Goal: Check status: Check status

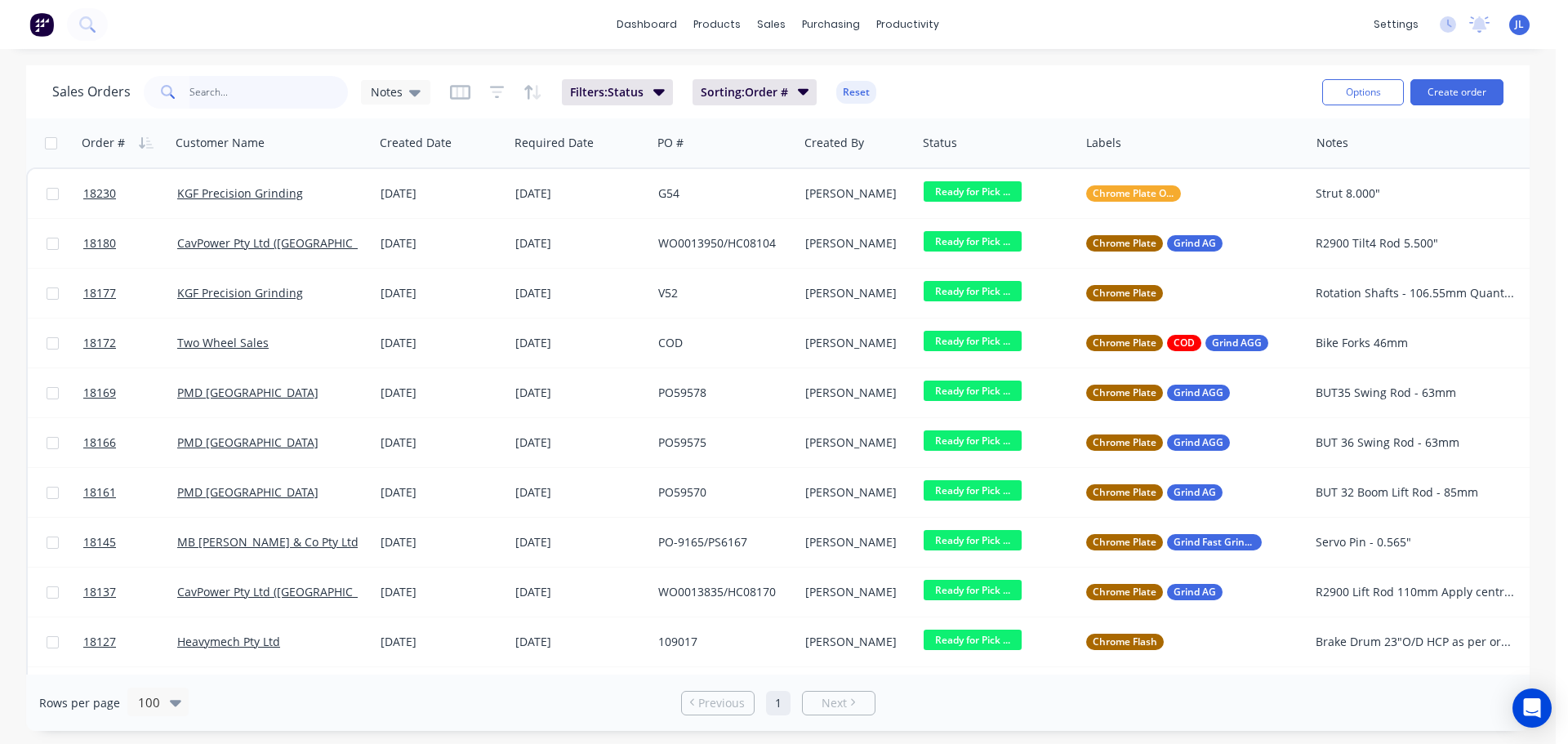
click at [258, 88] on input "text" at bounding box center [269, 92] width 160 height 33
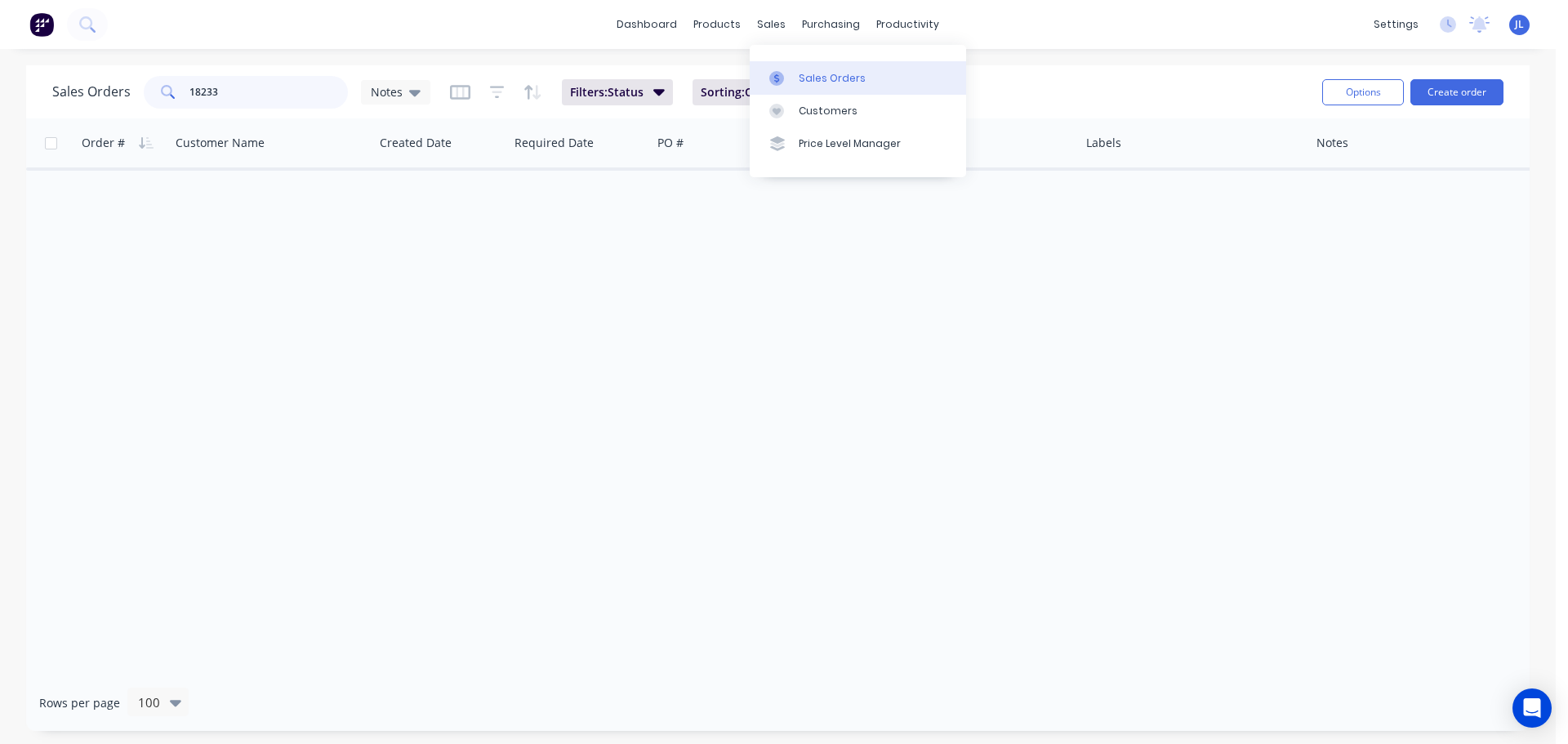
type input "18233"
click at [784, 71] on div at bounding box center [781, 78] width 25 height 15
click at [238, 93] on input "18233" at bounding box center [269, 92] width 160 height 33
click at [244, 98] on input "18233" at bounding box center [269, 92] width 160 height 33
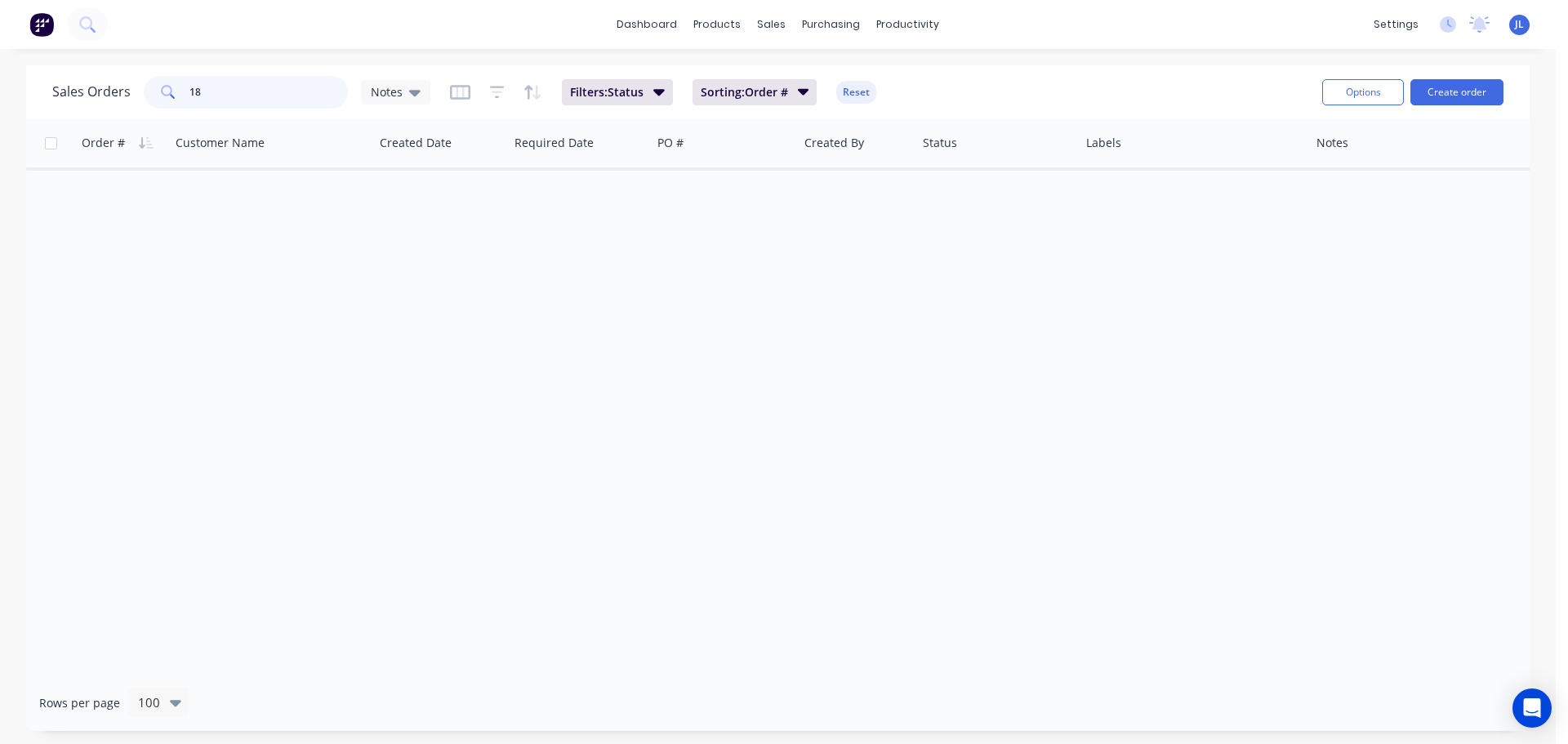
type input "1"
type input "butter"
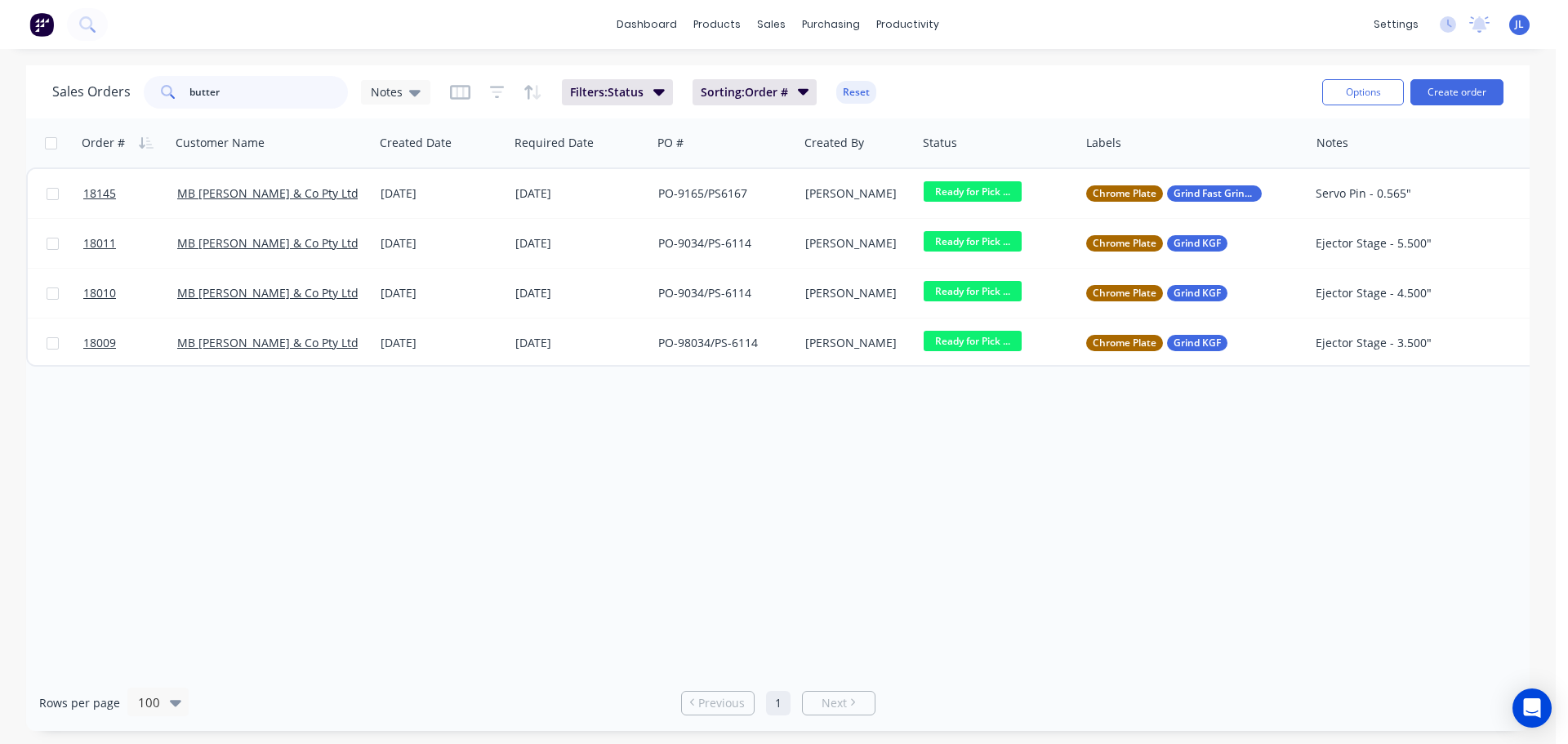
drag, startPoint x: 238, startPoint y: 92, endPoint x: 127, endPoint y: 94, distance: 111.0
click at [127, 94] on div "Sales Orders butter Notes" at bounding box center [241, 92] width 379 height 33
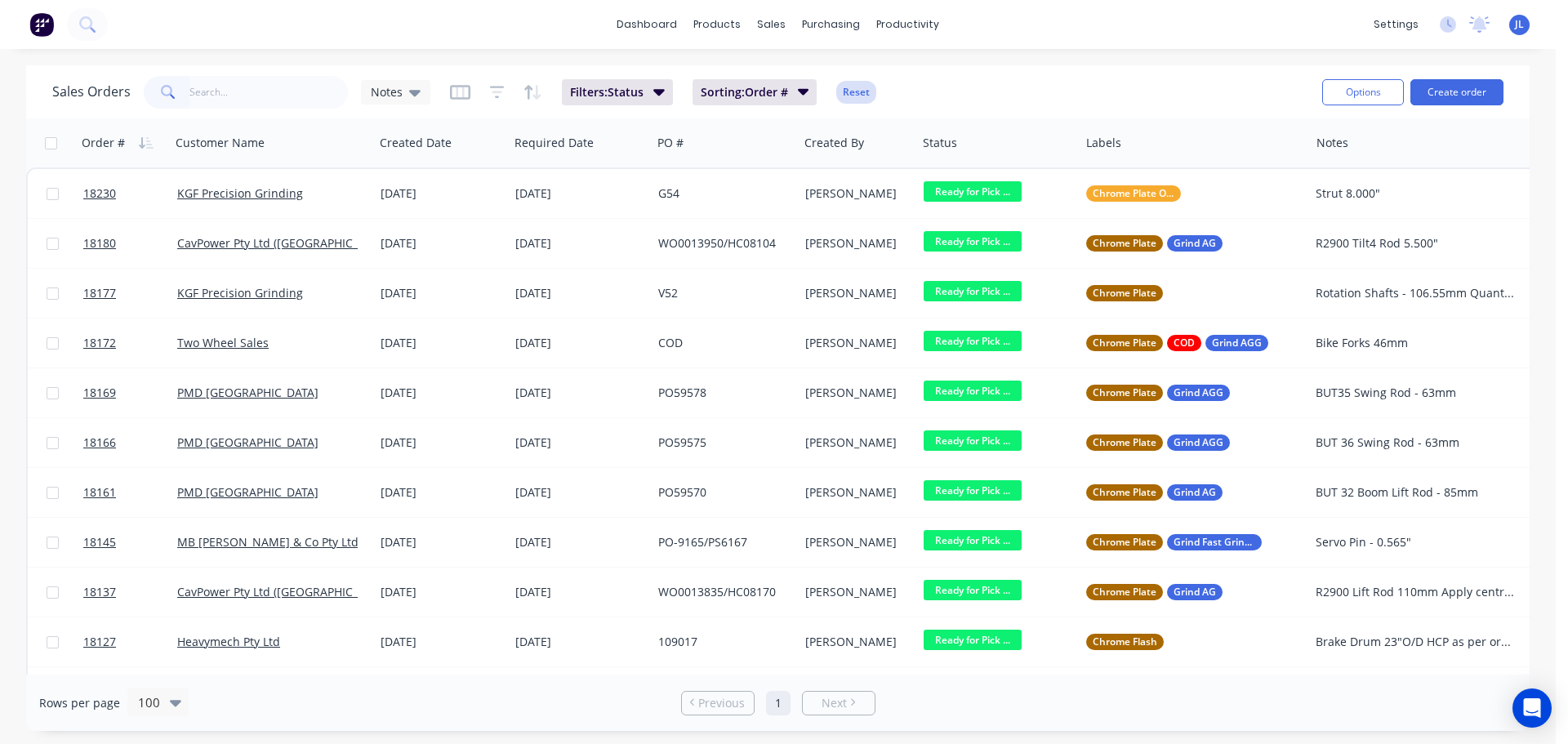
click at [855, 88] on button "Reset" at bounding box center [857, 92] width 40 height 23
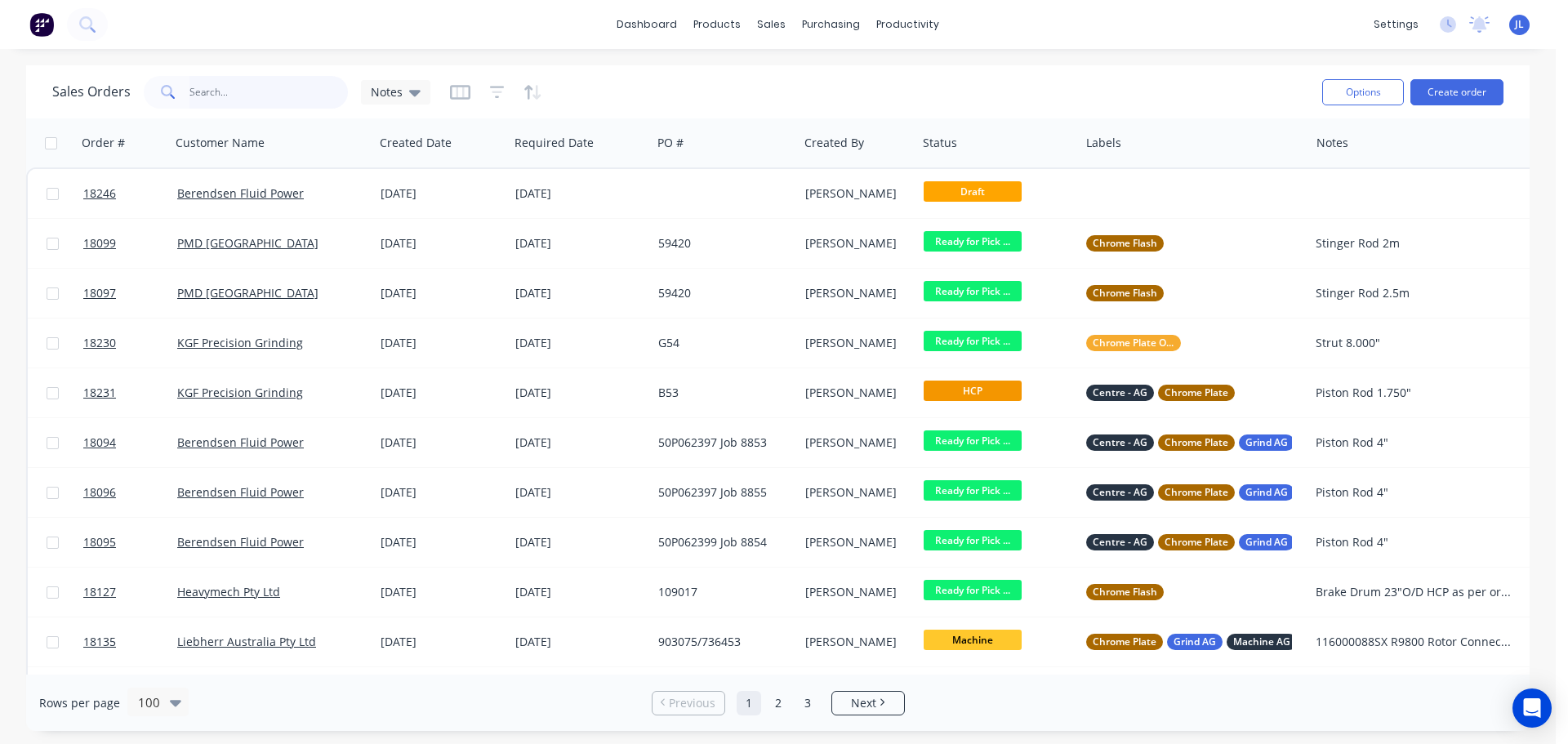
click at [274, 94] on input "text" at bounding box center [269, 92] width 160 height 33
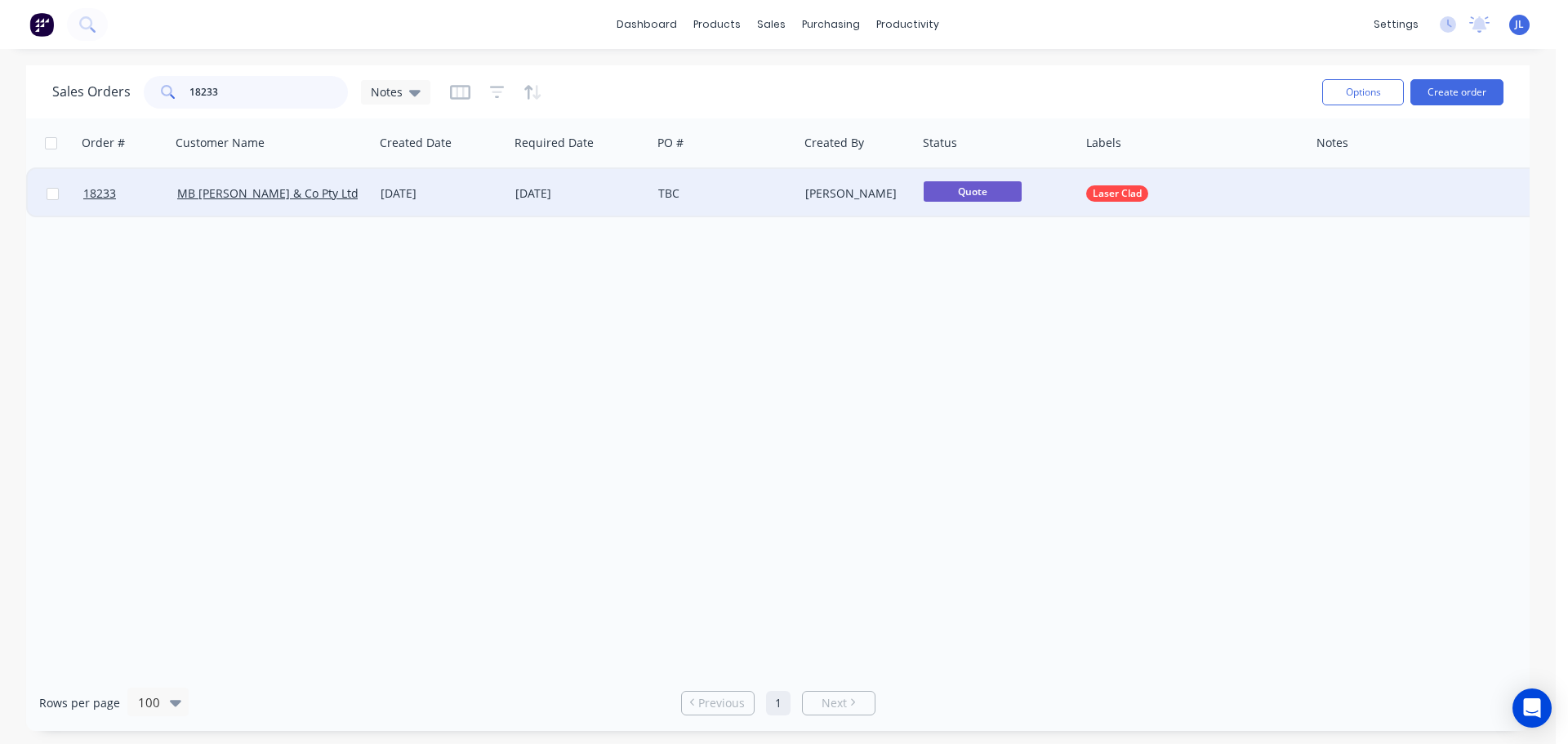
type input "18233"
click at [754, 201] on div "TBC" at bounding box center [722, 193] width 127 height 16
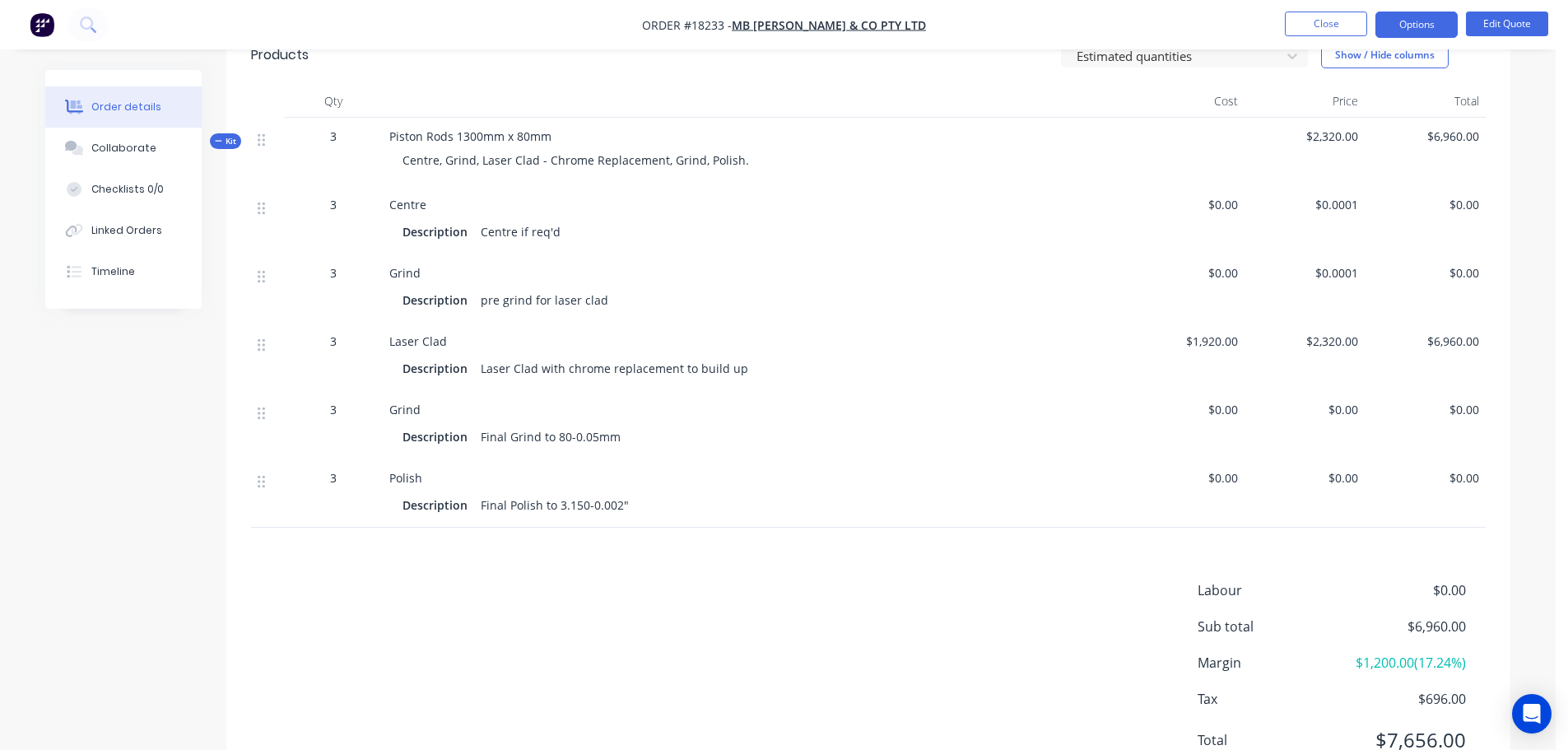
scroll to position [322, 0]
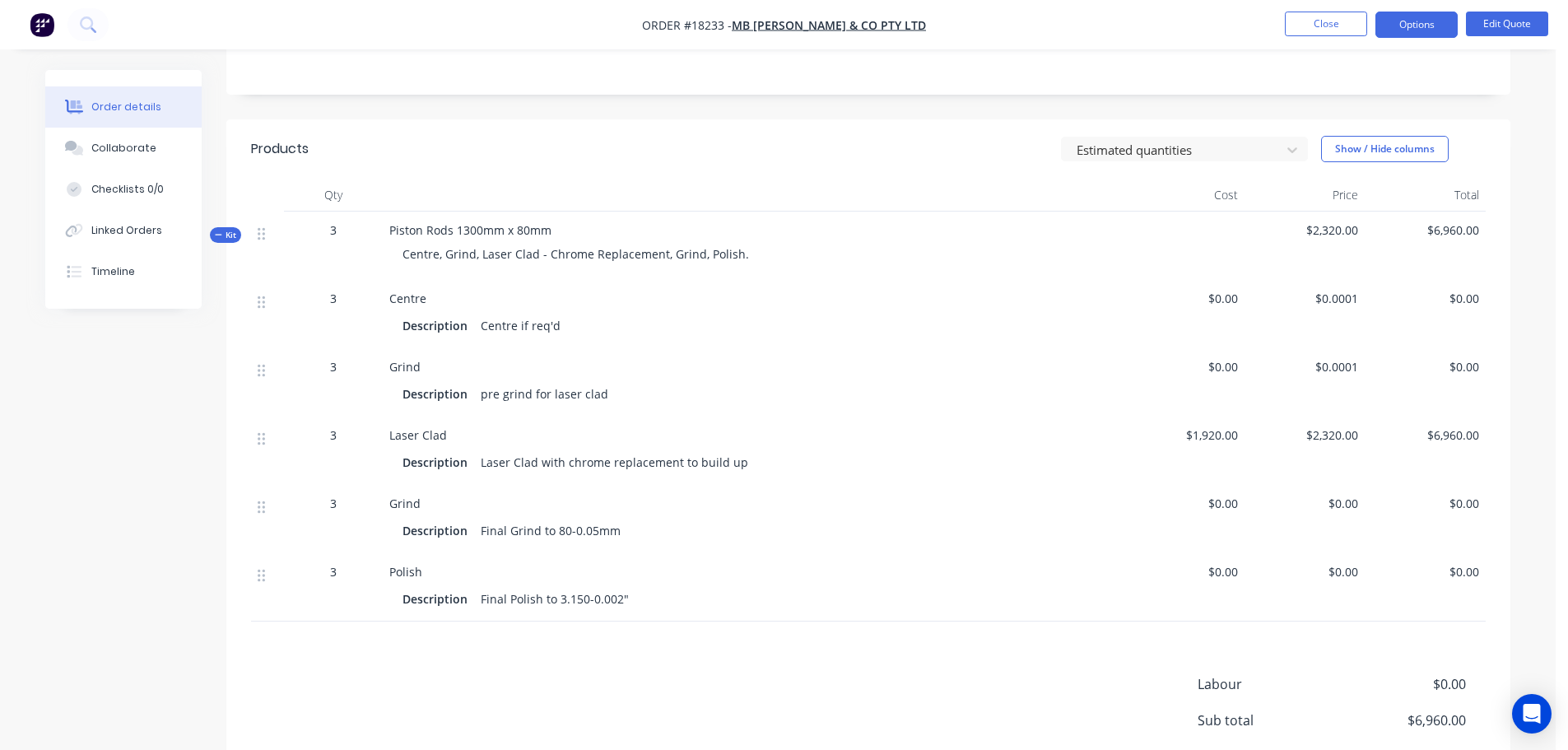
click at [1338, 438] on span "$2,320.00" at bounding box center [1304, 435] width 108 height 17
click at [1210, 437] on span "$1,920.00" at bounding box center [1183, 435] width 108 height 17
click at [1194, 428] on span "$1,920.00" at bounding box center [1183, 435] width 108 height 17
click at [1195, 437] on span "$1,920.00" at bounding box center [1183, 435] width 108 height 17
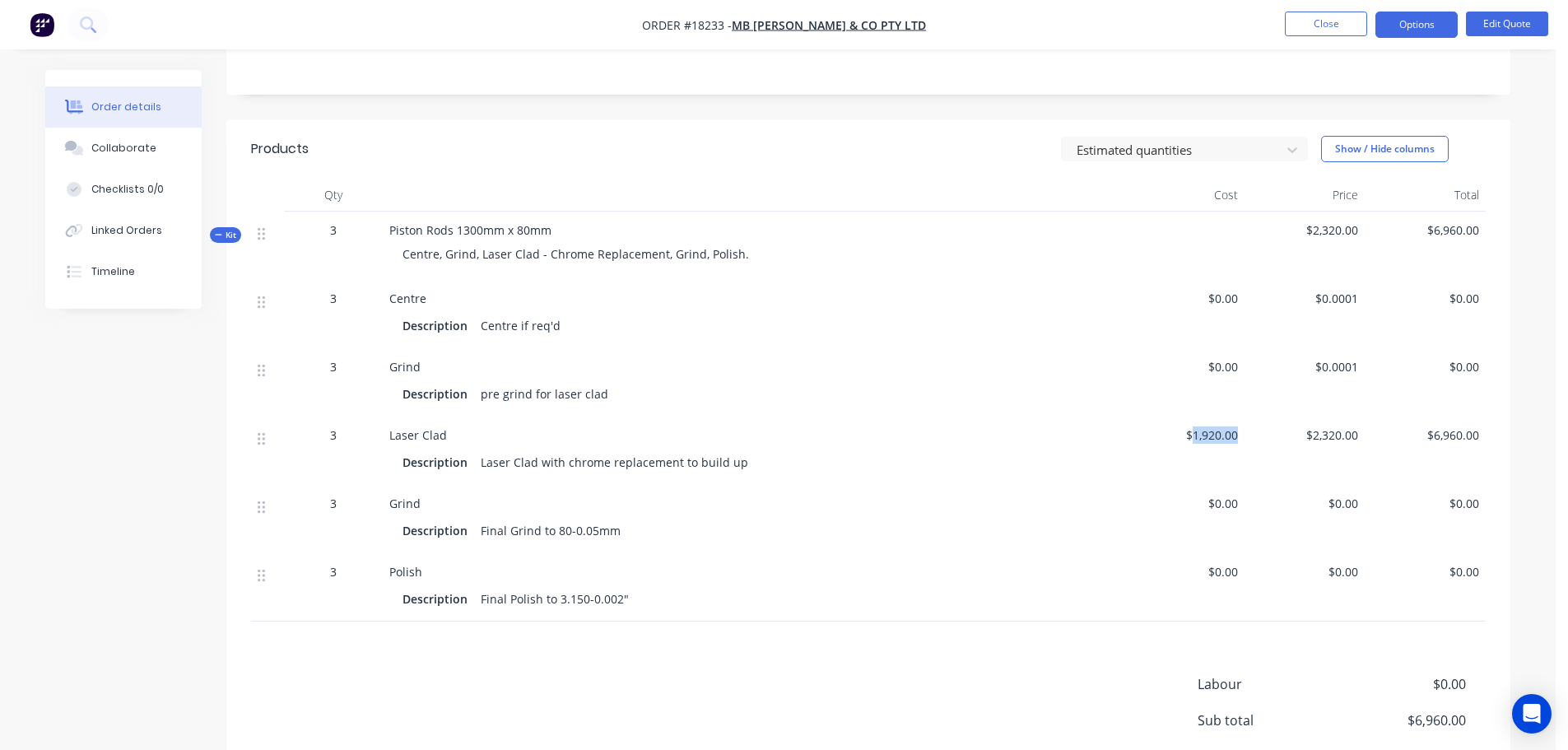
click at [1195, 437] on span "$1,920.00" at bounding box center [1183, 435] width 108 height 17
click at [1468, 28] on button "Edit Quote" at bounding box center [1507, 24] width 83 height 25
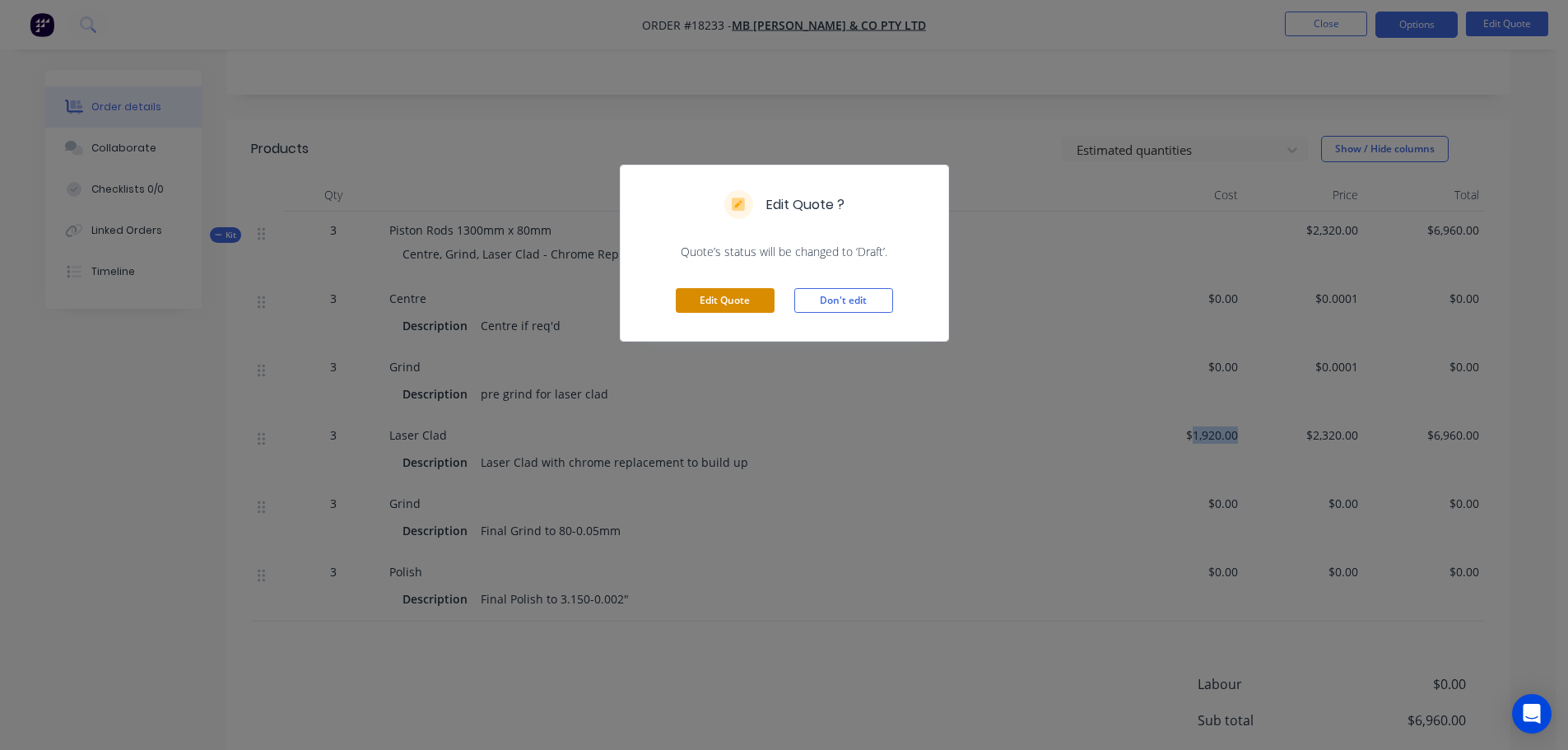
click at [735, 302] on button "Edit Quote" at bounding box center [724, 300] width 98 height 25
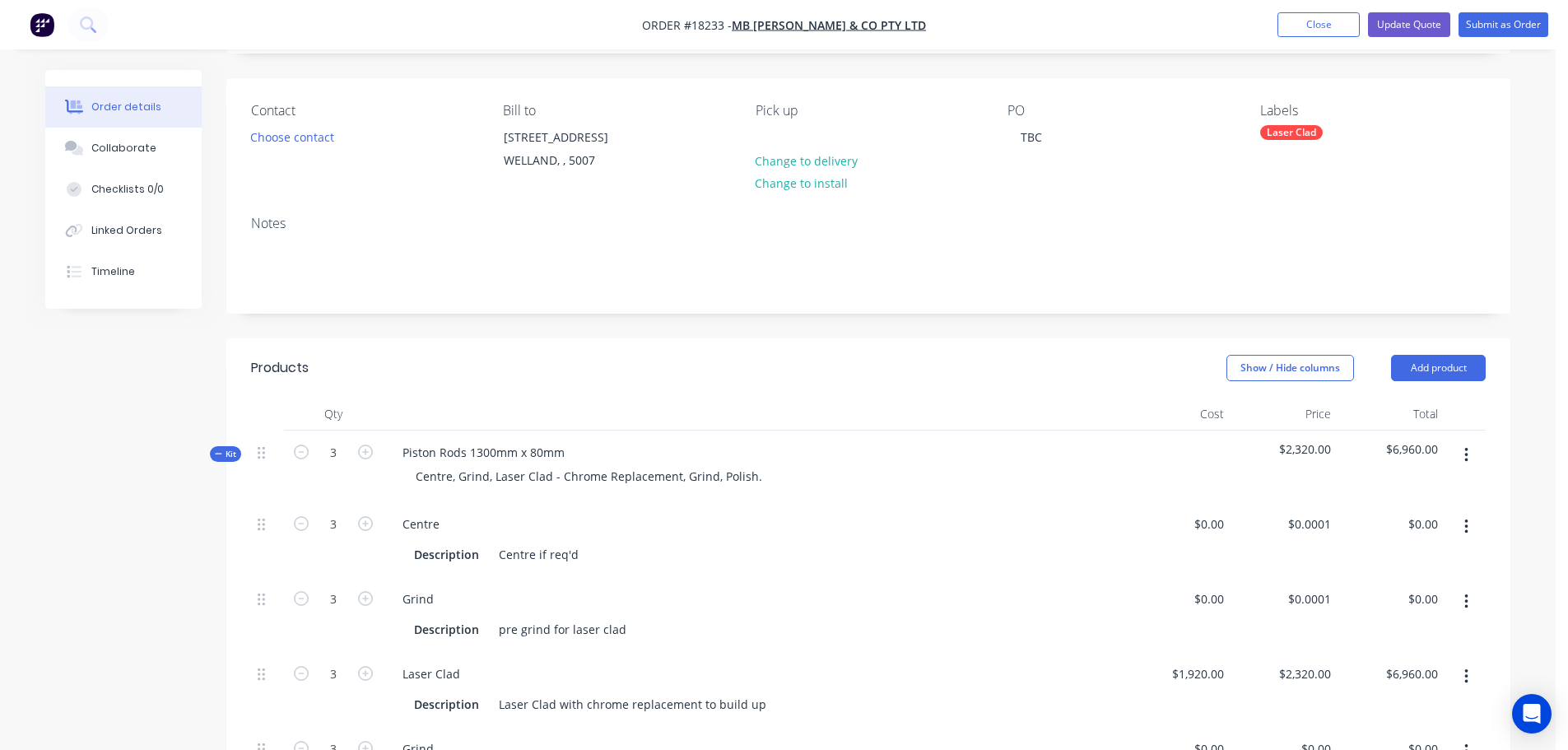
scroll to position [329, 0]
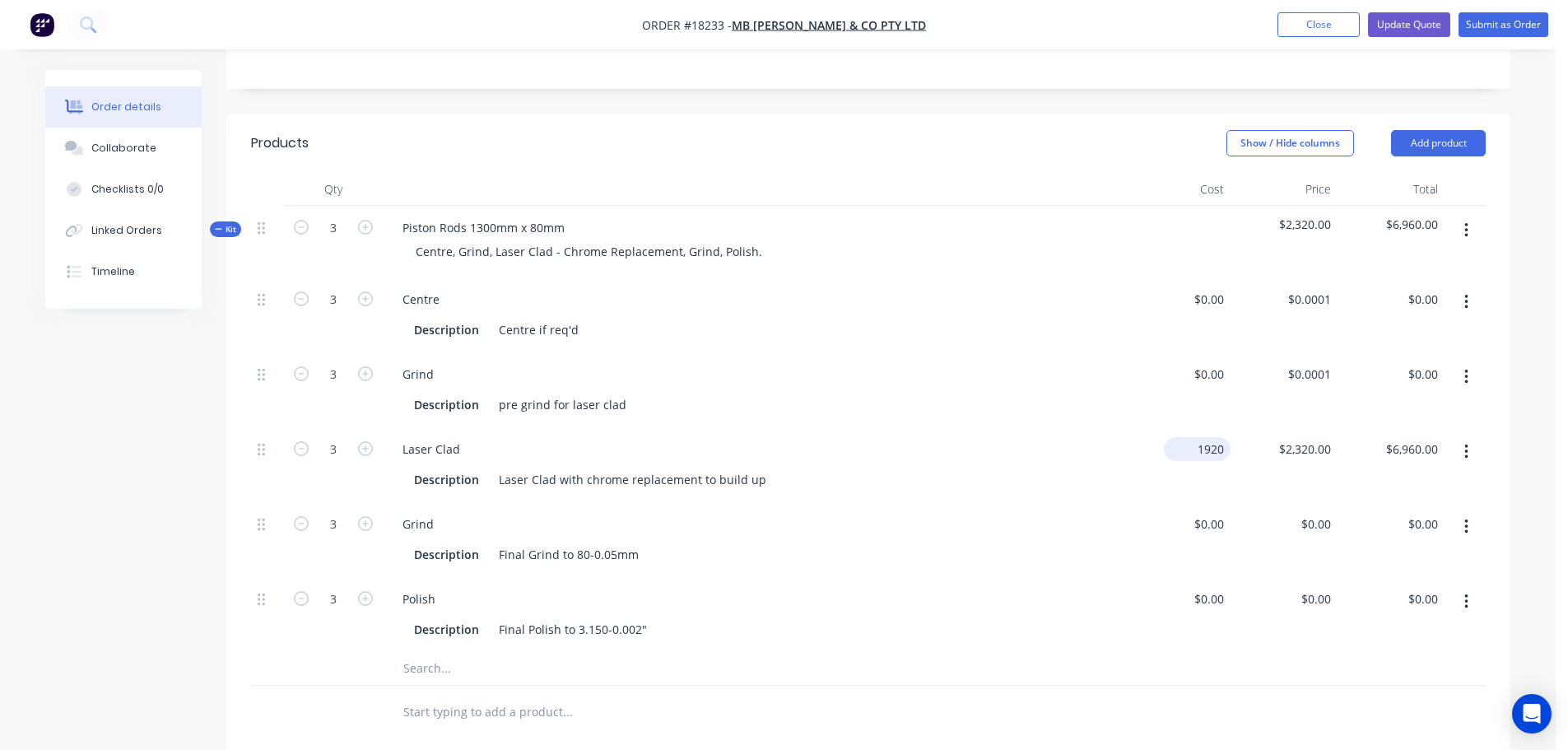
click at [1199, 454] on input "1920" at bounding box center [1199, 449] width 60 height 24
type input "$1,674.00"
type input "2022.75"
type input "$6,068.25"
click at [1302, 450] on input "2022.75" at bounding box center [1320, 449] width 35 height 24
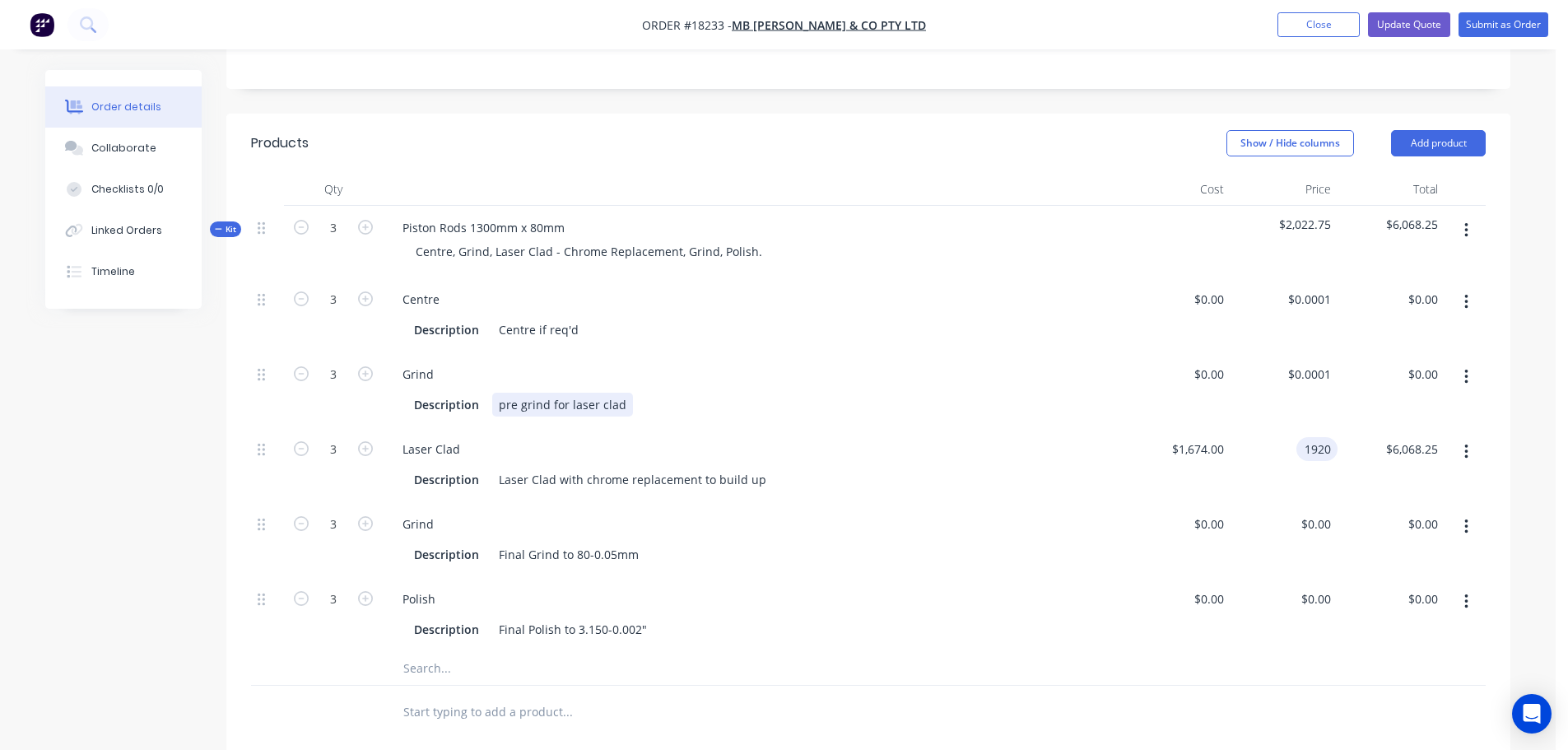
type input "$1,920.00"
type input "$5,760.00"
click at [1010, 411] on div "Description pre grind for laser clad" at bounding box center [749, 404] width 685 height 24
click at [1294, 452] on div "1920 1920" at bounding box center [1284, 464] width 107 height 74
type input "$1,975.00"
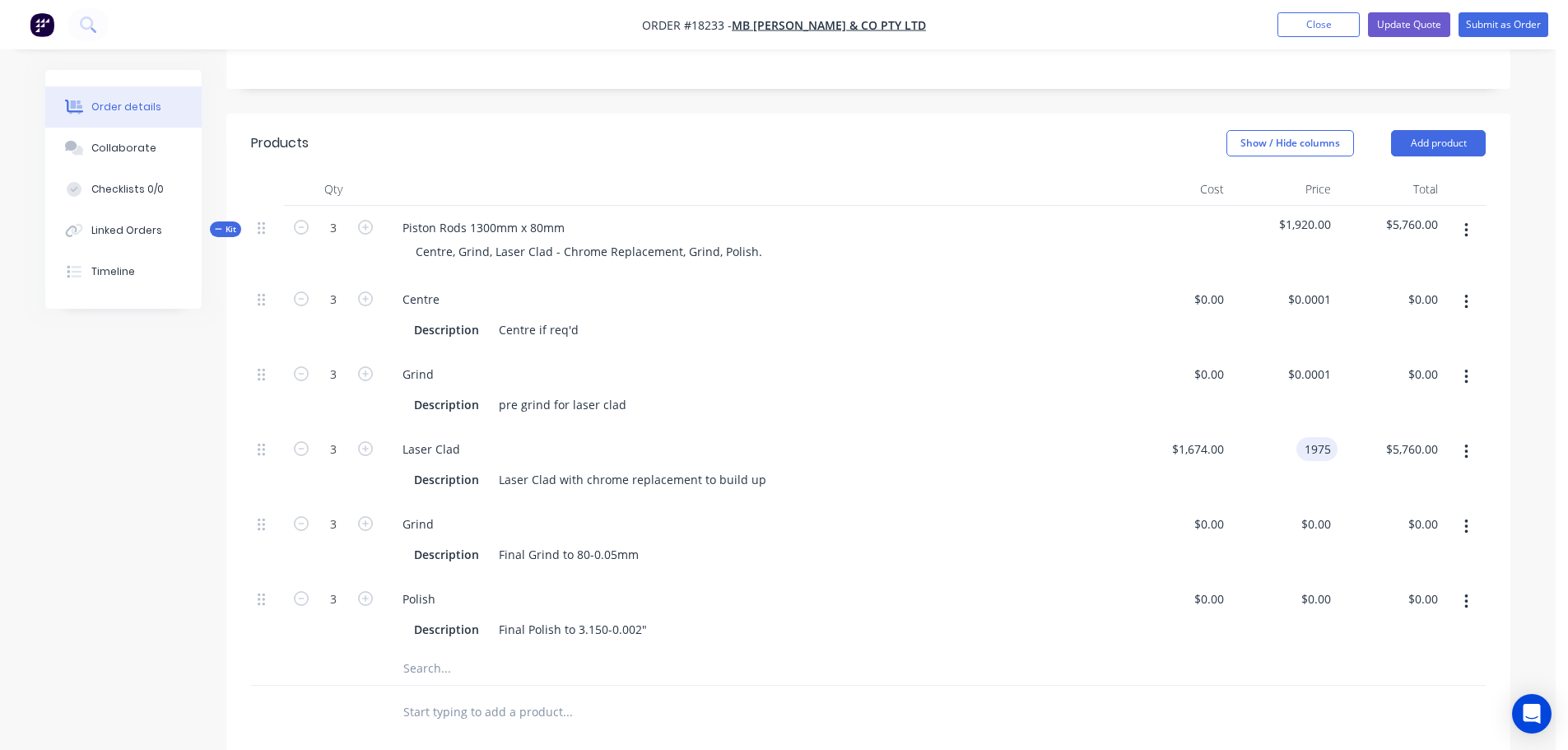
type input "$5,925.00"
click at [1248, 492] on div "$1,975.00 $1,975.00" at bounding box center [1284, 464] width 107 height 74
click at [1389, 19] on button "Update Quote" at bounding box center [1409, 24] width 83 height 25
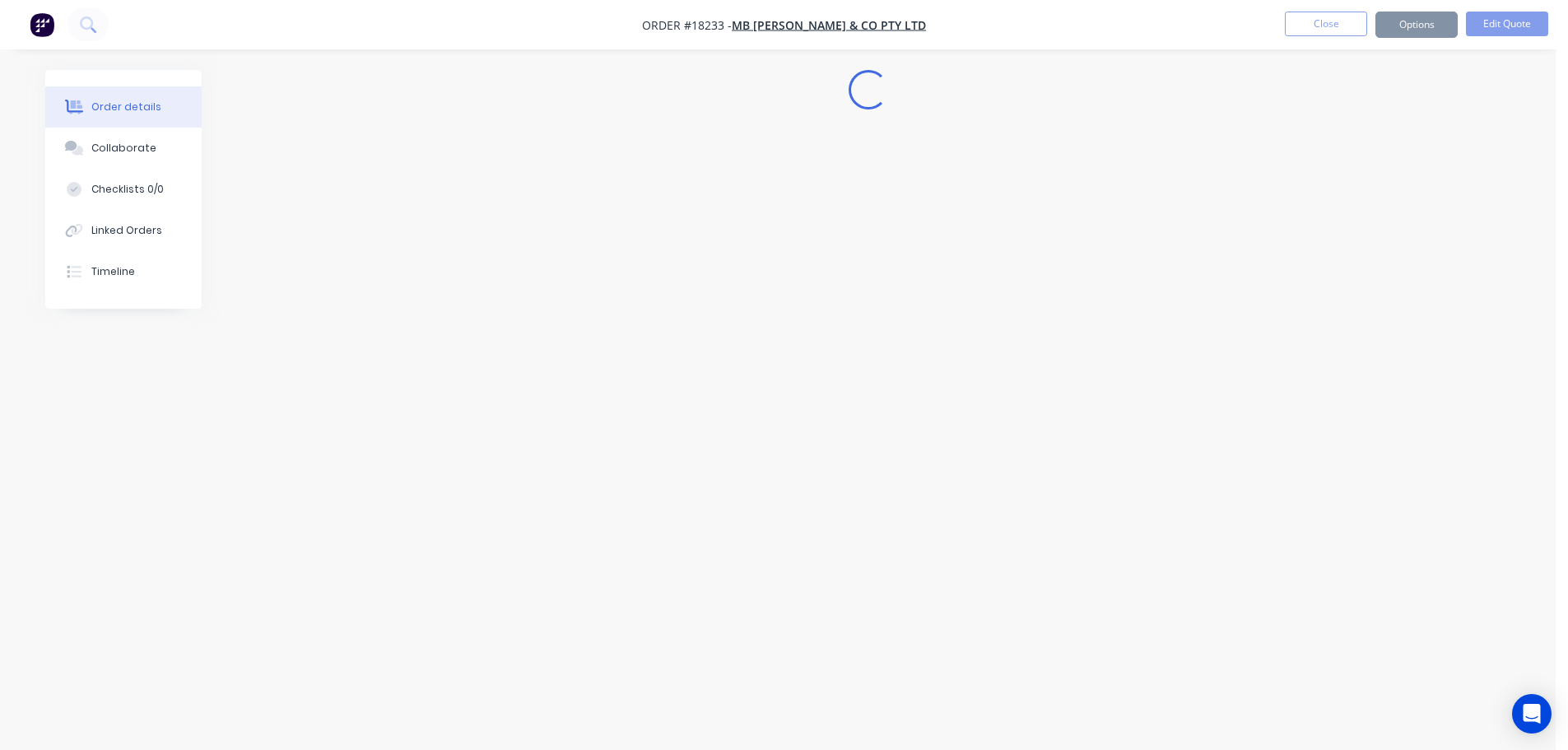
scroll to position [0, 0]
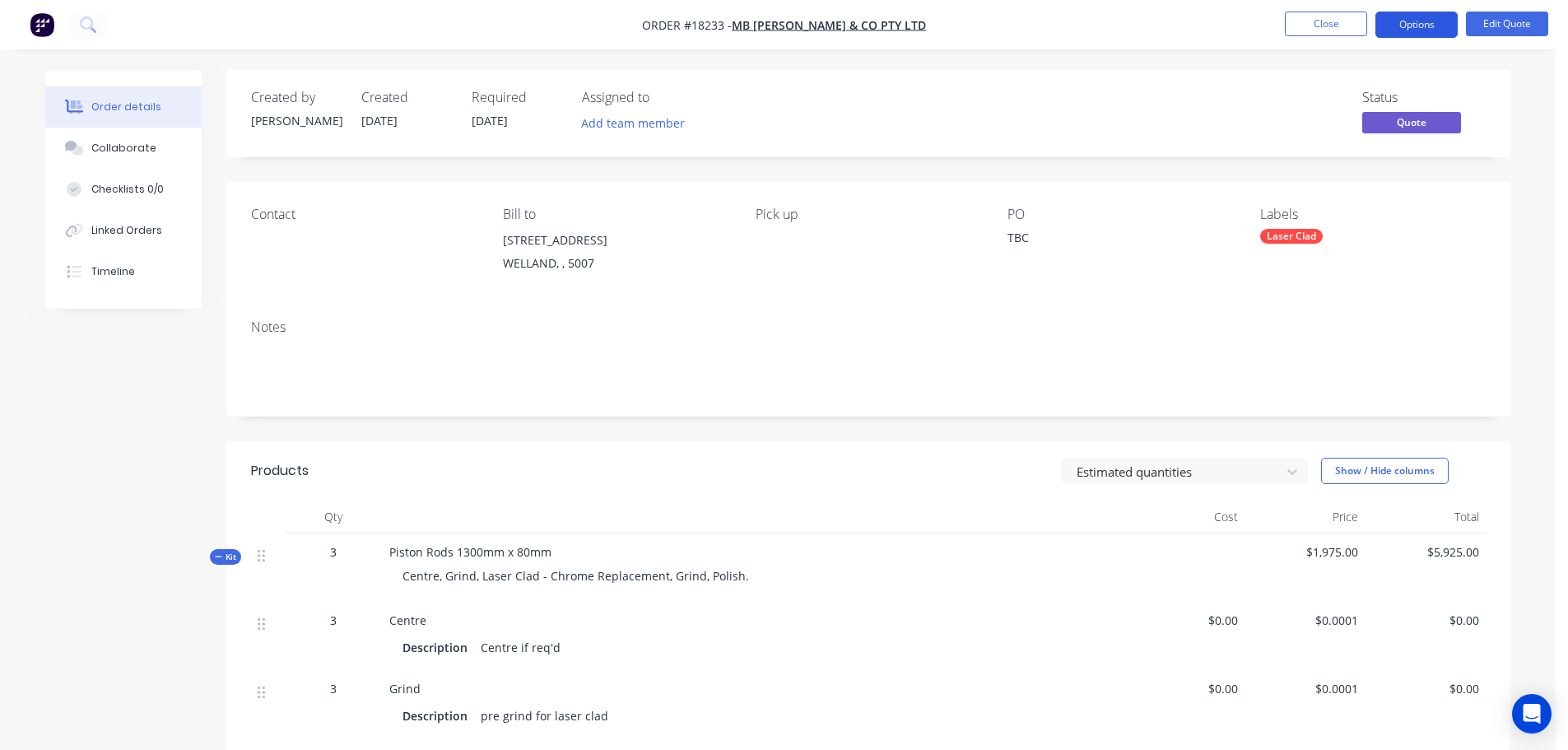
click at [1409, 30] on button "Options" at bounding box center [1416, 25] width 83 height 27
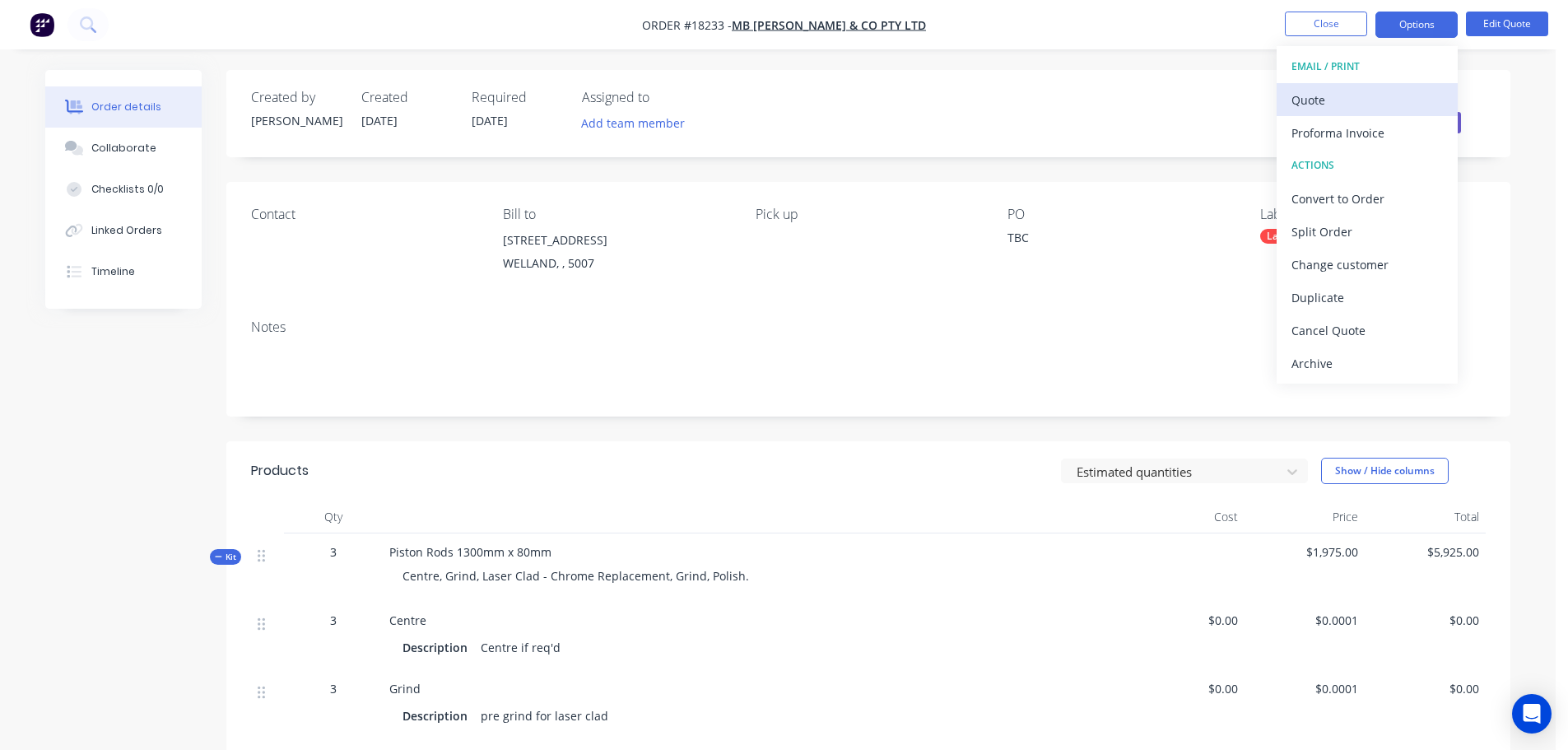
click at [1359, 90] on div "Quote" at bounding box center [1367, 100] width 152 height 24
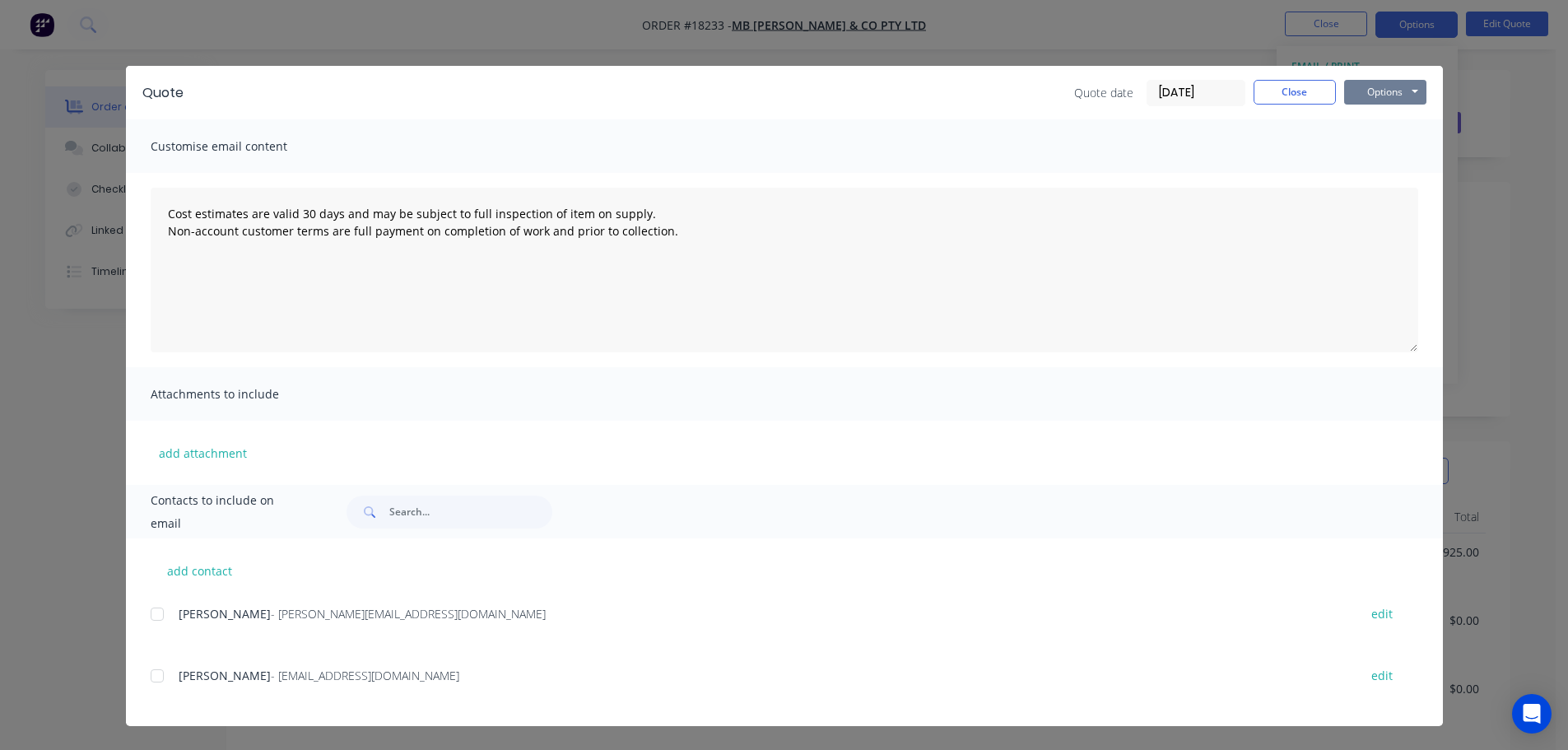
click at [1379, 99] on button "Options" at bounding box center [1385, 92] width 83 height 25
click at [1389, 141] on button "Print" at bounding box center [1396, 149] width 106 height 28
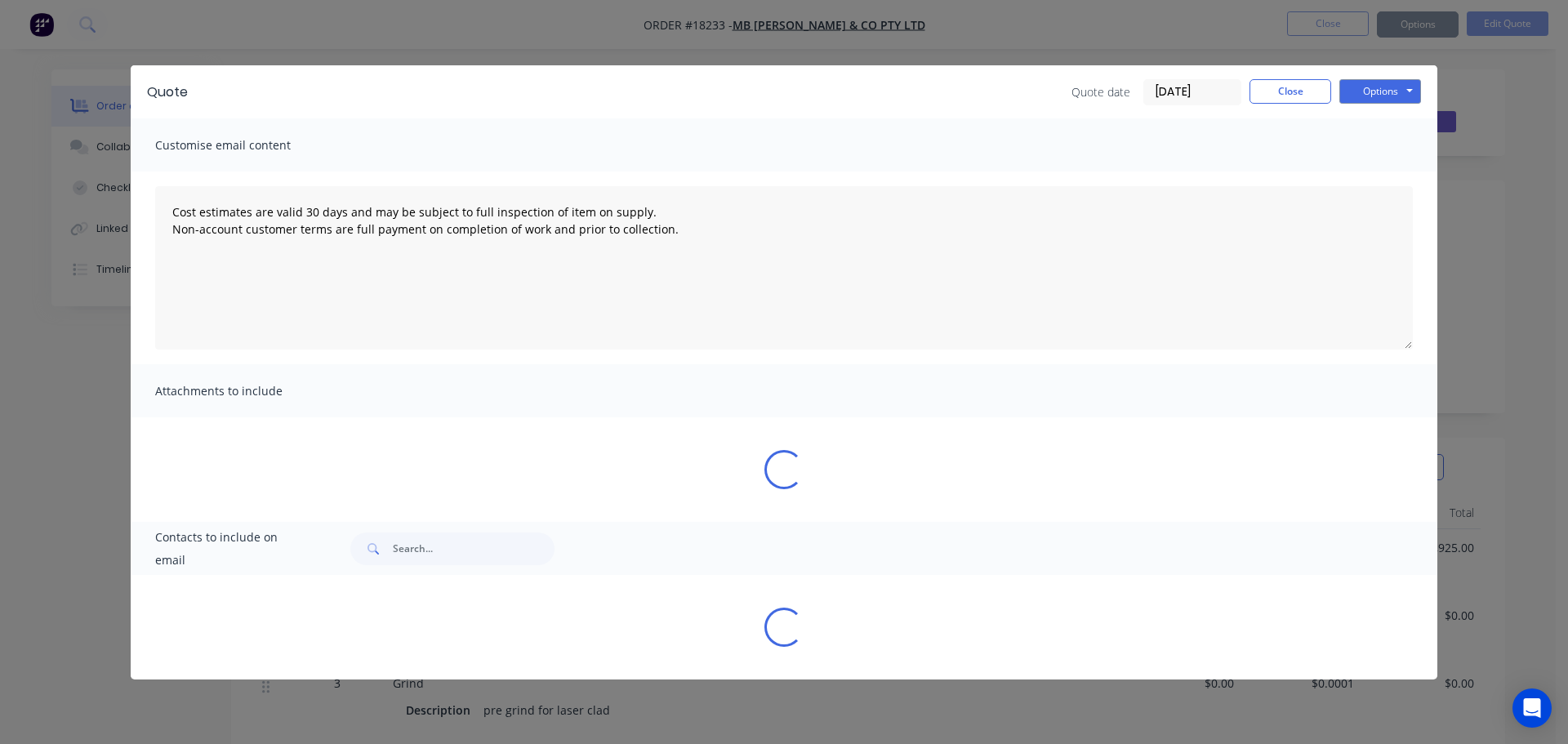
type textarea "Cost estimates are valid 30 days and may be subject to full inspection of item …"
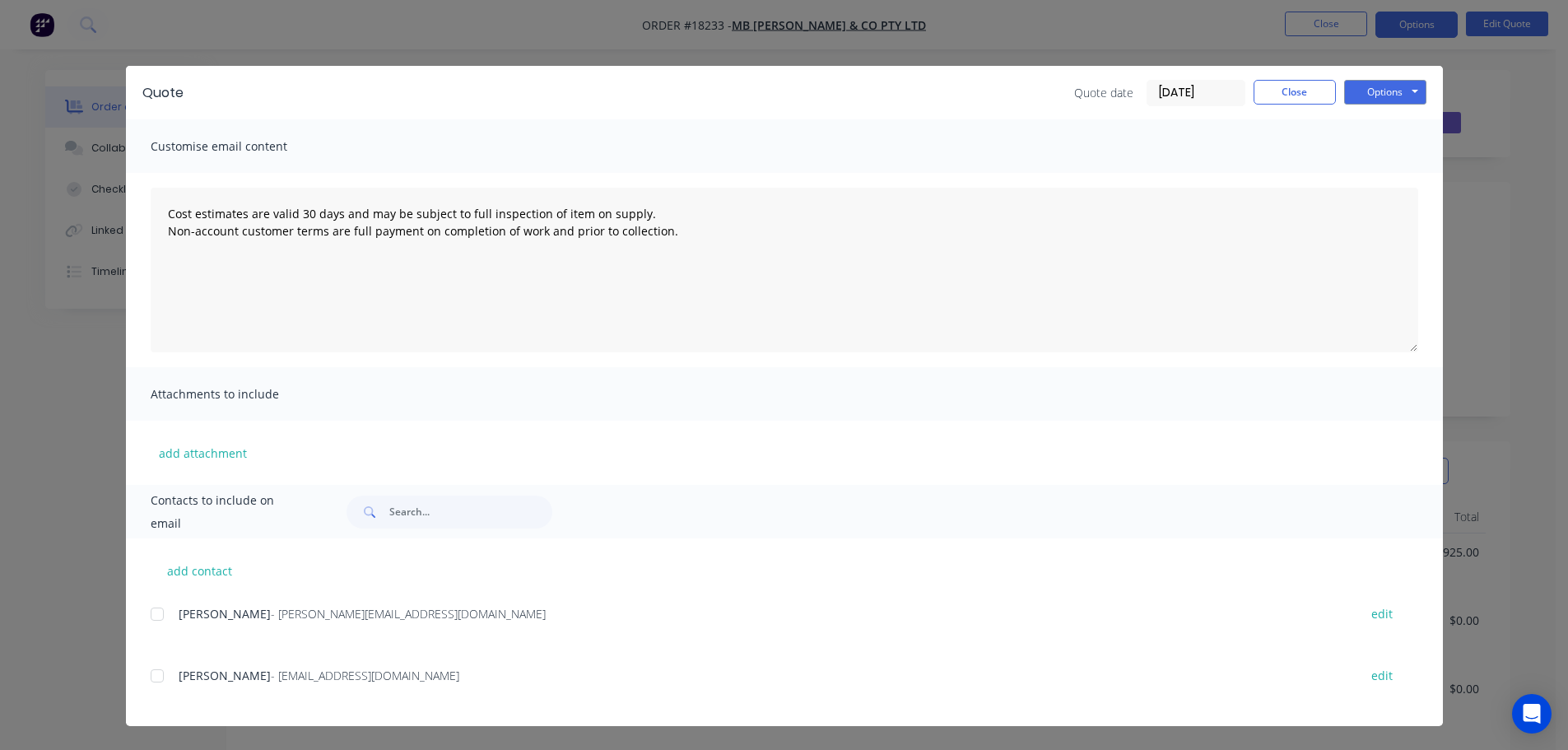
click at [1300, 78] on div "Quote Quote date 02/10/25 Close Options Preview Print Email" at bounding box center [784, 93] width 1317 height 53
click at [1299, 83] on button "Close" at bounding box center [1295, 92] width 83 height 25
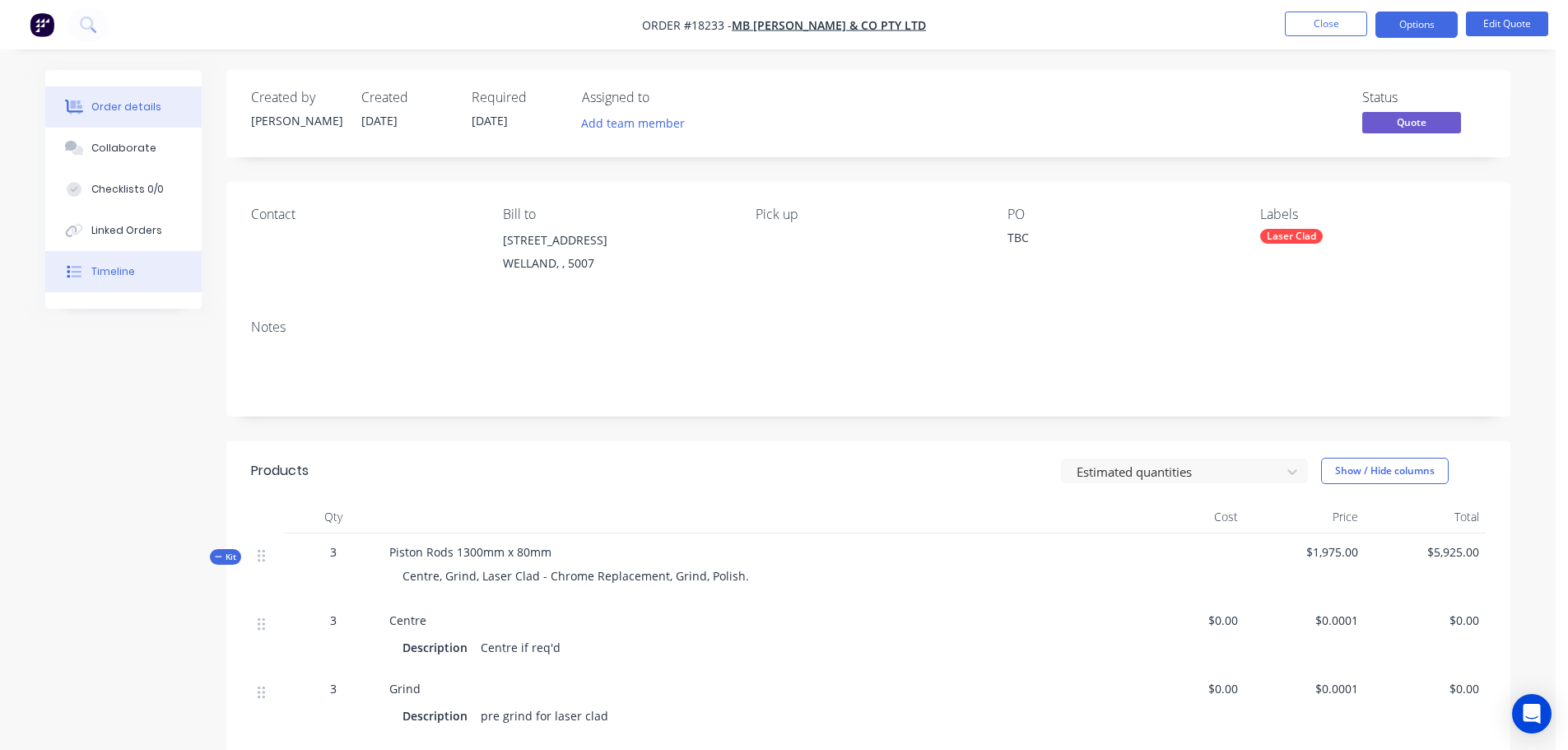
click at [127, 265] on div "Timeline" at bounding box center [112, 271] width 43 height 15
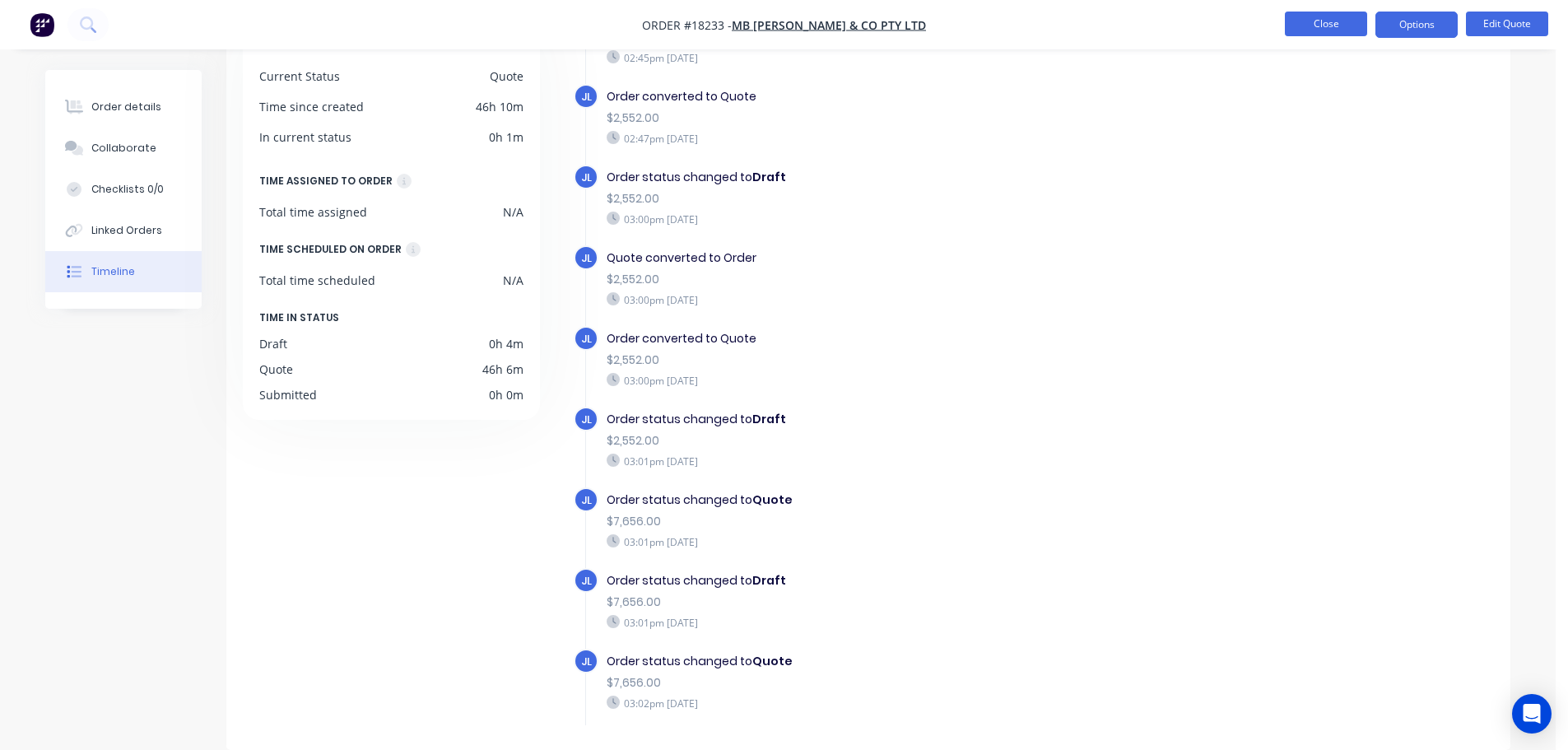
click at [1316, 30] on button "Close" at bounding box center [1326, 24] width 83 height 25
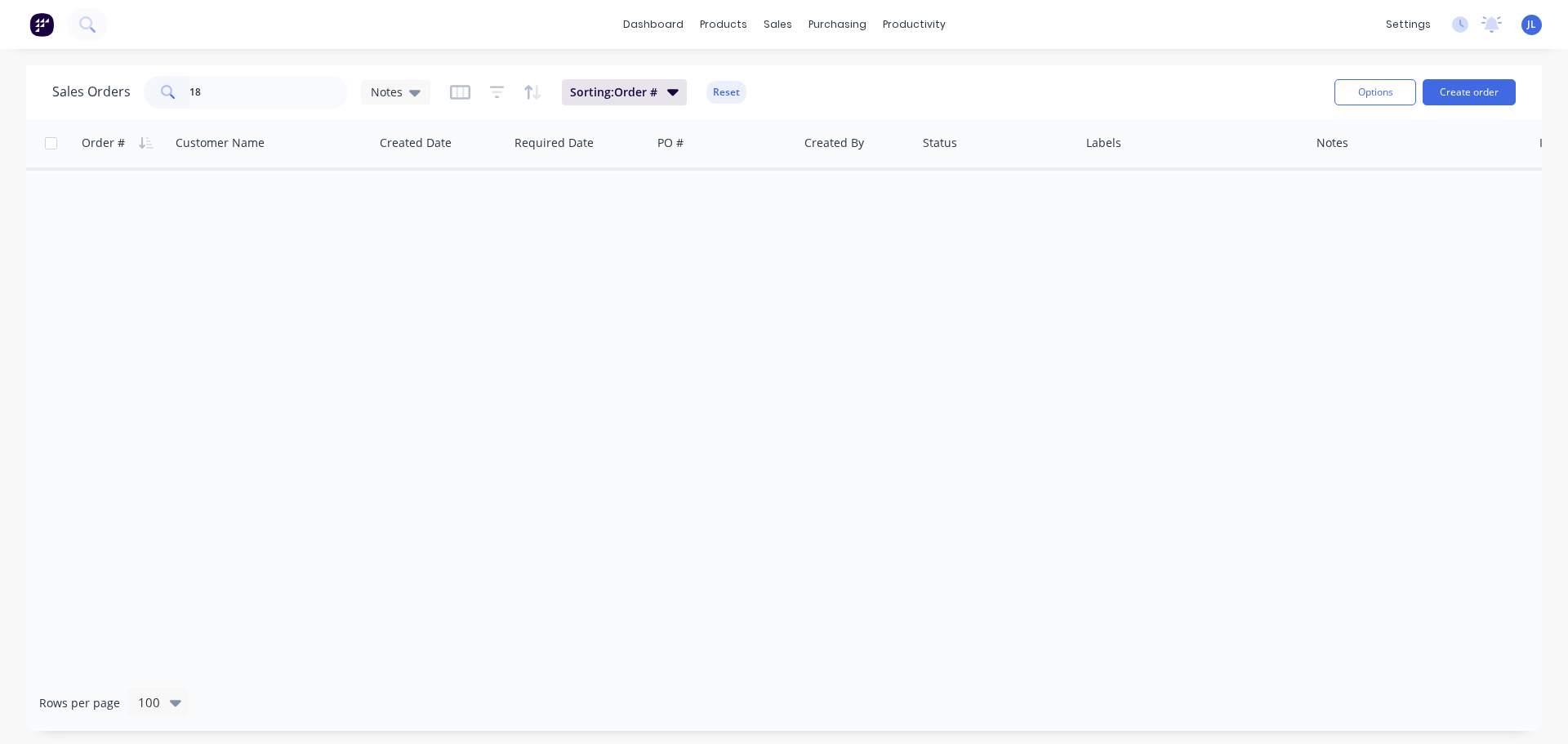
type input "1"
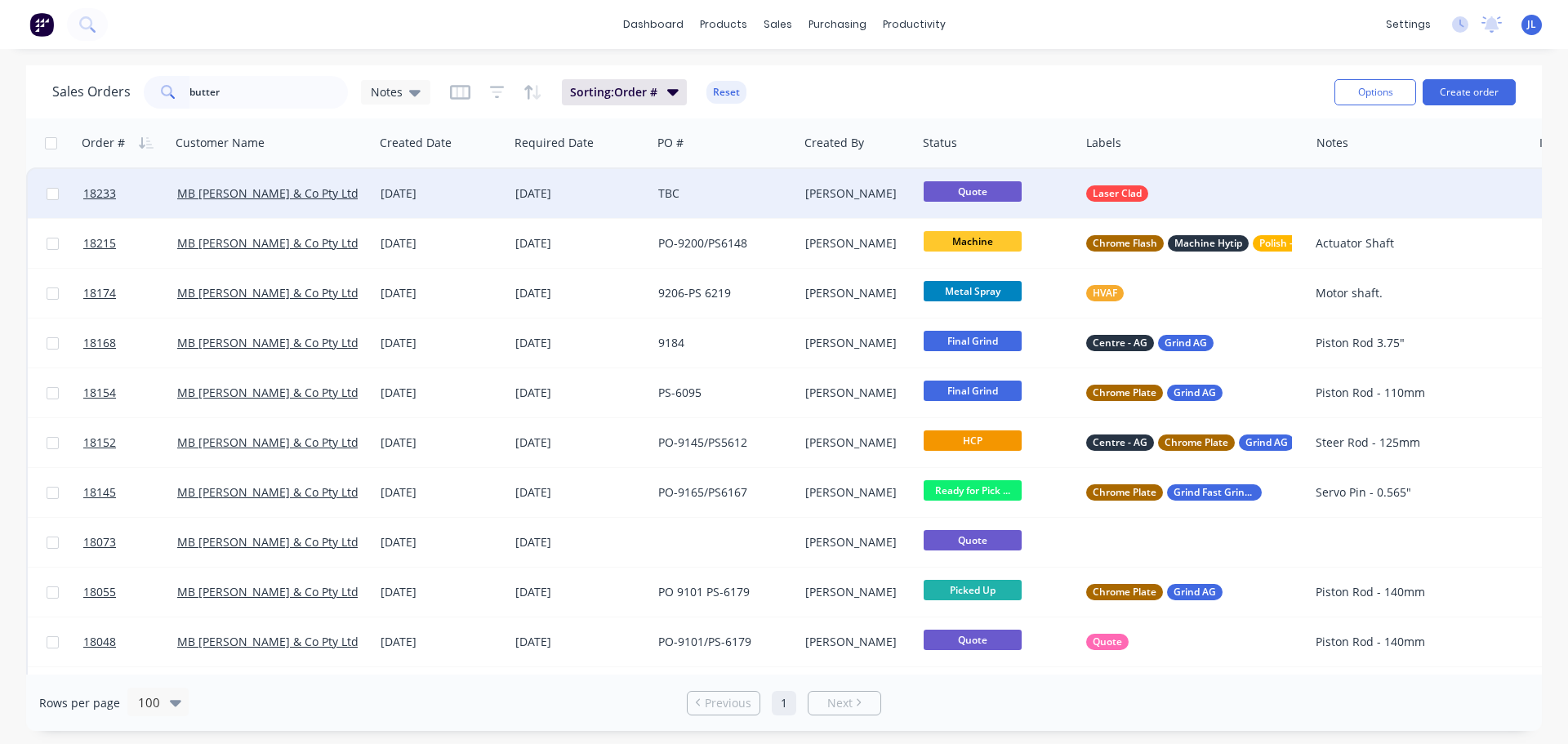
type input "butter"
click at [744, 199] on div "TBC" at bounding box center [722, 193] width 127 height 16
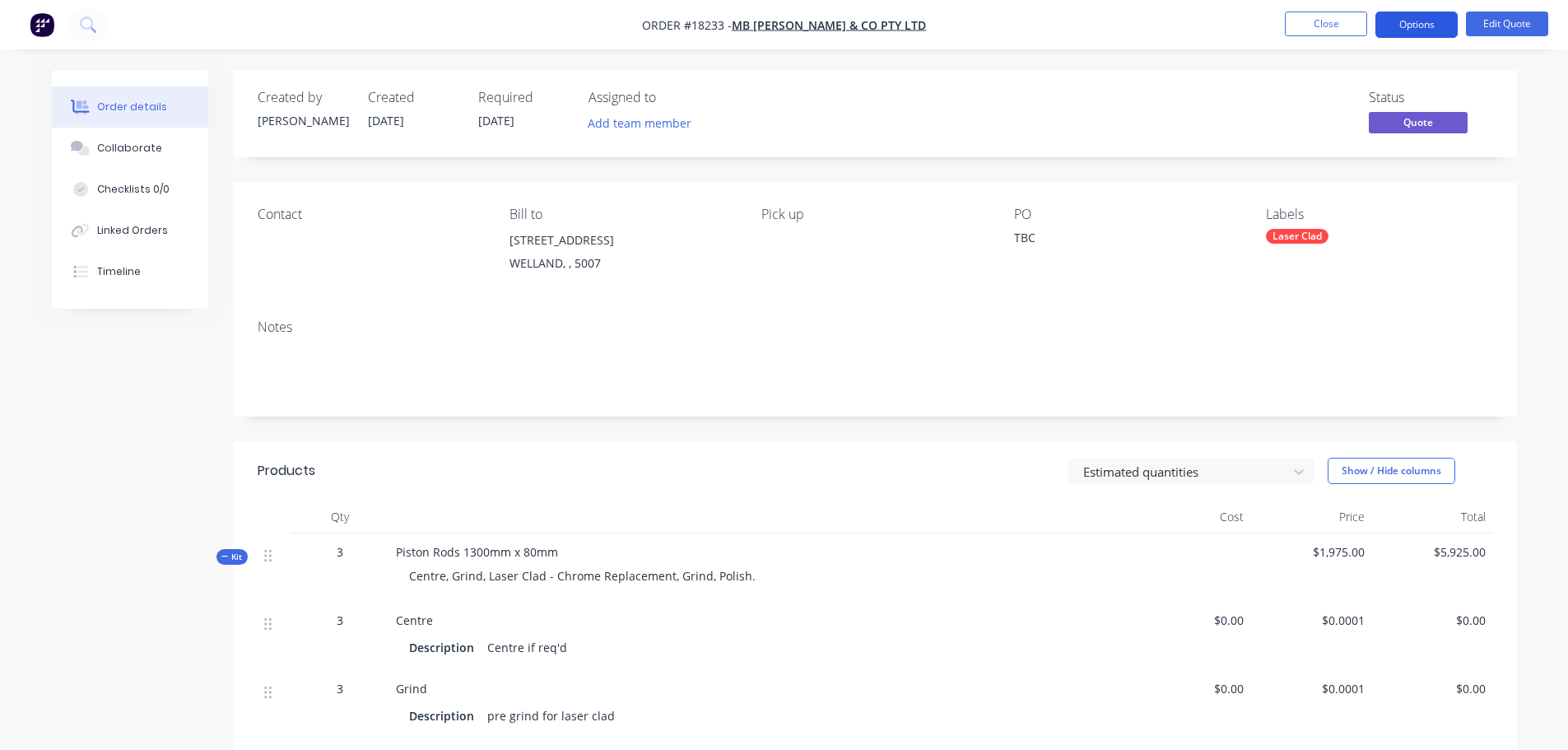
click at [1403, 34] on button "Options" at bounding box center [1416, 25] width 83 height 27
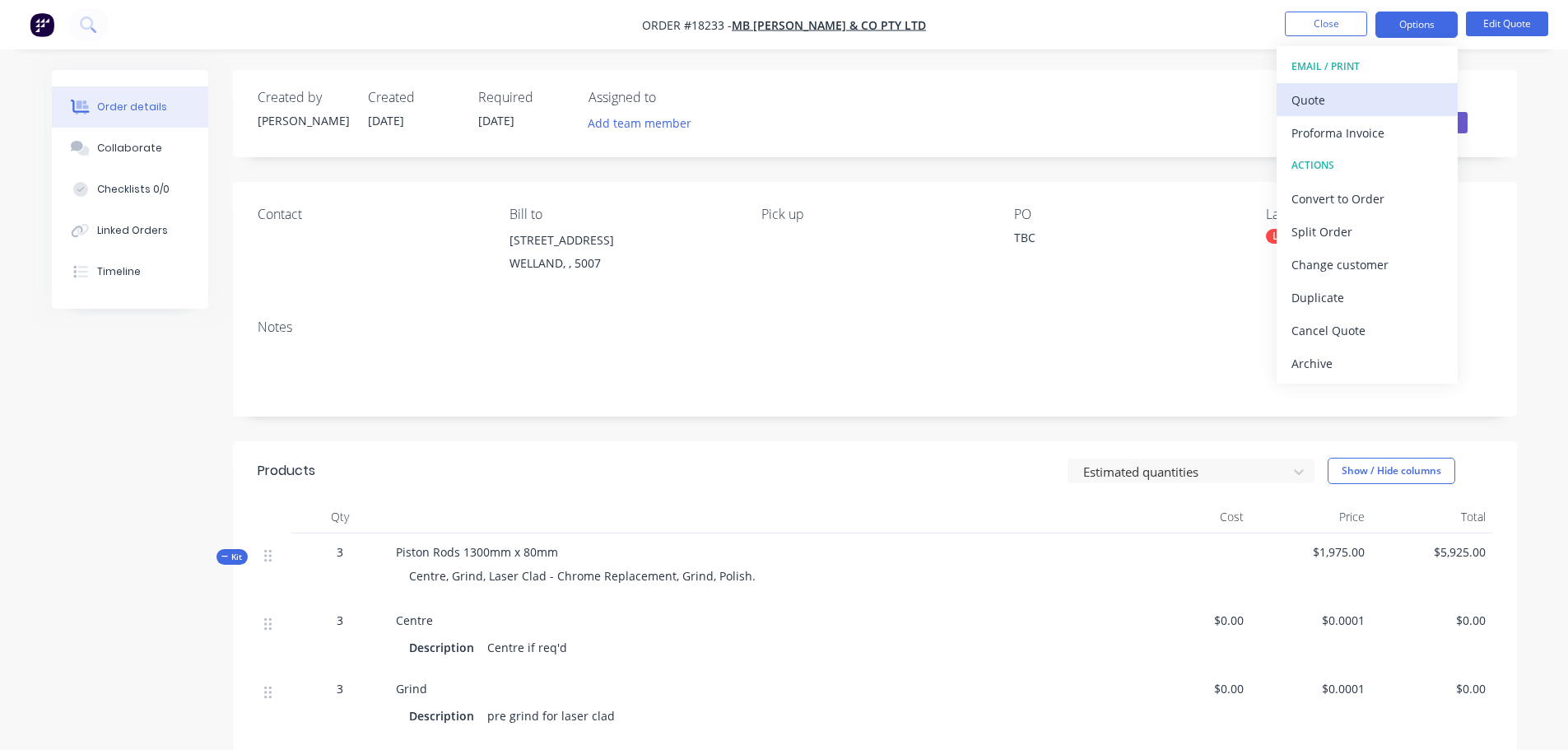
click at [1318, 100] on div "Quote" at bounding box center [1367, 100] width 152 height 24
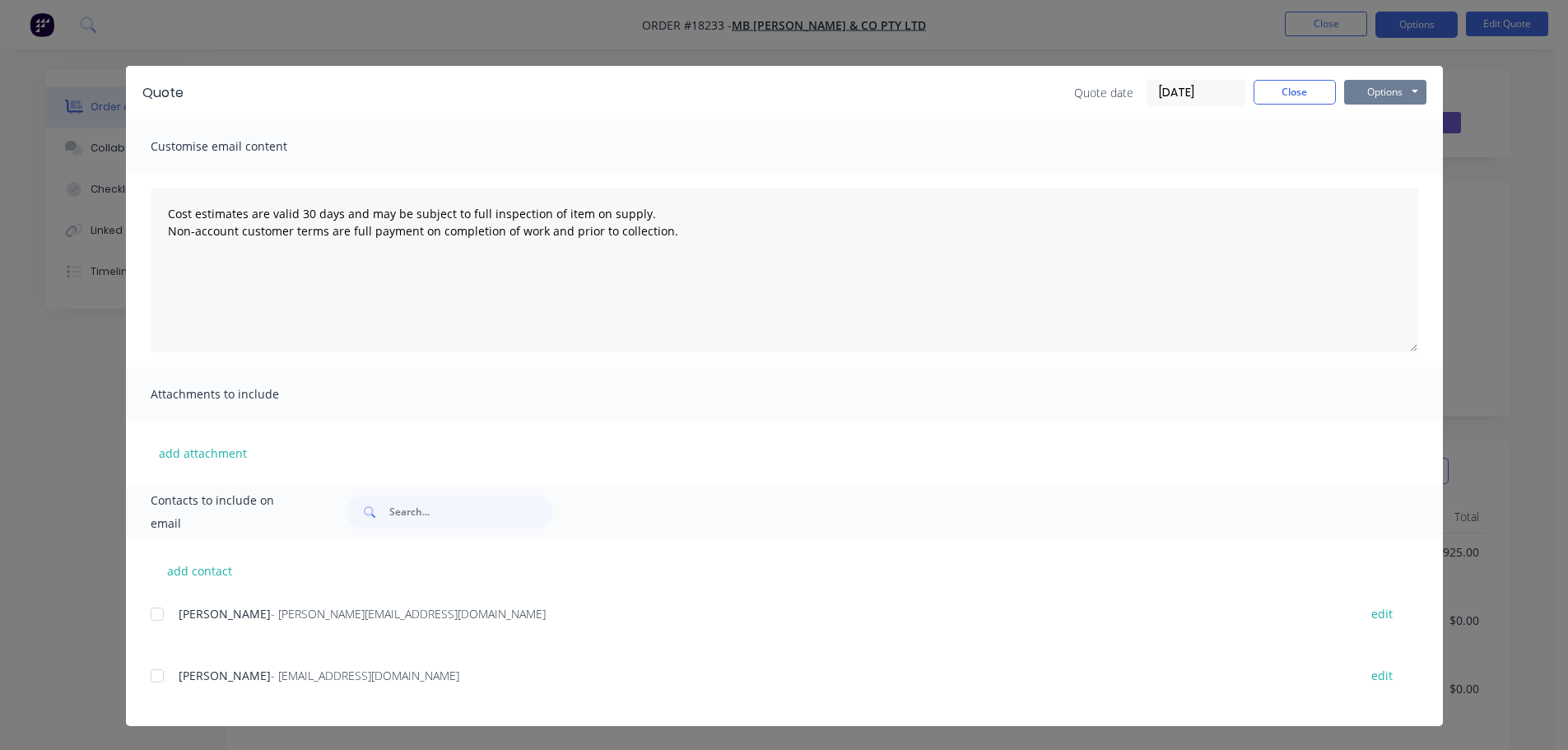
click at [1381, 90] on button "Options" at bounding box center [1385, 92] width 83 height 25
click at [1379, 114] on button "Preview" at bounding box center [1396, 121] width 106 height 28
click at [1379, 98] on button "Options" at bounding box center [1385, 92] width 83 height 25
click at [1381, 114] on button "Preview" at bounding box center [1396, 121] width 106 height 28
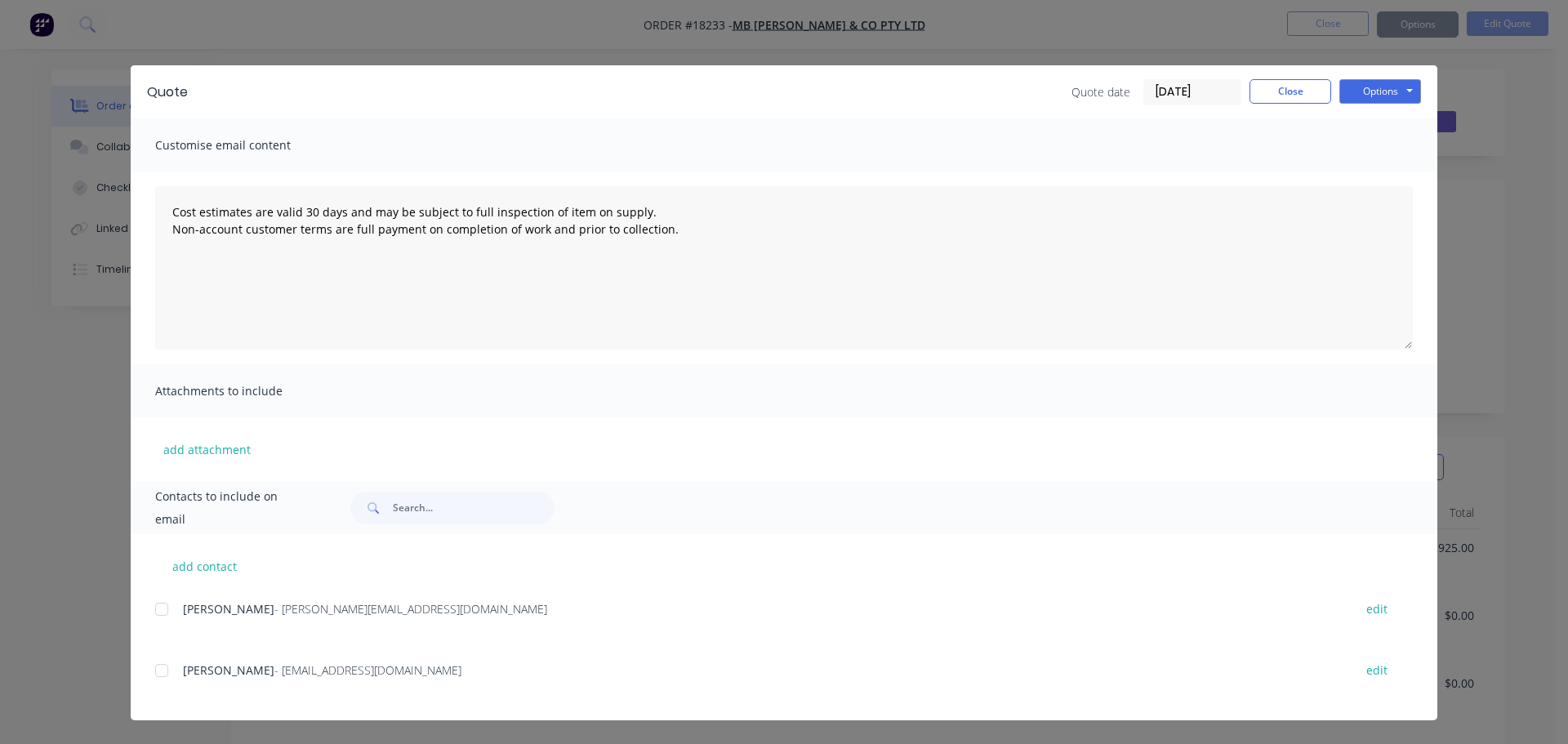
type textarea "Cost estimates are valid 30 days and may be subject to full inspection of item …"
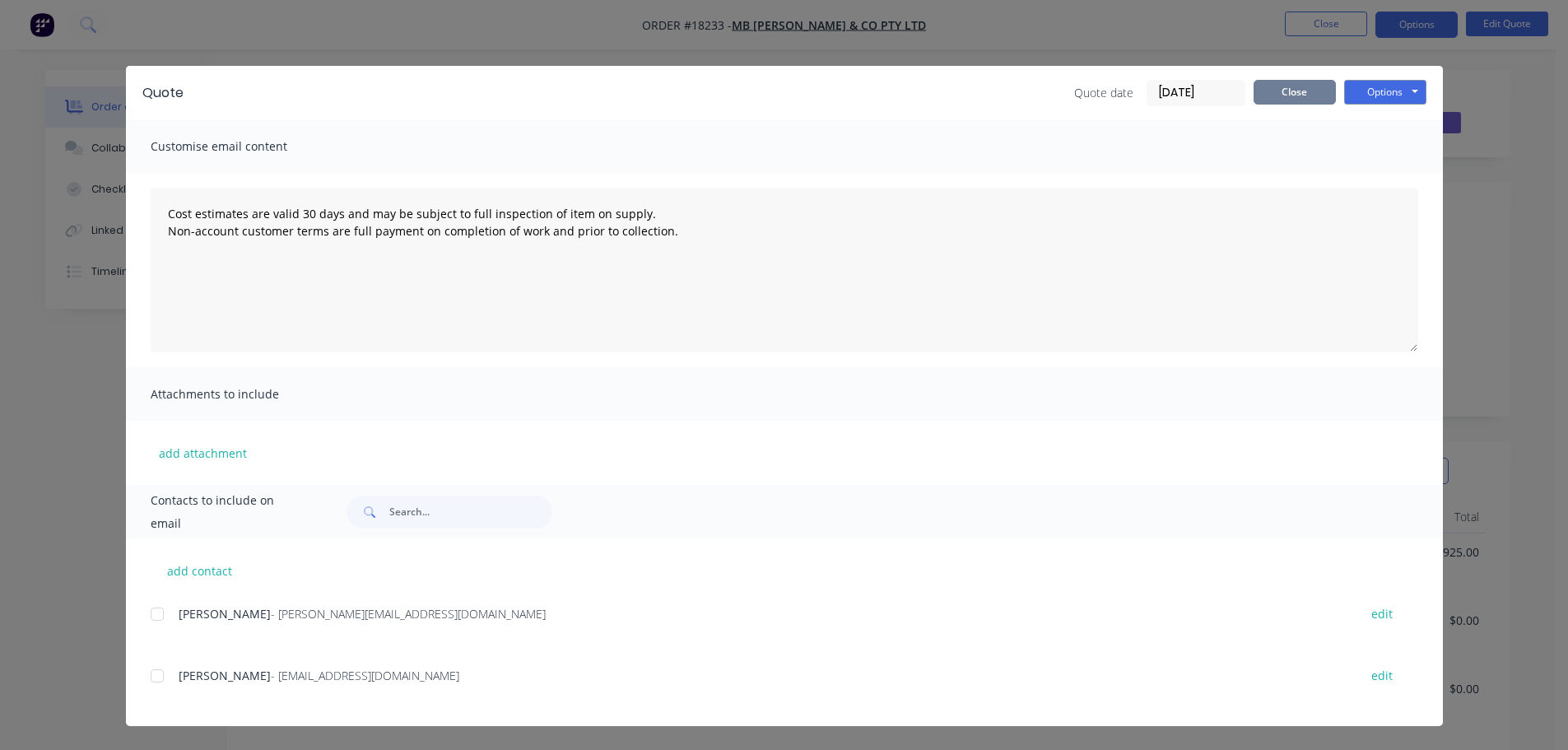
click at [1303, 103] on button "Close" at bounding box center [1295, 92] width 83 height 25
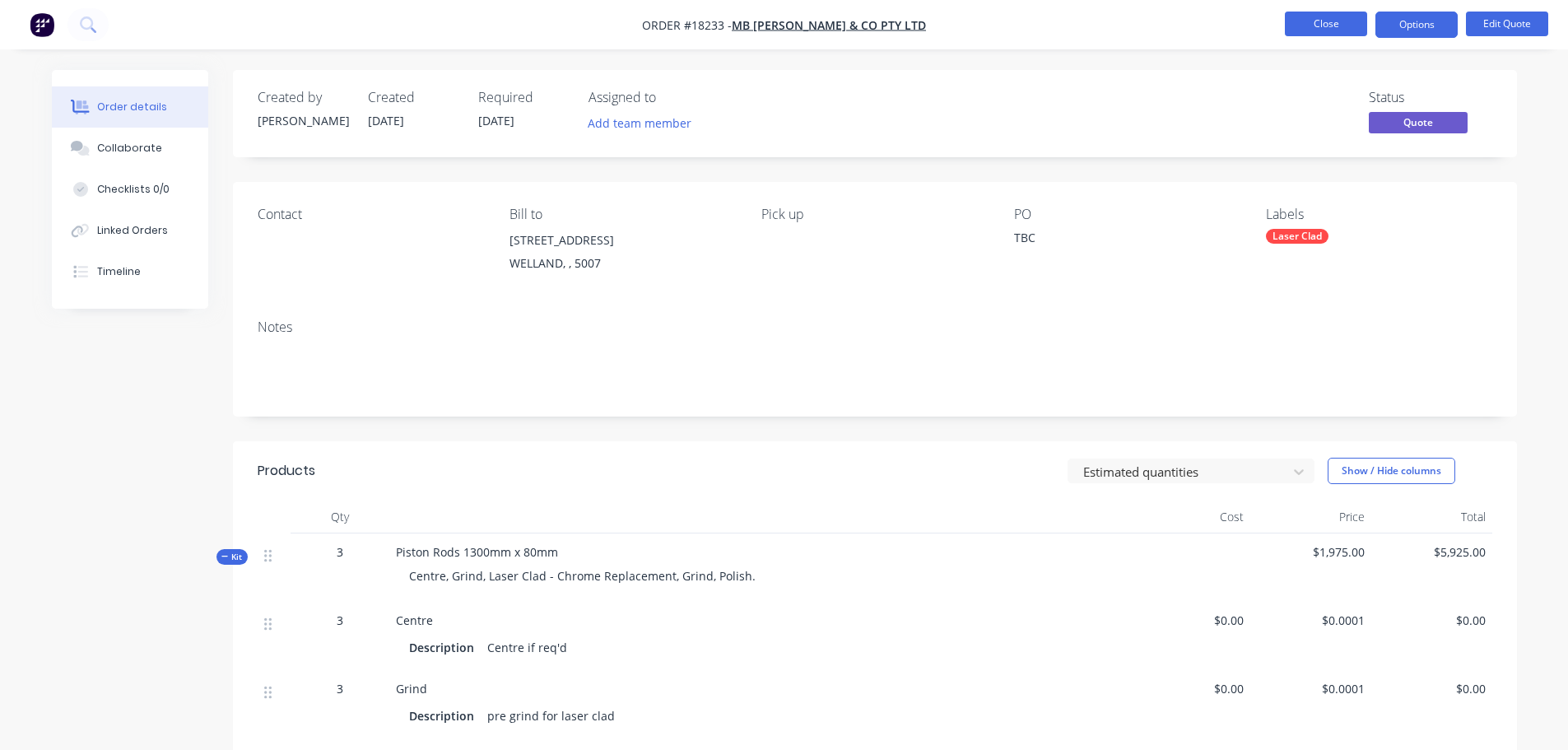
click at [1290, 17] on button "Close" at bounding box center [1326, 24] width 83 height 25
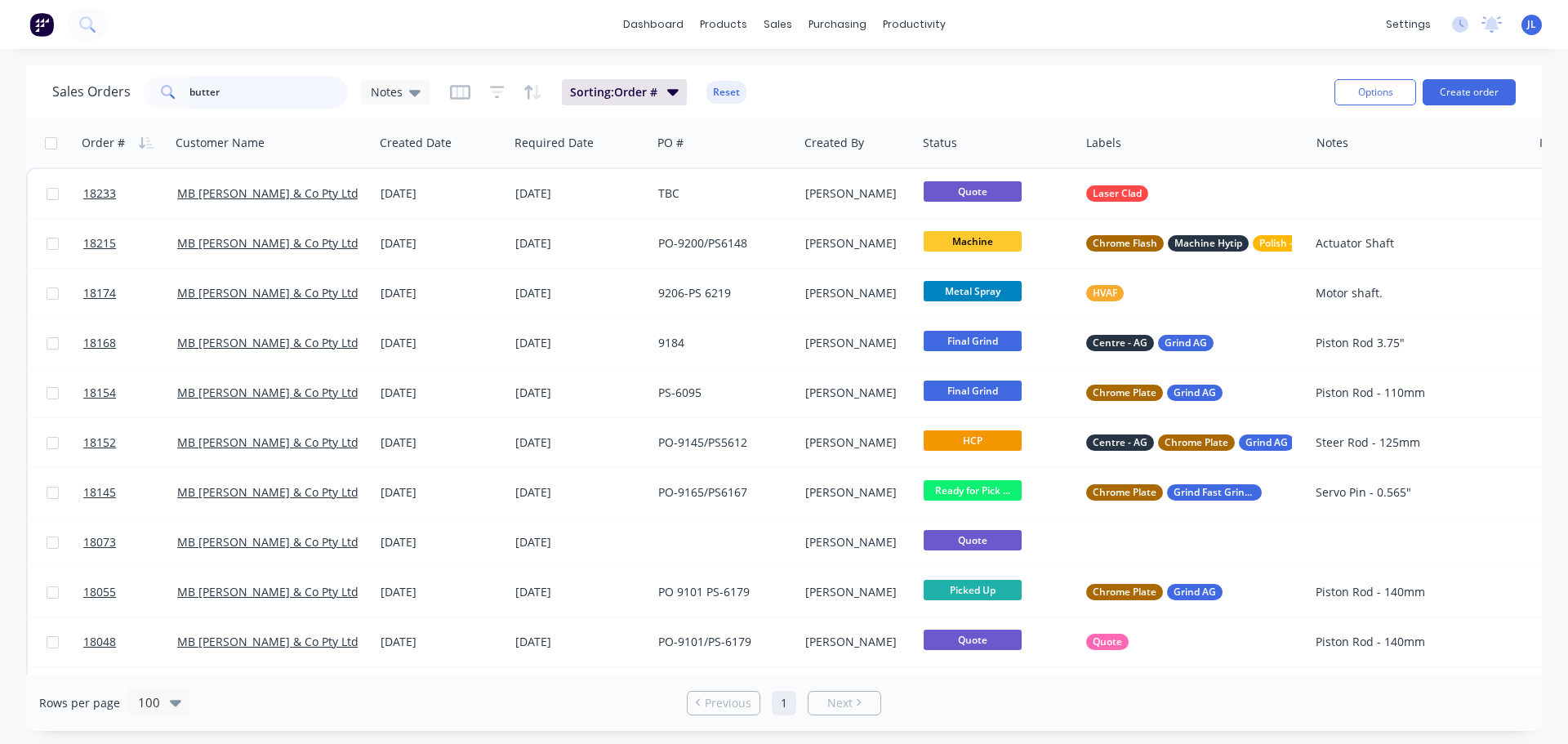
click at [257, 105] on input "butter" at bounding box center [269, 92] width 160 height 33
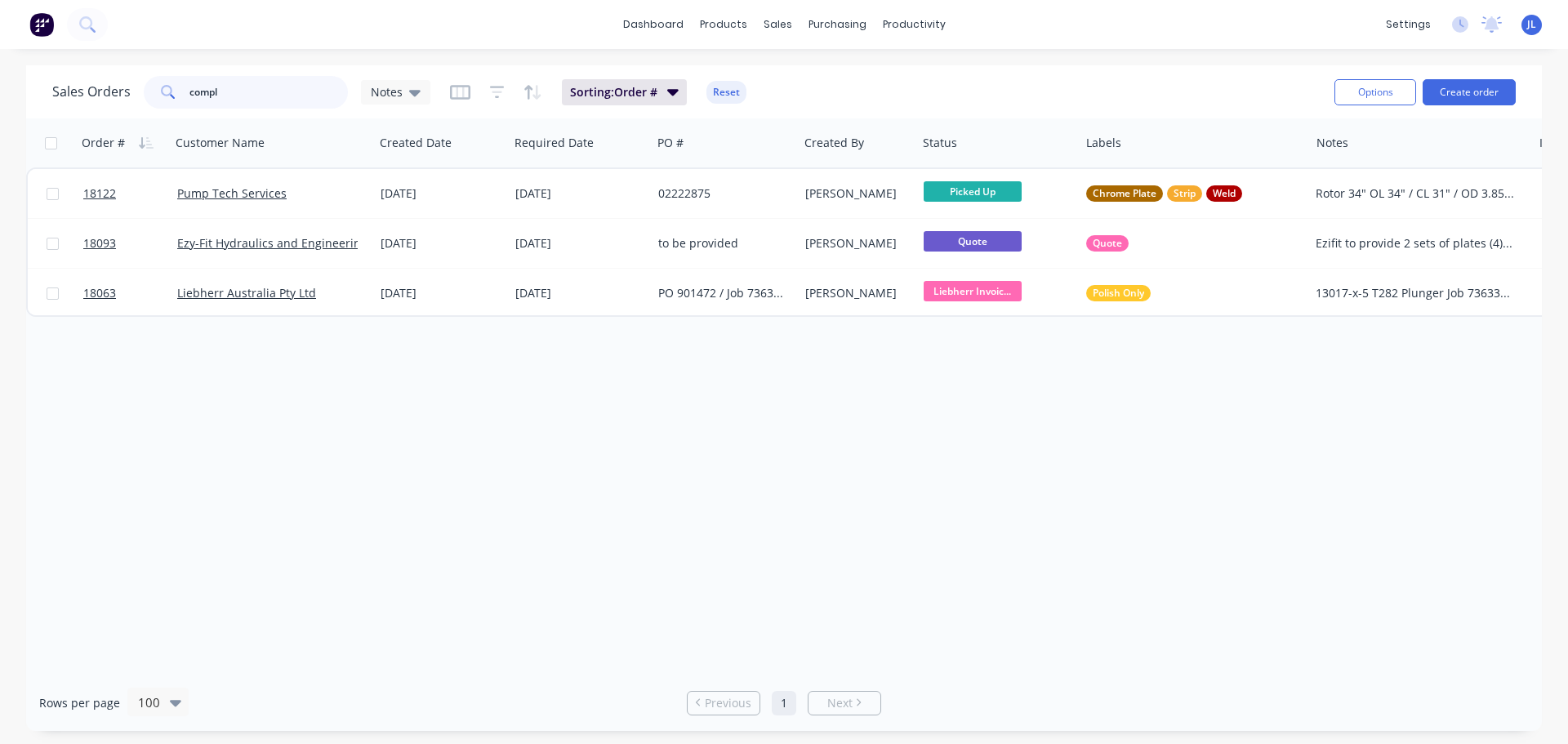
drag, startPoint x: 243, startPoint y: 88, endPoint x: 152, endPoint y: 90, distance: 91.0
click at [152, 90] on div "compl" at bounding box center [246, 92] width 204 height 33
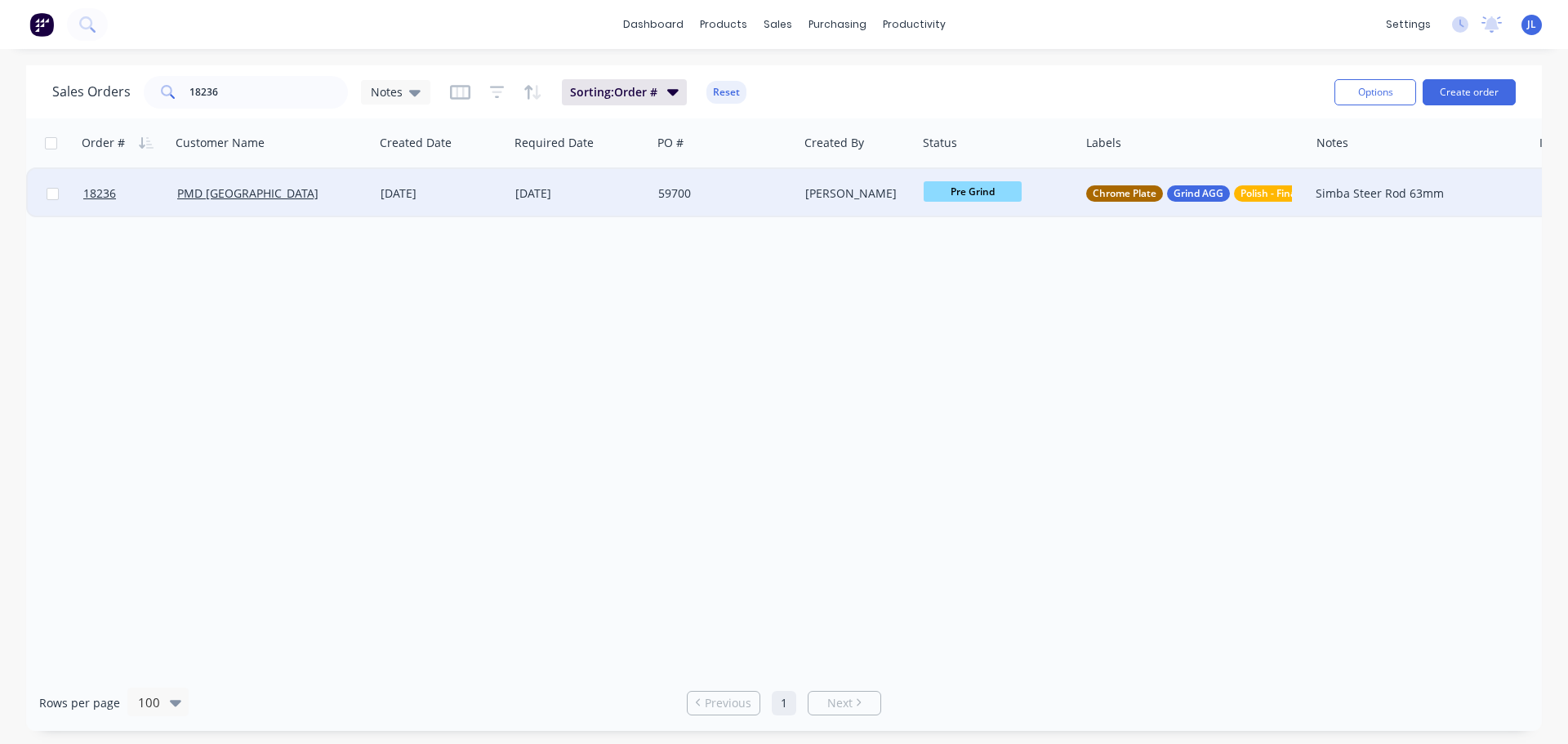
click at [980, 198] on span "Pre Grind" at bounding box center [972, 191] width 98 height 20
click at [963, 336] on button "HCP" at bounding box center [1008, 330] width 169 height 30
drag, startPoint x: 202, startPoint y: 91, endPoint x: 281, endPoint y: 89, distance: 79.0
click at [281, 89] on input "18236" at bounding box center [269, 92] width 160 height 33
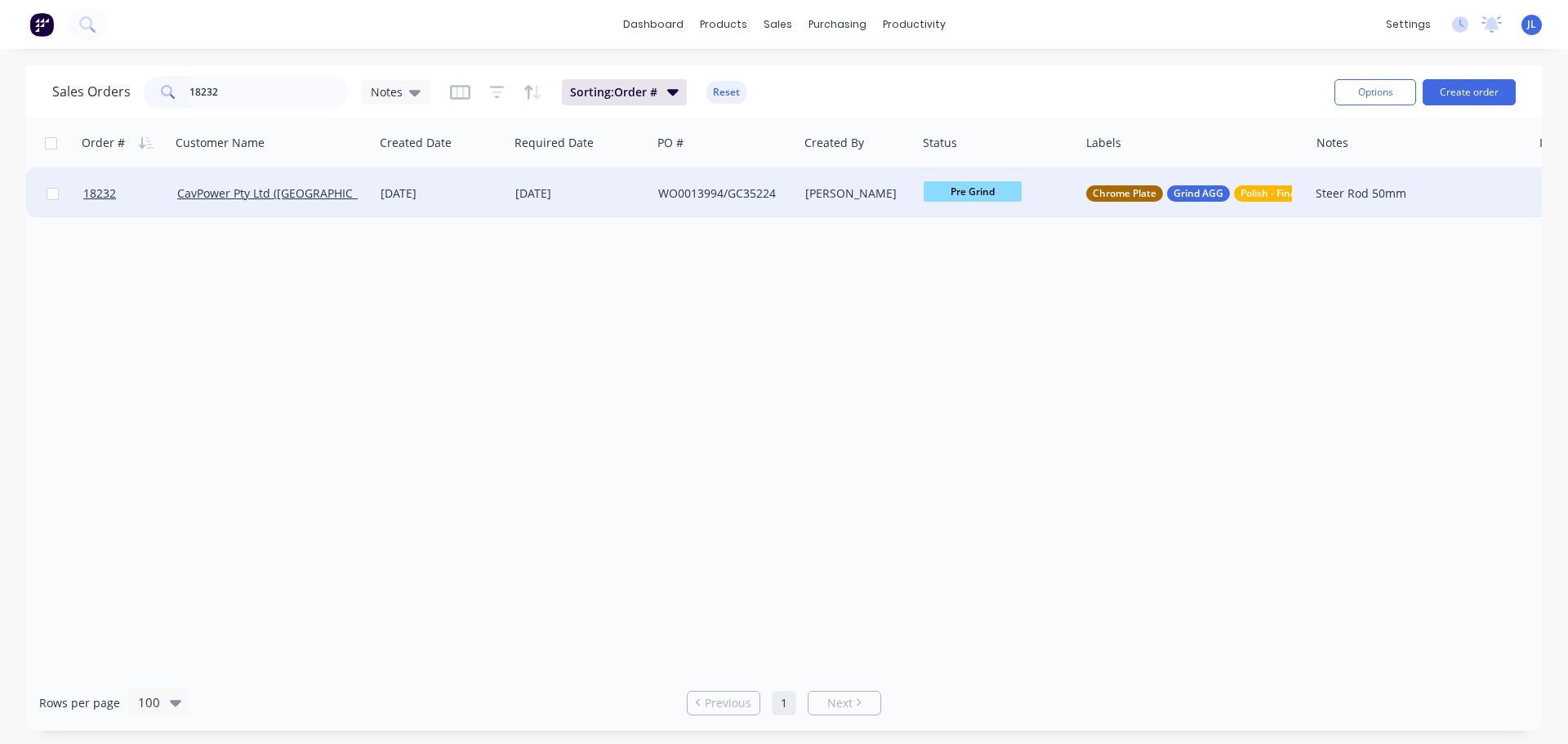
click at [966, 191] on span "Pre Grind" at bounding box center [972, 191] width 98 height 20
click at [956, 337] on button "HCP" at bounding box center [1008, 330] width 169 height 30
click at [267, 105] on input "18232" at bounding box center [269, 92] width 160 height 33
click at [984, 188] on span "Pre Grind" at bounding box center [972, 191] width 98 height 20
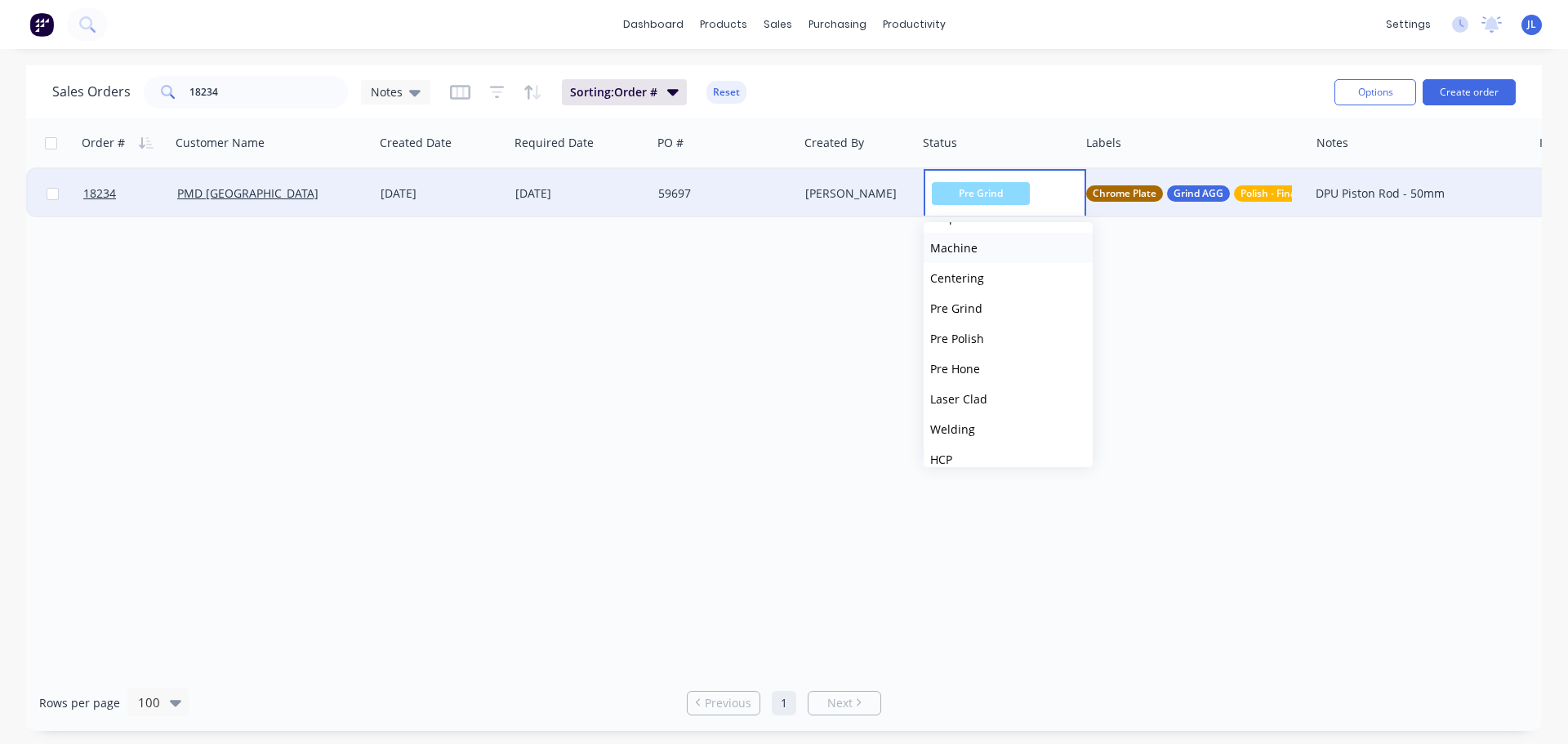
scroll to position [163, 0]
click at [962, 408] on button "HCP" at bounding box center [1008, 412] width 169 height 30
drag, startPoint x: 206, startPoint y: 90, endPoint x: 242, endPoint y: 90, distance: 36.0
click at [242, 90] on input "18234" at bounding box center [269, 92] width 160 height 33
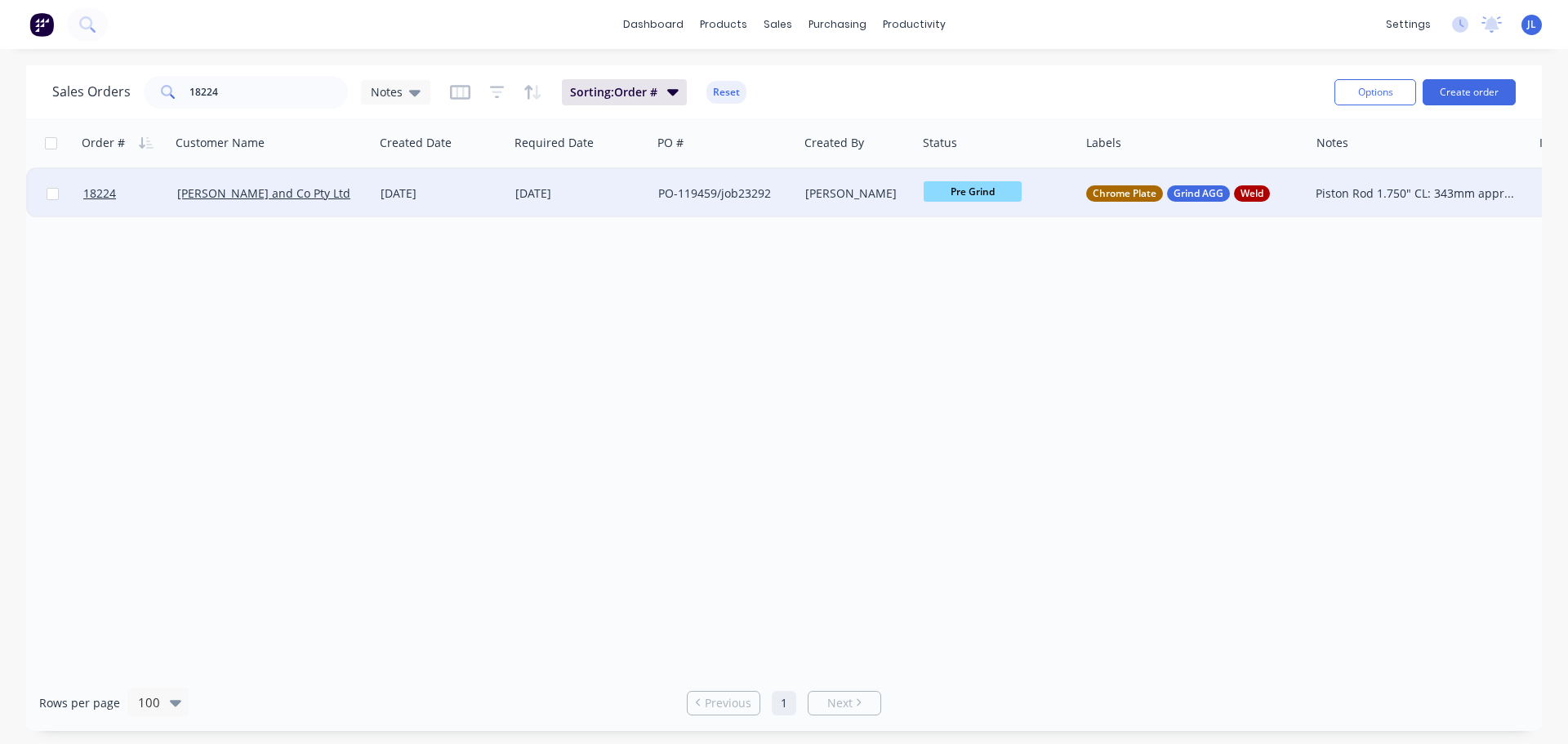
click at [969, 199] on span "Pre Grind" at bounding box center [972, 191] width 98 height 20
click at [970, 400] on button "HCP" at bounding box center [1008, 412] width 169 height 30
click at [230, 88] on input "18224" at bounding box center [269, 92] width 160 height 33
click at [966, 197] on span "Pre Grind" at bounding box center [972, 191] width 98 height 20
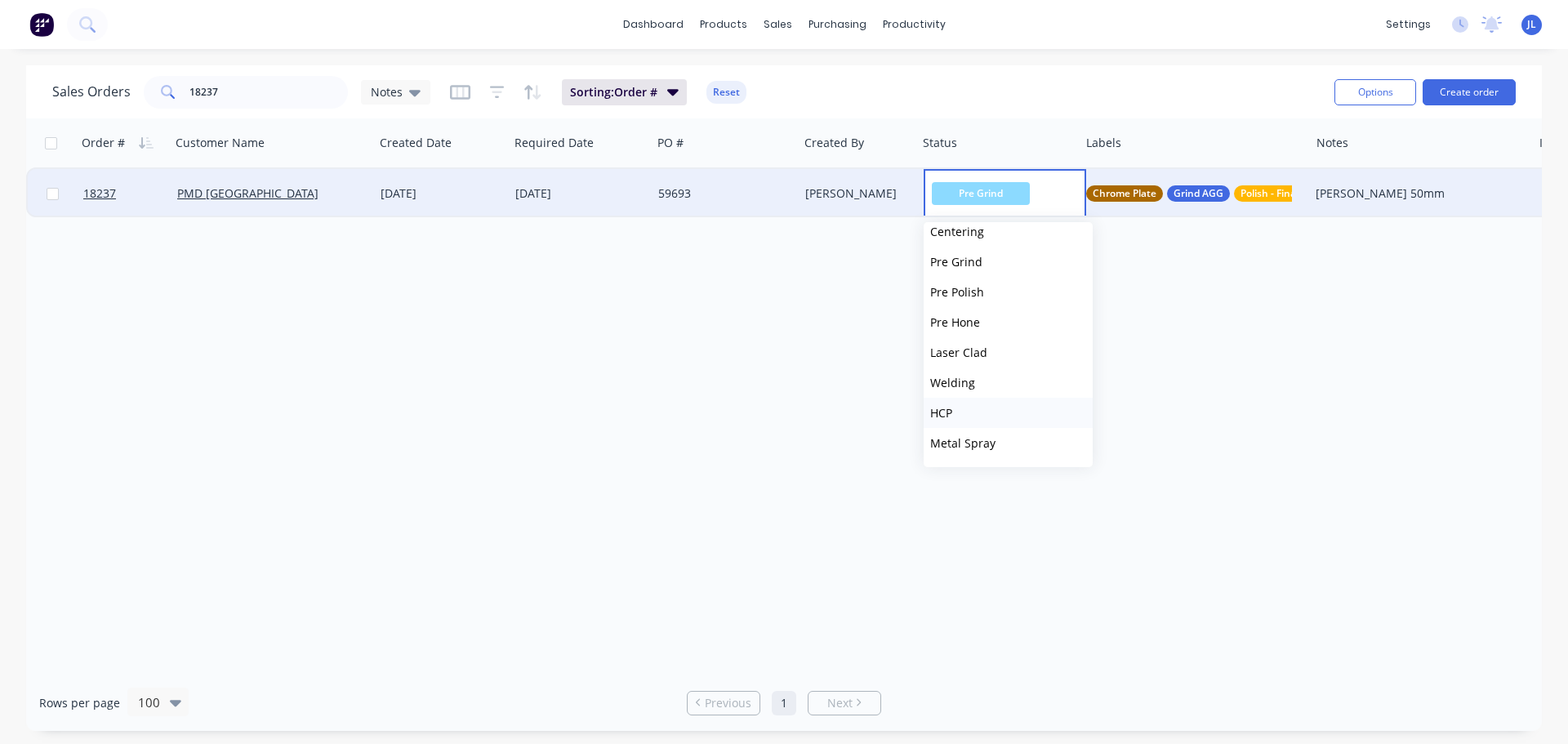
click at [972, 414] on button "HCP" at bounding box center [1008, 412] width 169 height 30
click at [269, 97] on input "18237" at bounding box center [269, 92] width 160 height 33
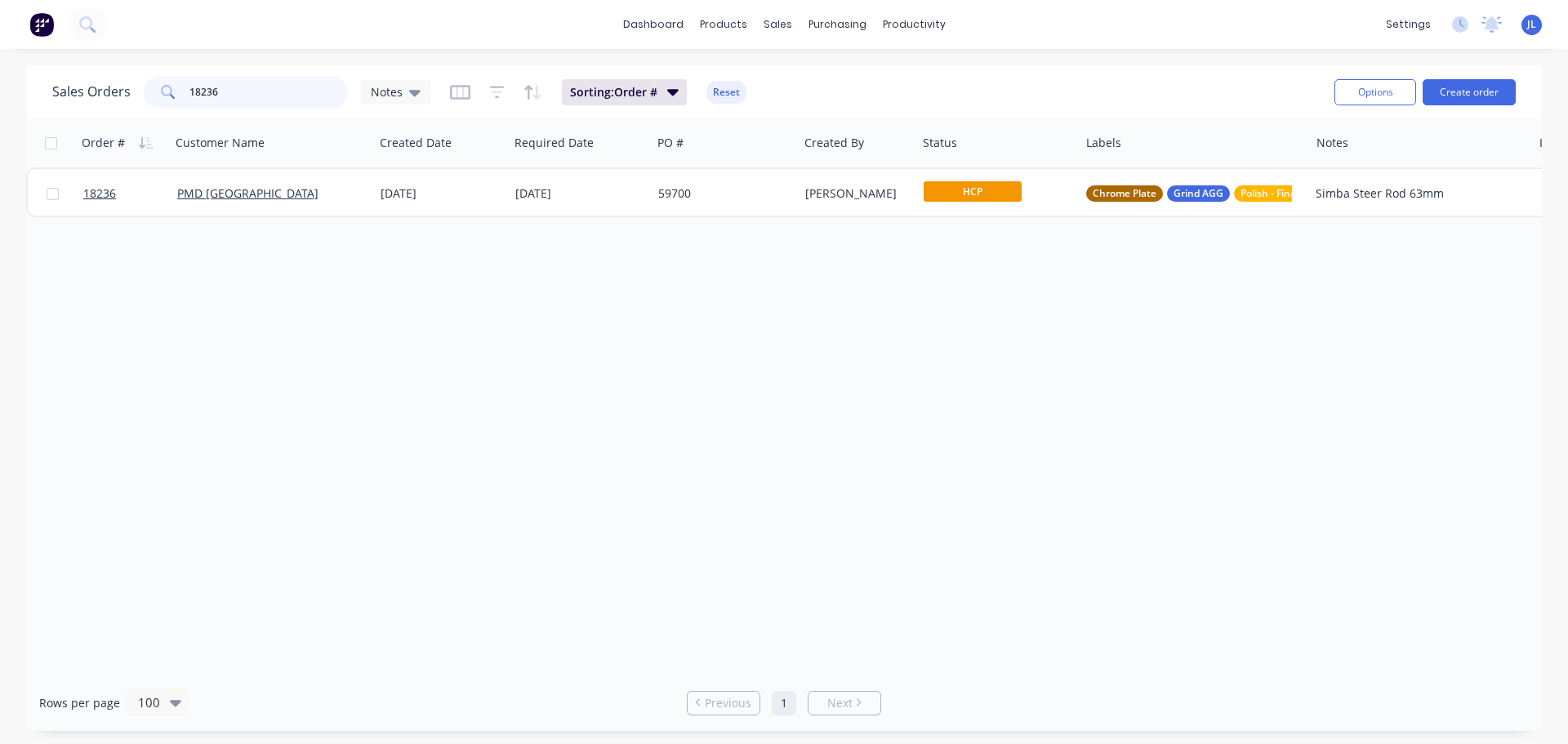
drag, startPoint x: 234, startPoint y: 84, endPoint x: 89, endPoint y: 88, distance: 145.1
click at [89, 88] on div "Sales Orders 18236 Notes" at bounding box center [241, 92] width 379 height 33
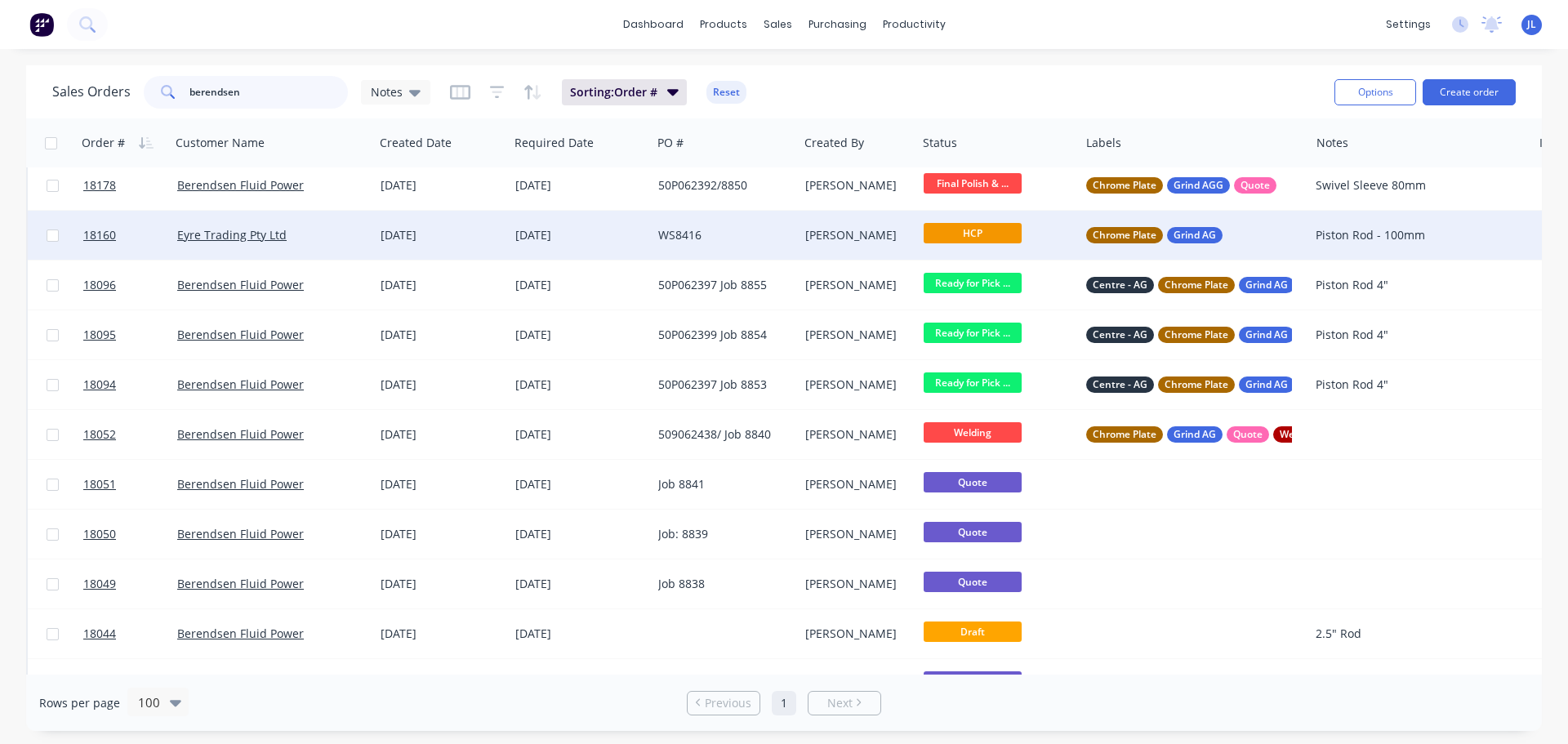
scroll to position [338, 0]
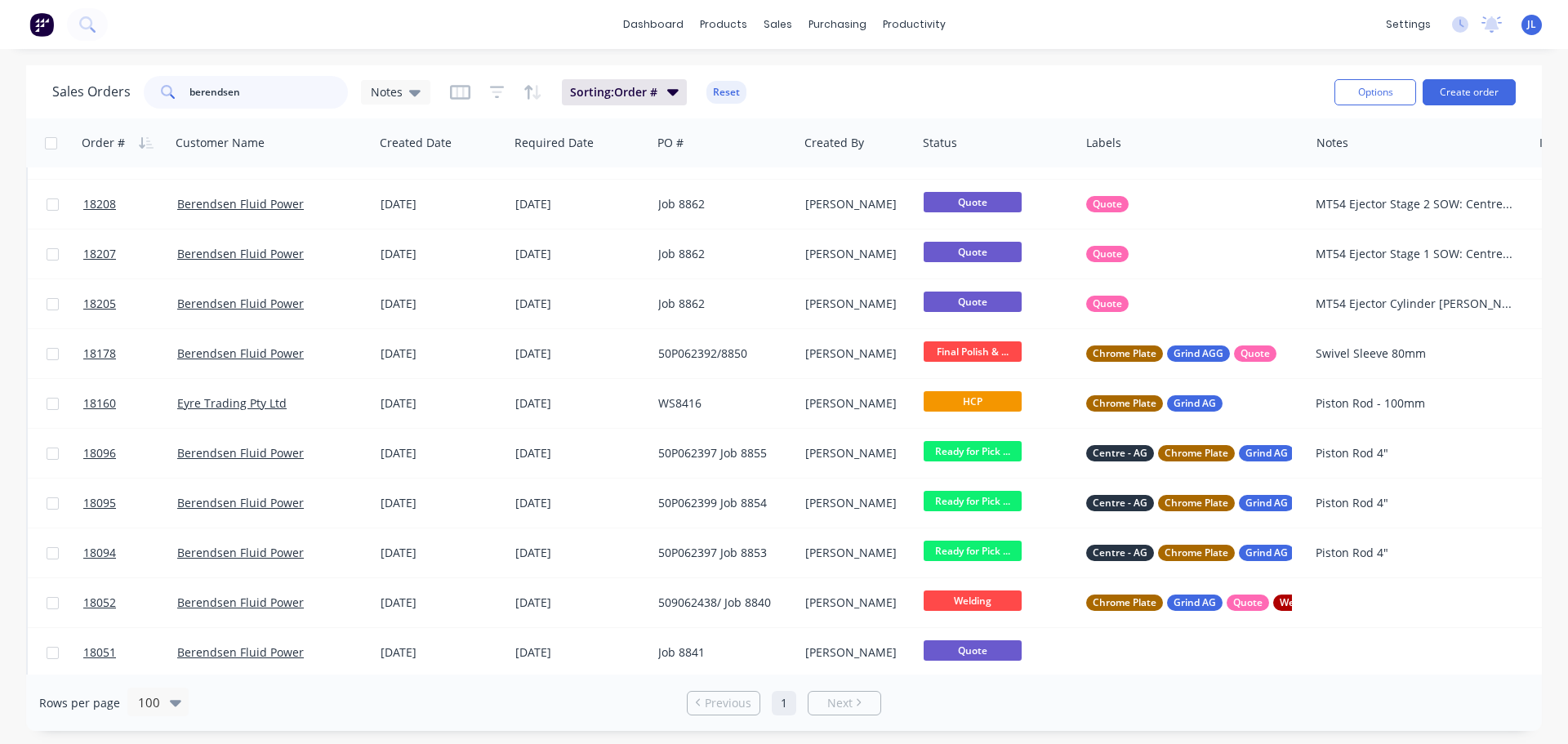
type input "berendsen"
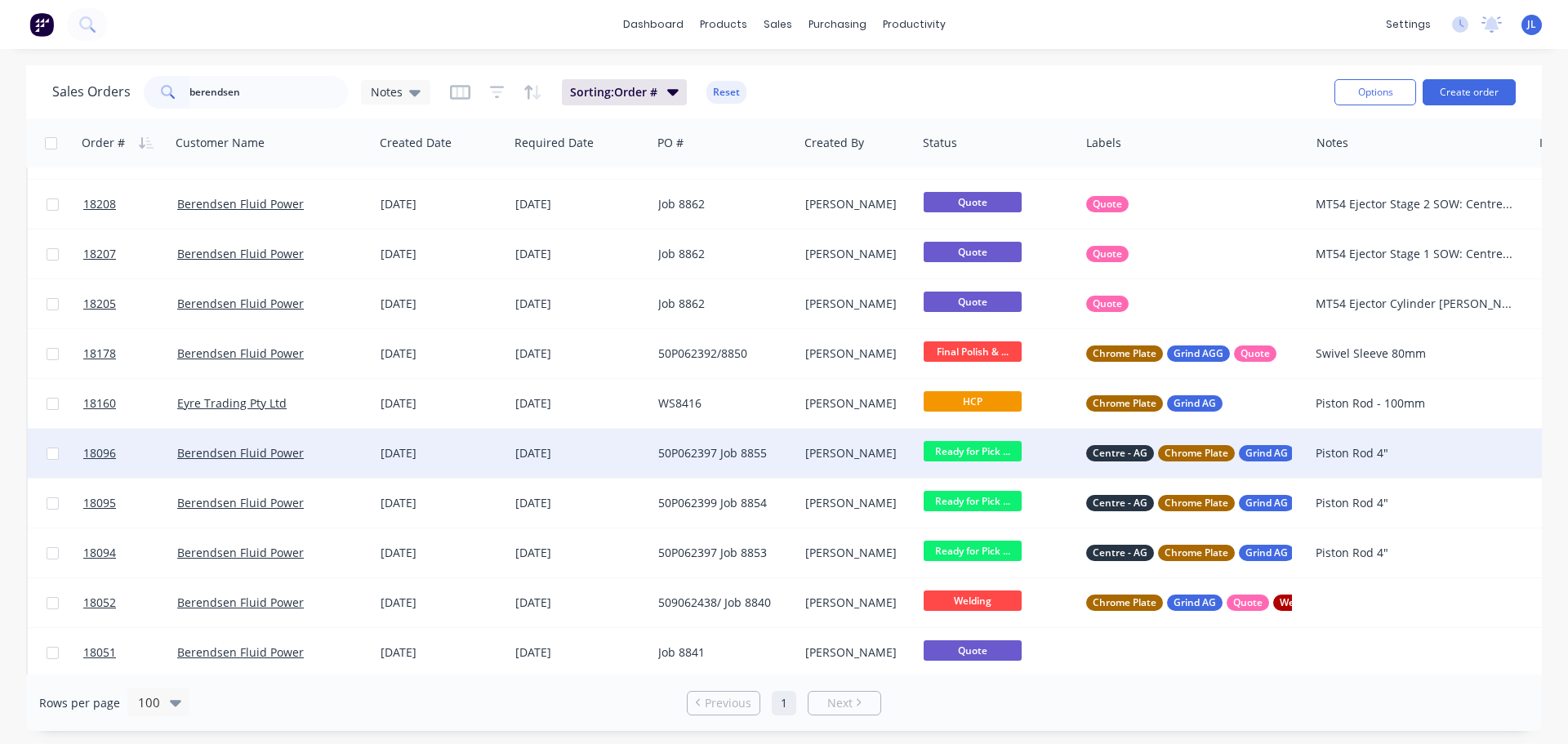
click at [706, 455] on div "50P062397 Job 8855" at bounding box center [722, 453] width 127 height 16
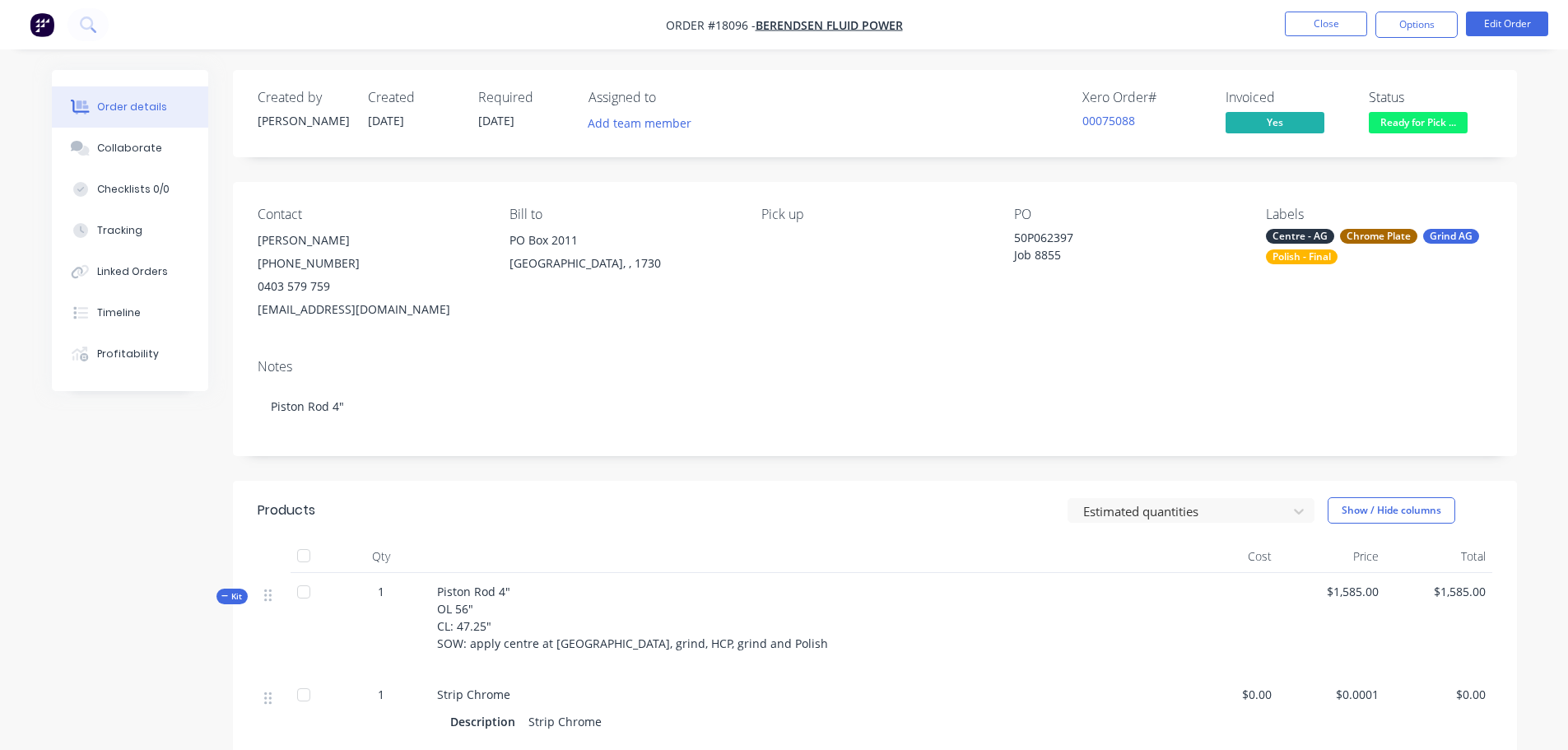
click at [1051, 240] on div "50P062397 Job 8855" at bounding box center [1117, 246] width 206 height 35
click at [1516, 27] on button "Edit Order" at bounding box center [1507, 24] width 83 height 25
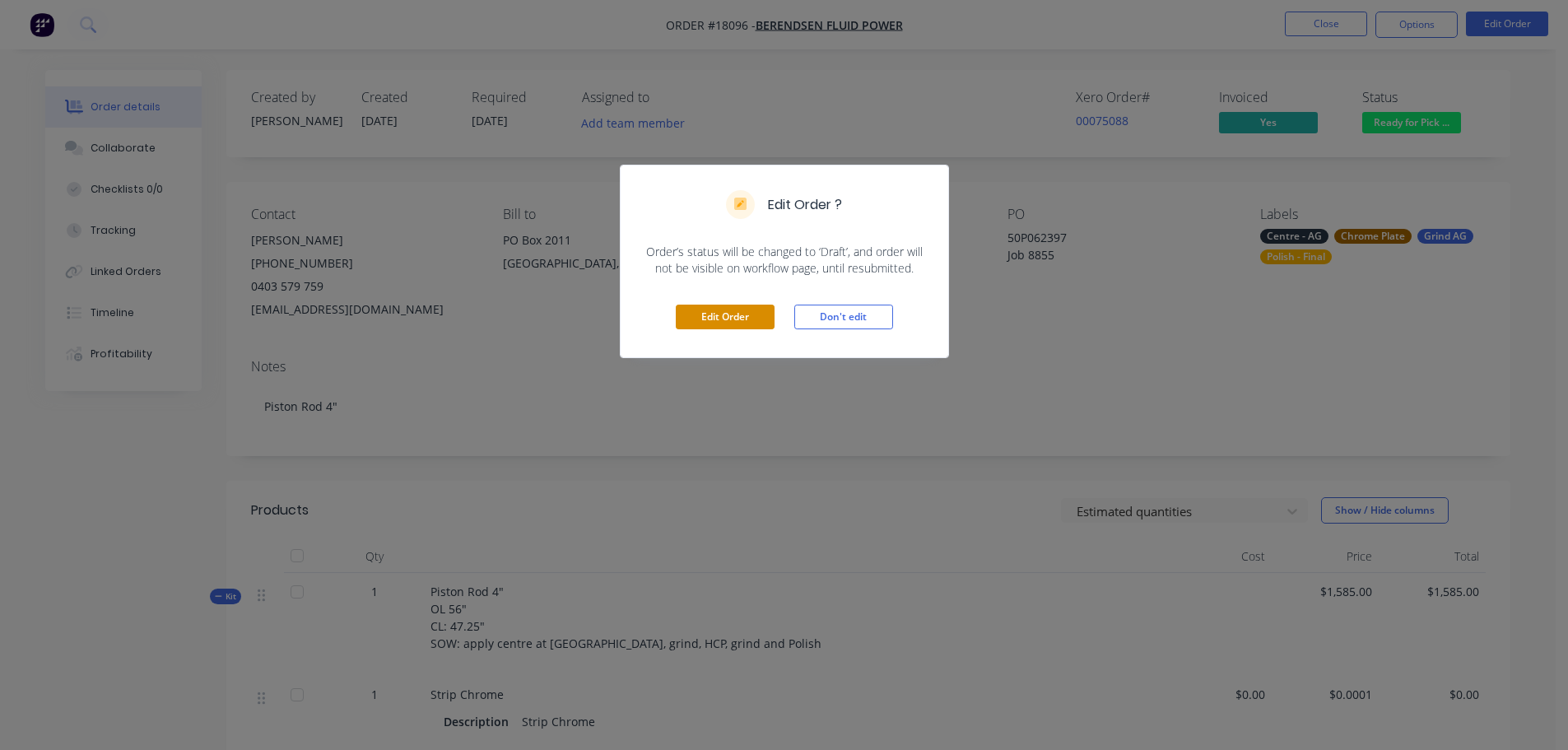
click at [732, 312] on button "Edit Order" at bounding box center [724, 316] width 98 height 25
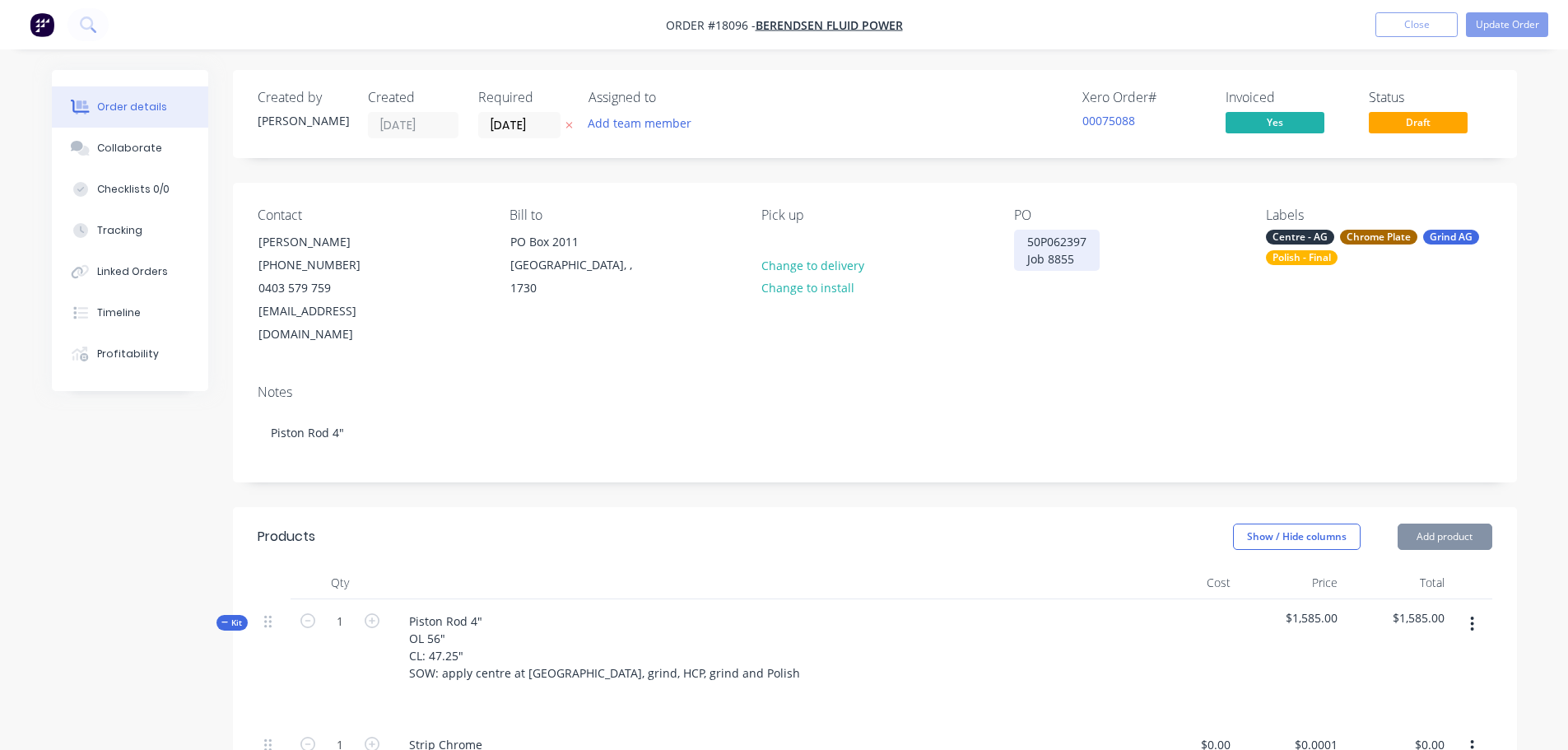
click at [1042, 242] on div "50P062397 Job 8855" at bounding box center [1056, 250] width 85 height 41
drag, startPoint x: 1054, startPoint y: 239, endPoint x: 1091, endPoint y: 240, distance: 37.0
click at [1091, 240] on div "50P062397 Job 8855" at bounding box center [1056, 250] width 85 height 41
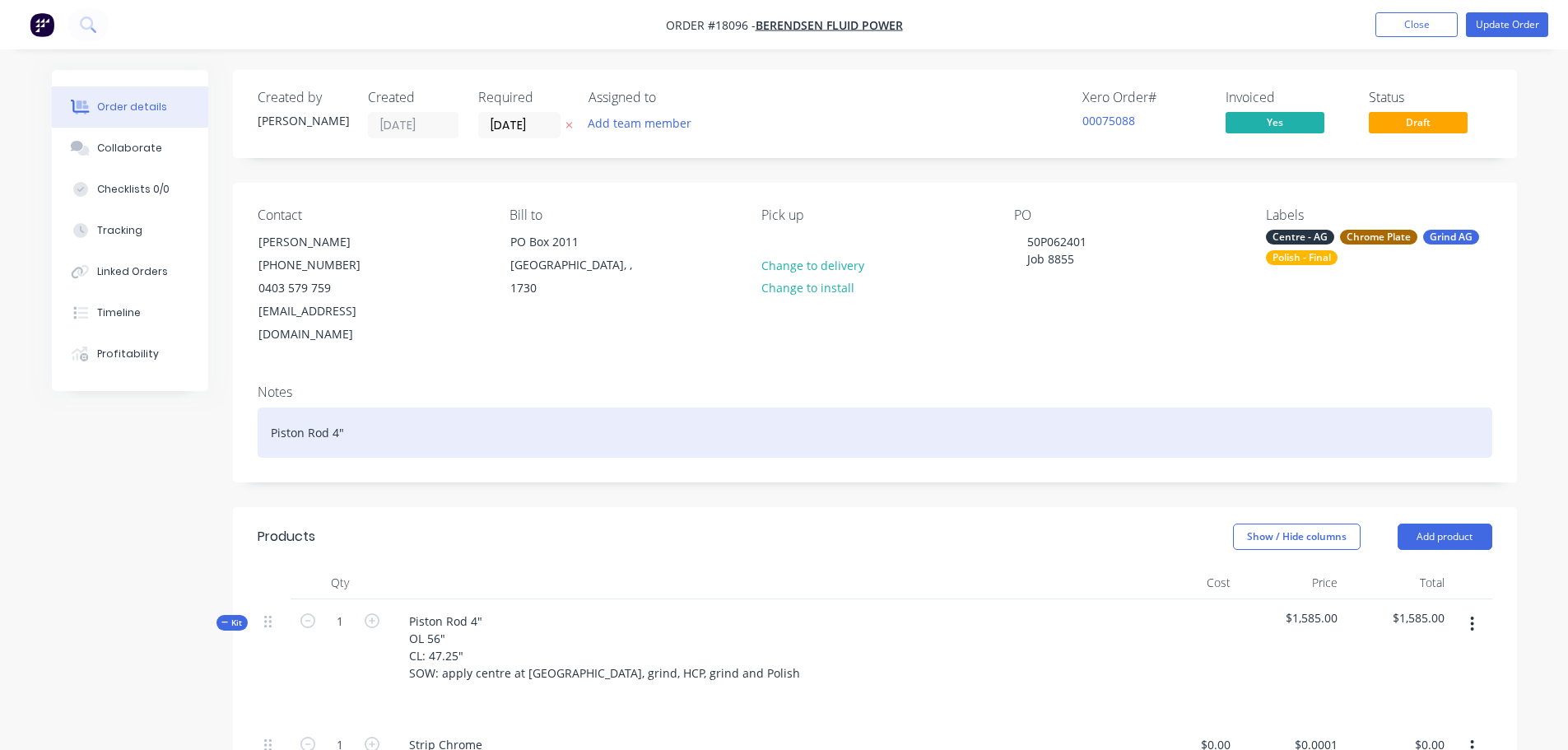
click at [1241, 412] on div "Piston Rod 4"" at bounding box center [874, 432] width 1234 height 51
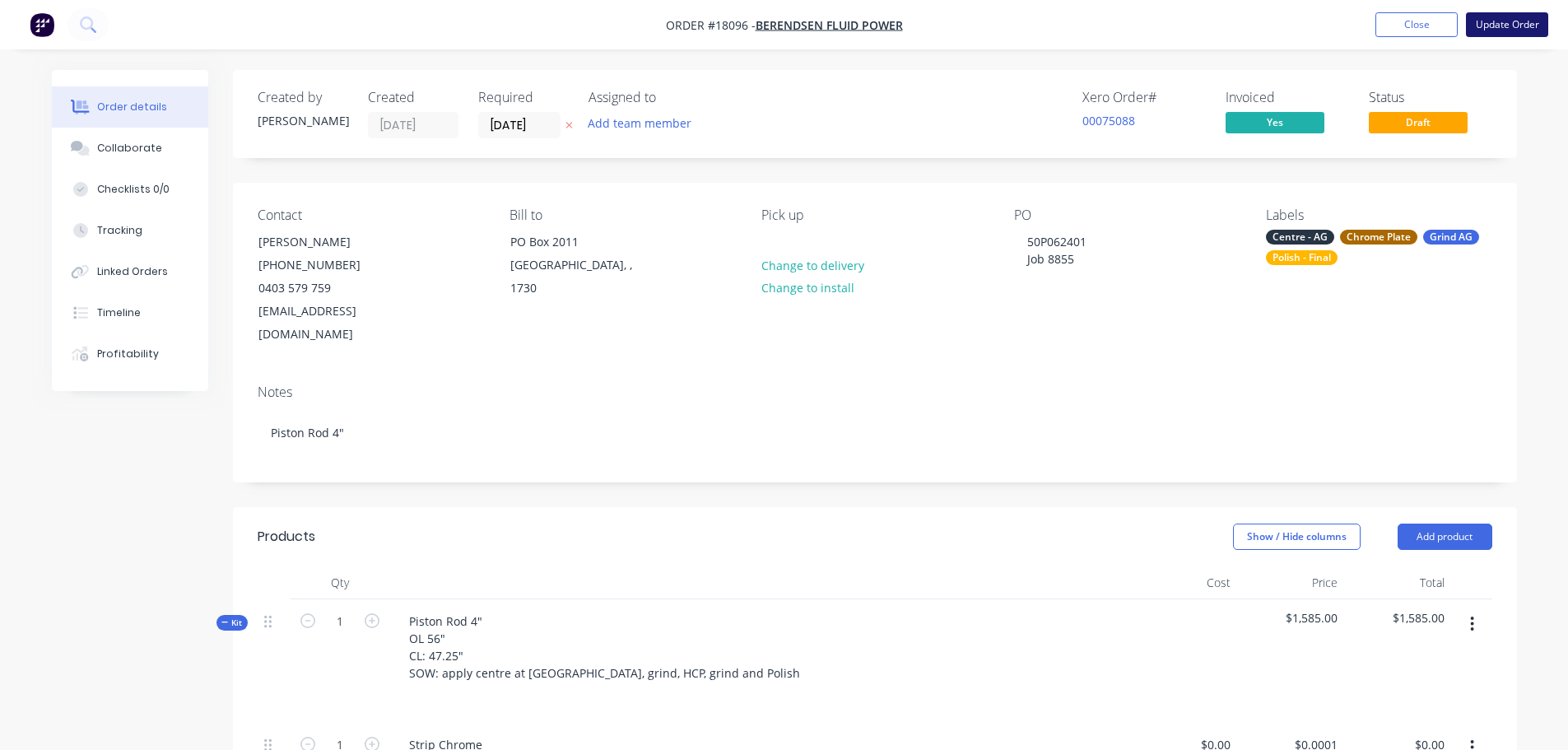
click at [1514, 20] on button "Update Order" at bounding box center [1507, 24] width 83 height 25
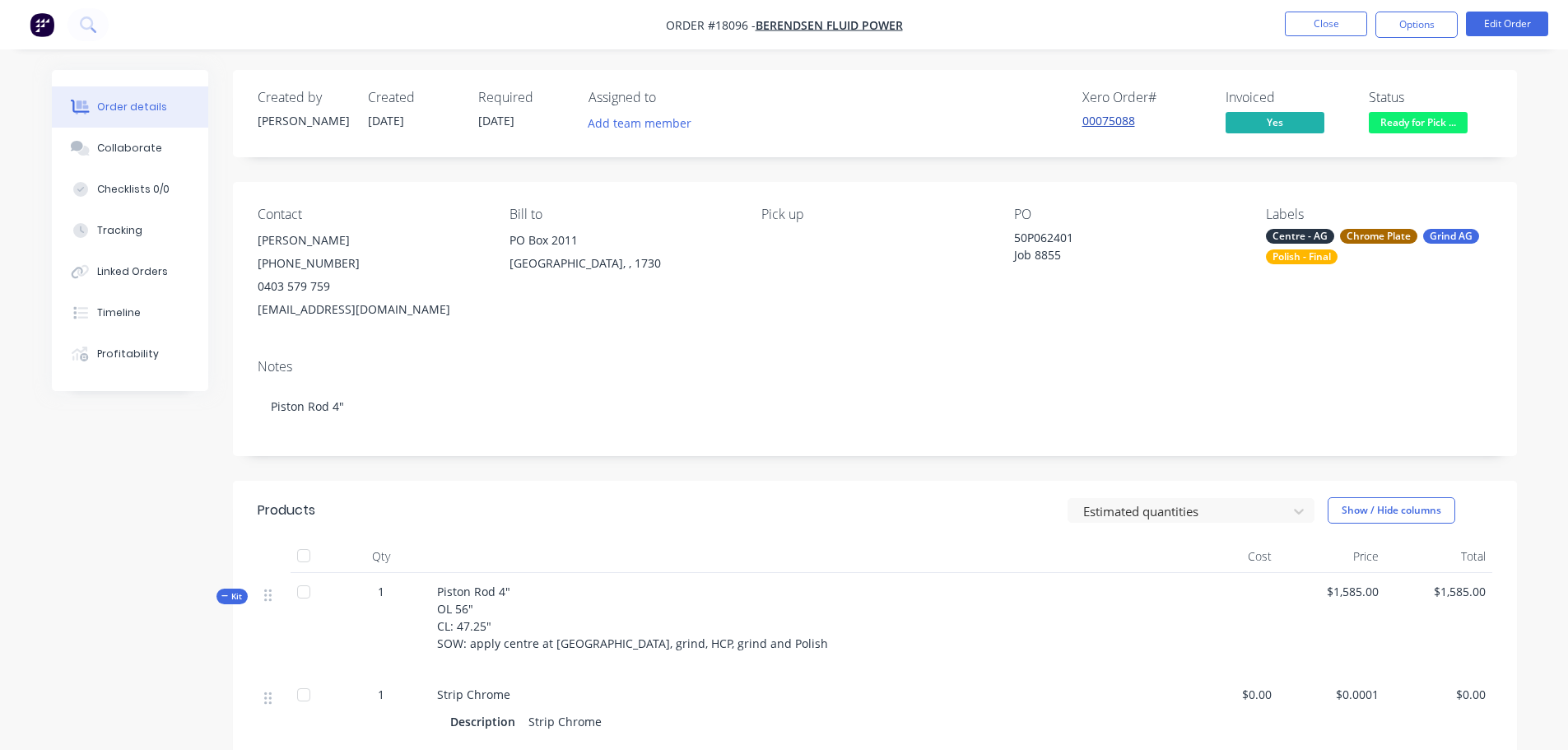
click at [1105, 122] on link "00075088" at bounding box center [1108, 120] width 52 height 16
click at [1132, 122] on link "00075088" at bounding box center [1108, 120] width 52 height 16
click at [1304, 28] on button "Close" at bounding box center [1326, 24] width 83 height 25
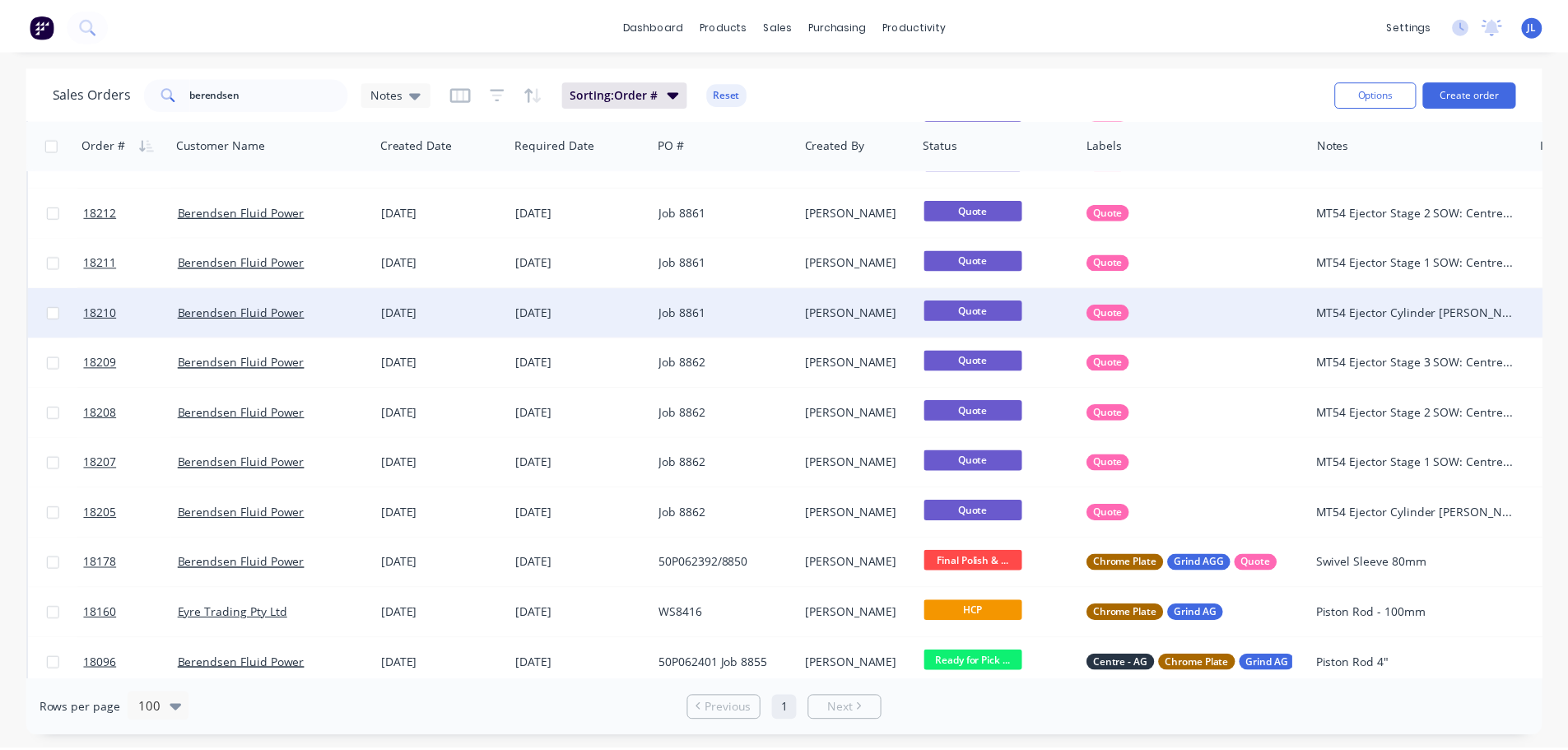
scroll to position [494, 0]
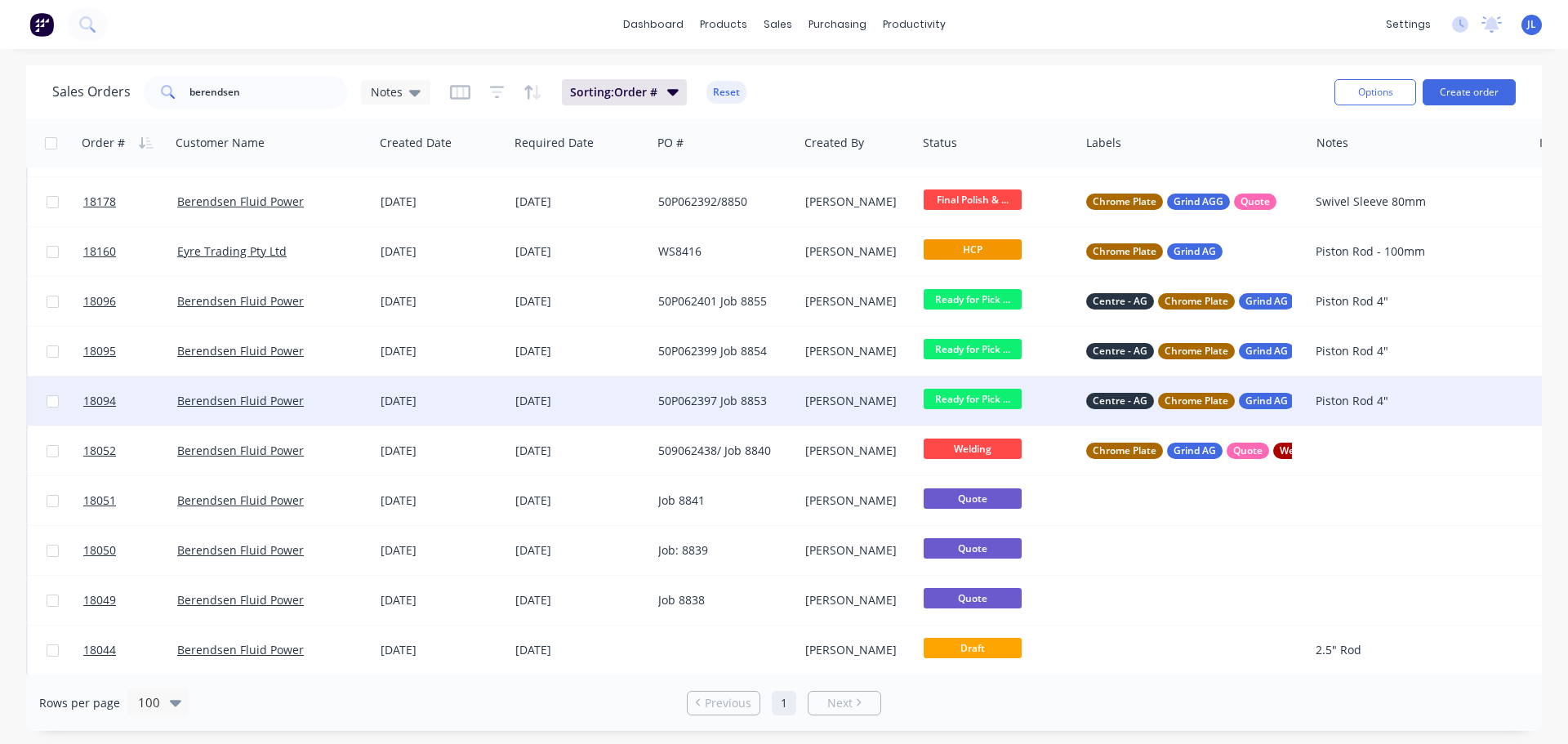
click at [759, 394] on div "50P062397 Job 8853" at bounding box center [722, 401] width 127 height 16
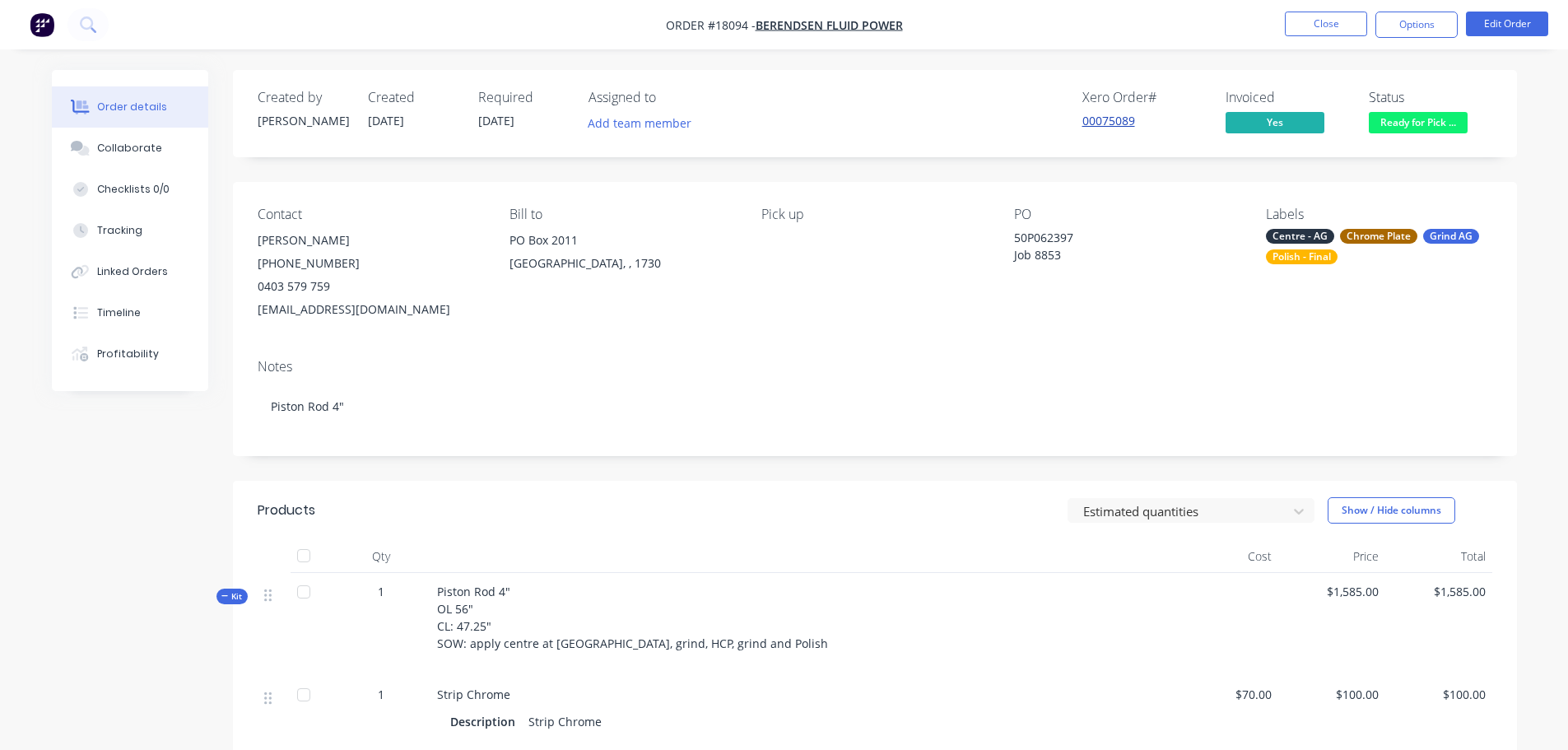
click at [1112, 123] on link "00075089" at bounding box center [1108, 120] width 52 height 16
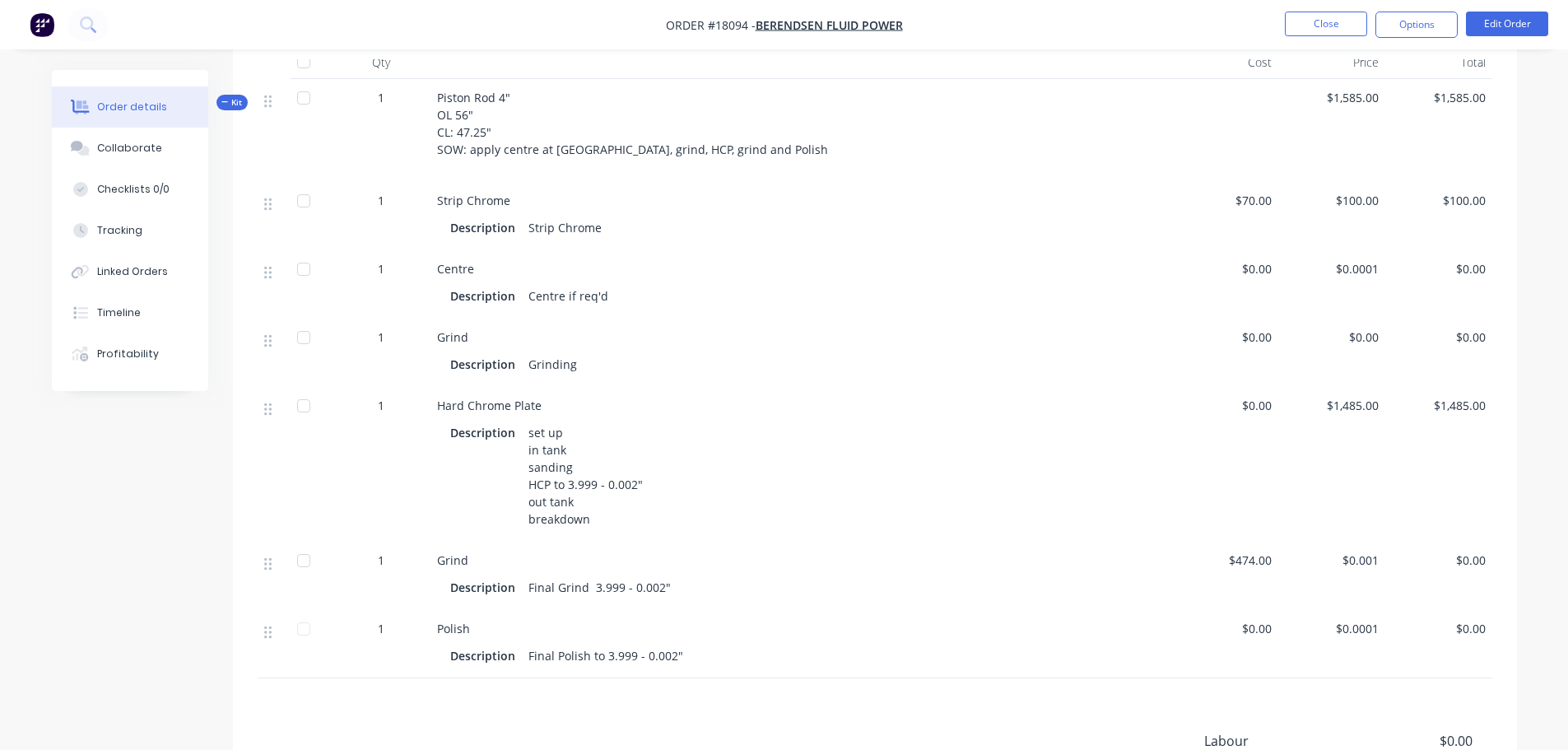
scroll to position [658, 0]
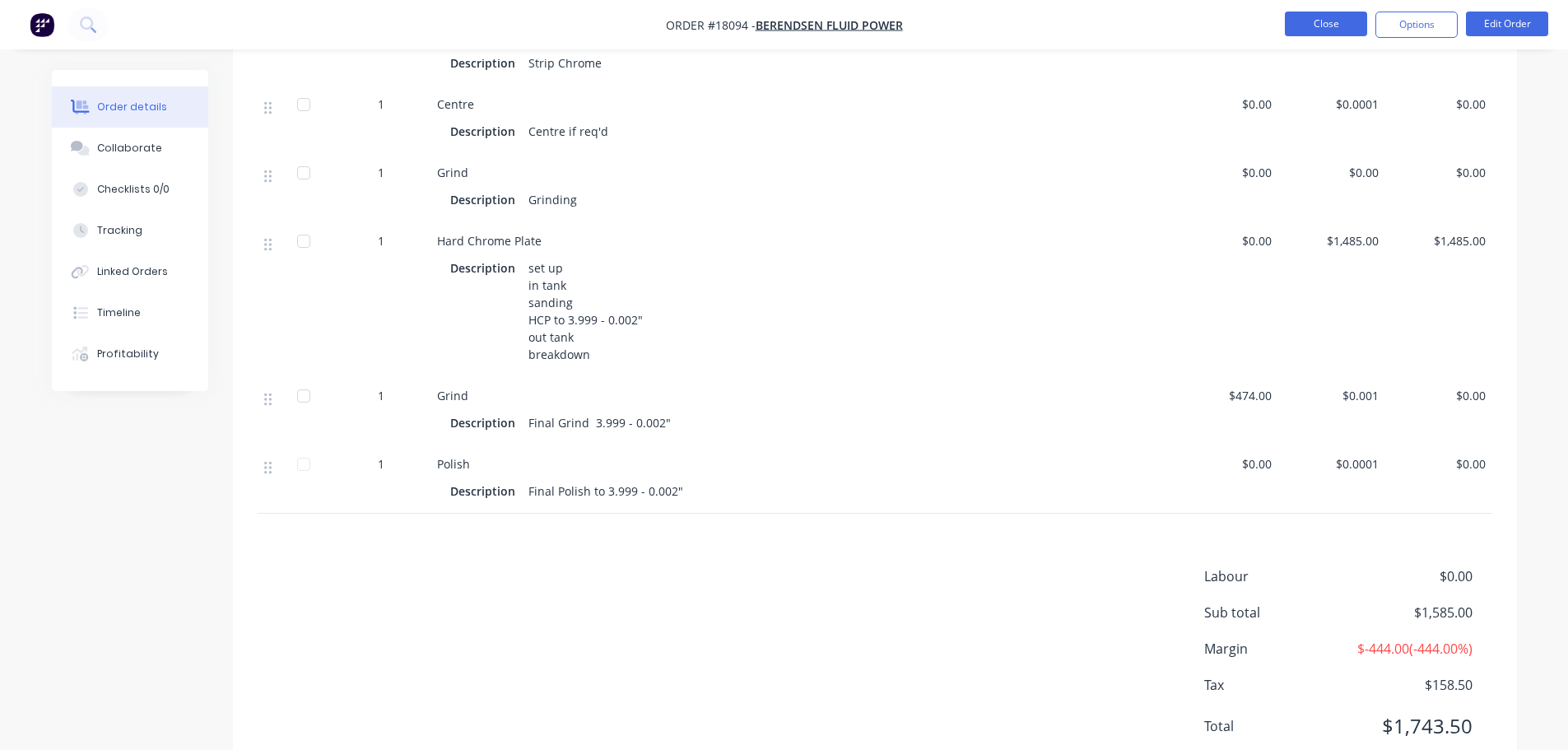
click at [1329, 31] on button "Close" at bounding box center [1326, 24] width 83 height 25
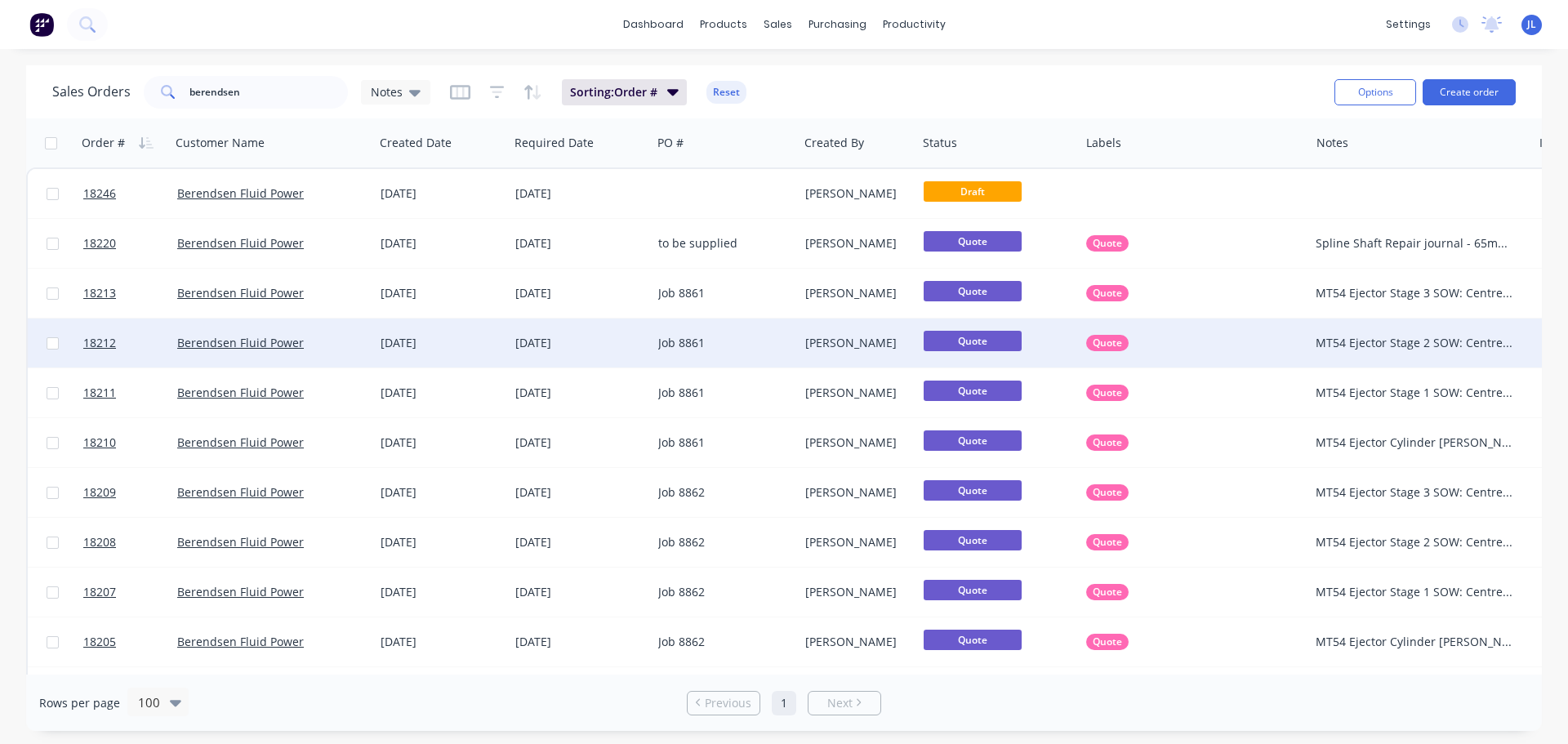
click at [779, 344] on div "Job 8861" at bounding box center [722, 343] width 127 height 16
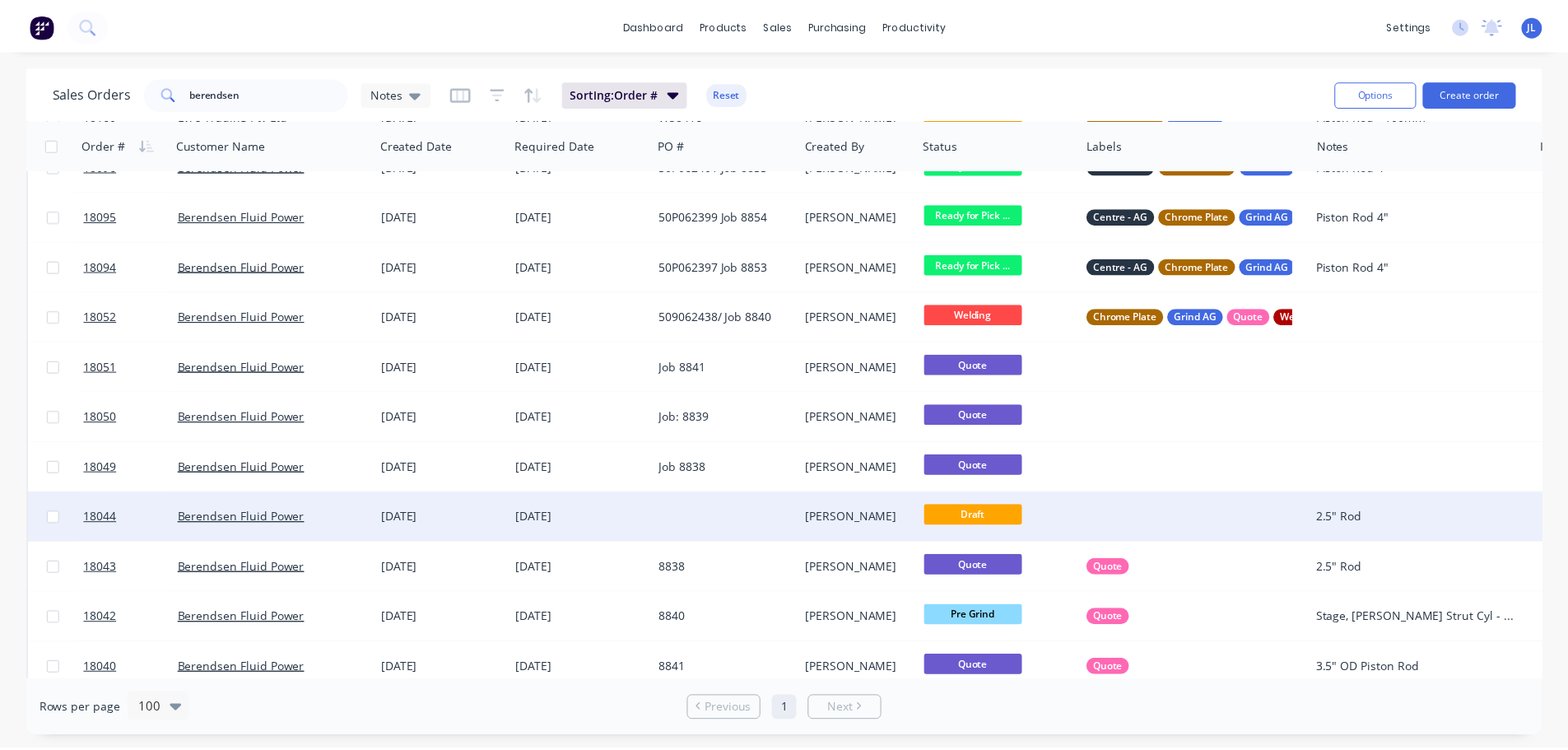
scroll to position [506, 0]
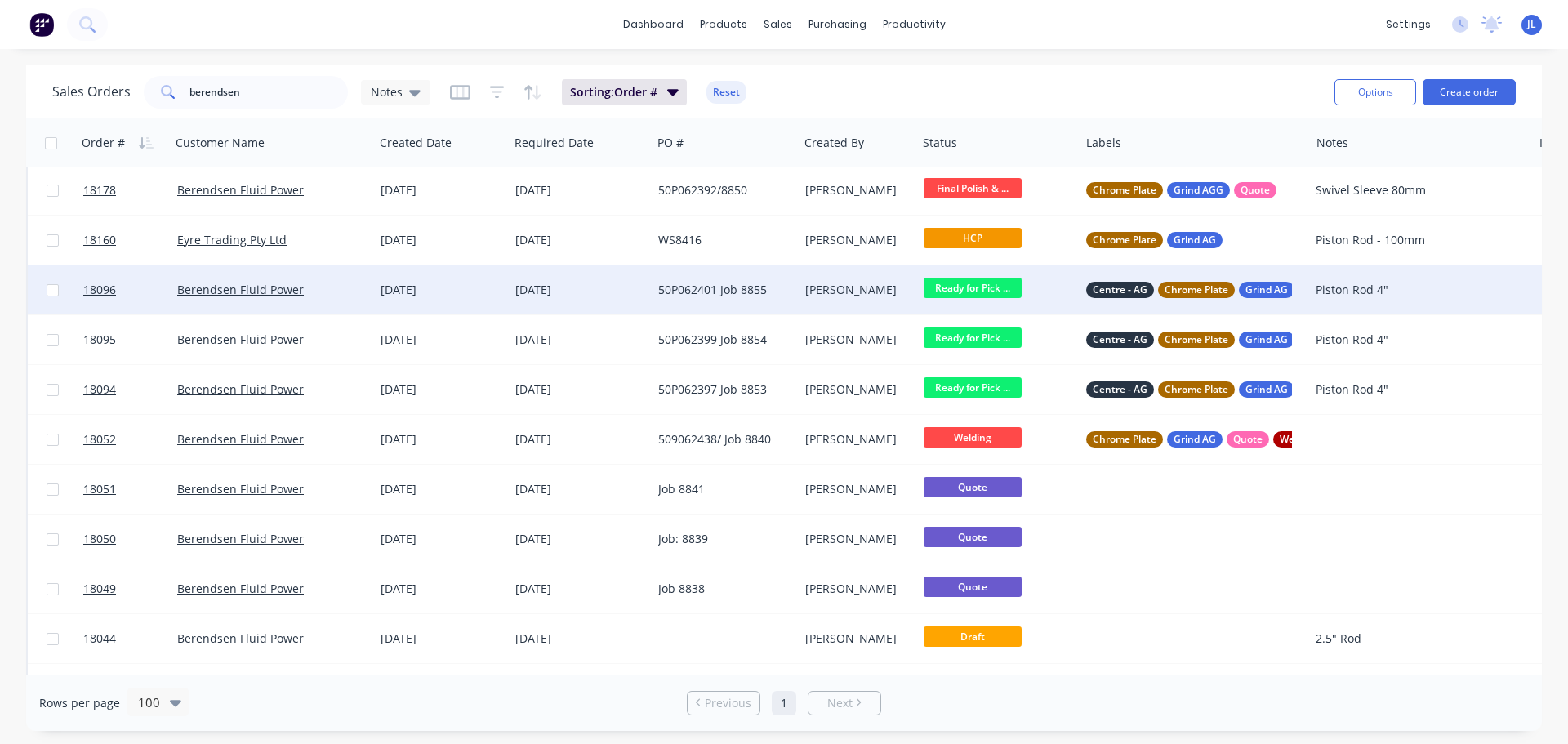
click at [663, 289] on div "50P062401 Job 8855" at bounding box center [722, 290] width 127 height 16
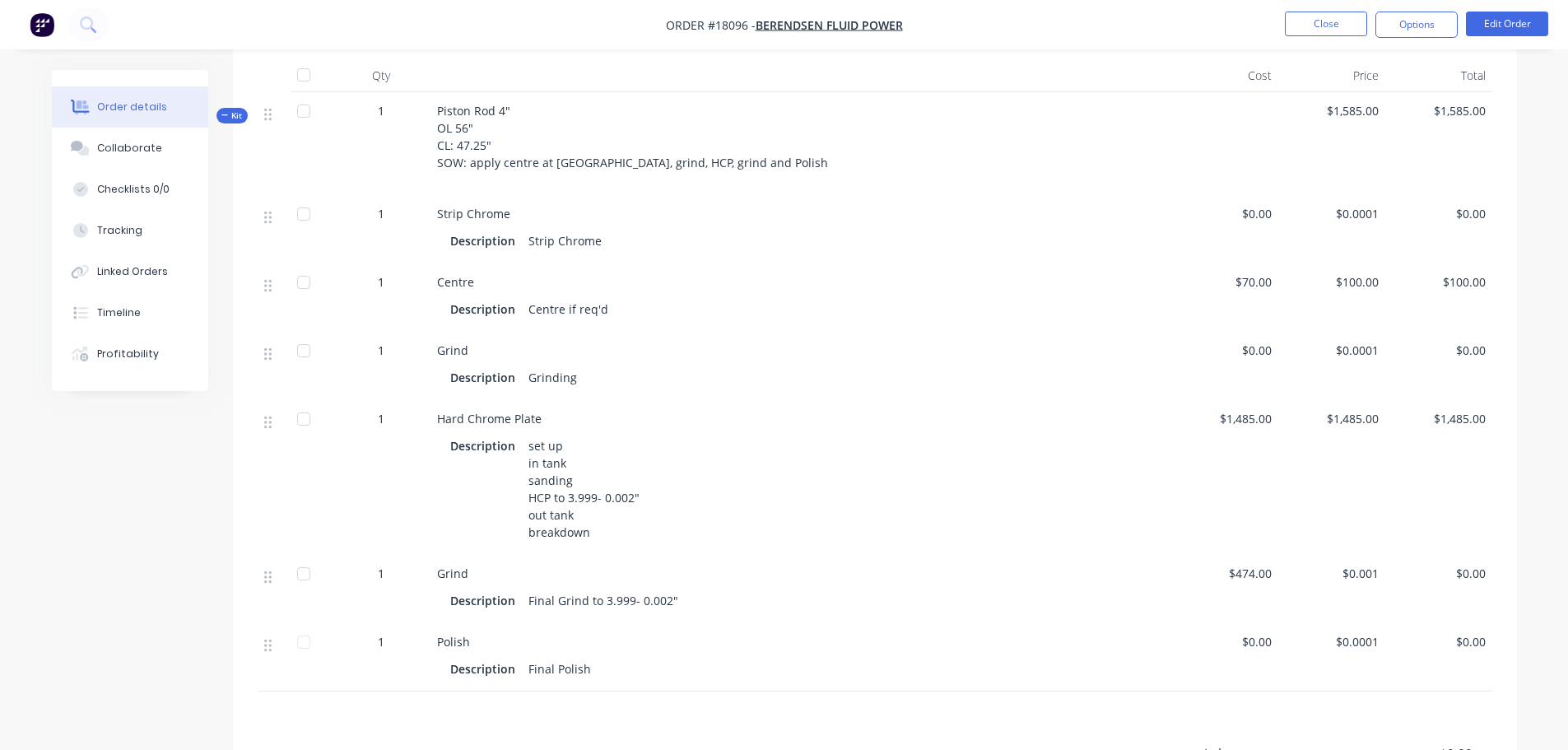
scroll to position [715, 0]
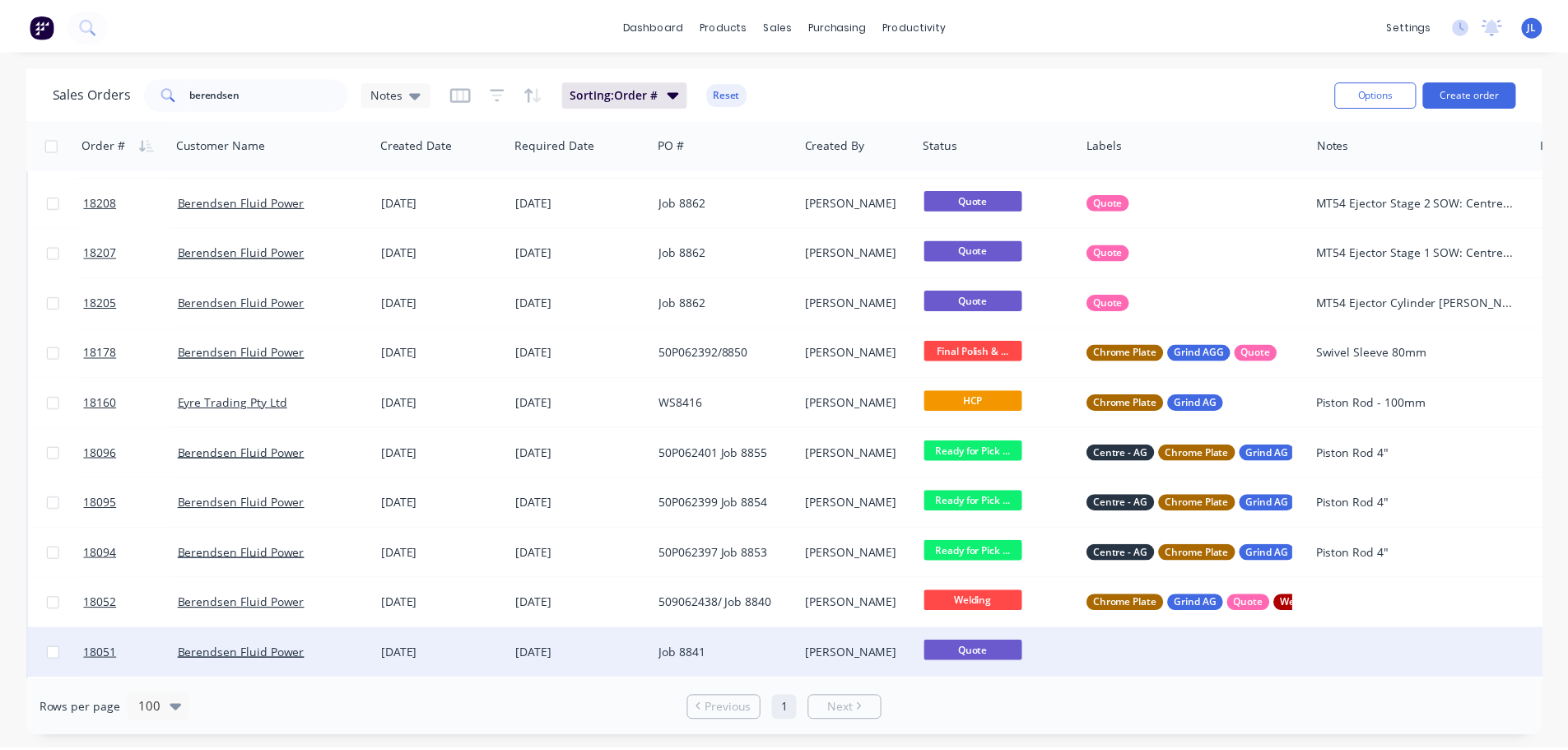
scroll to position [423, 0]
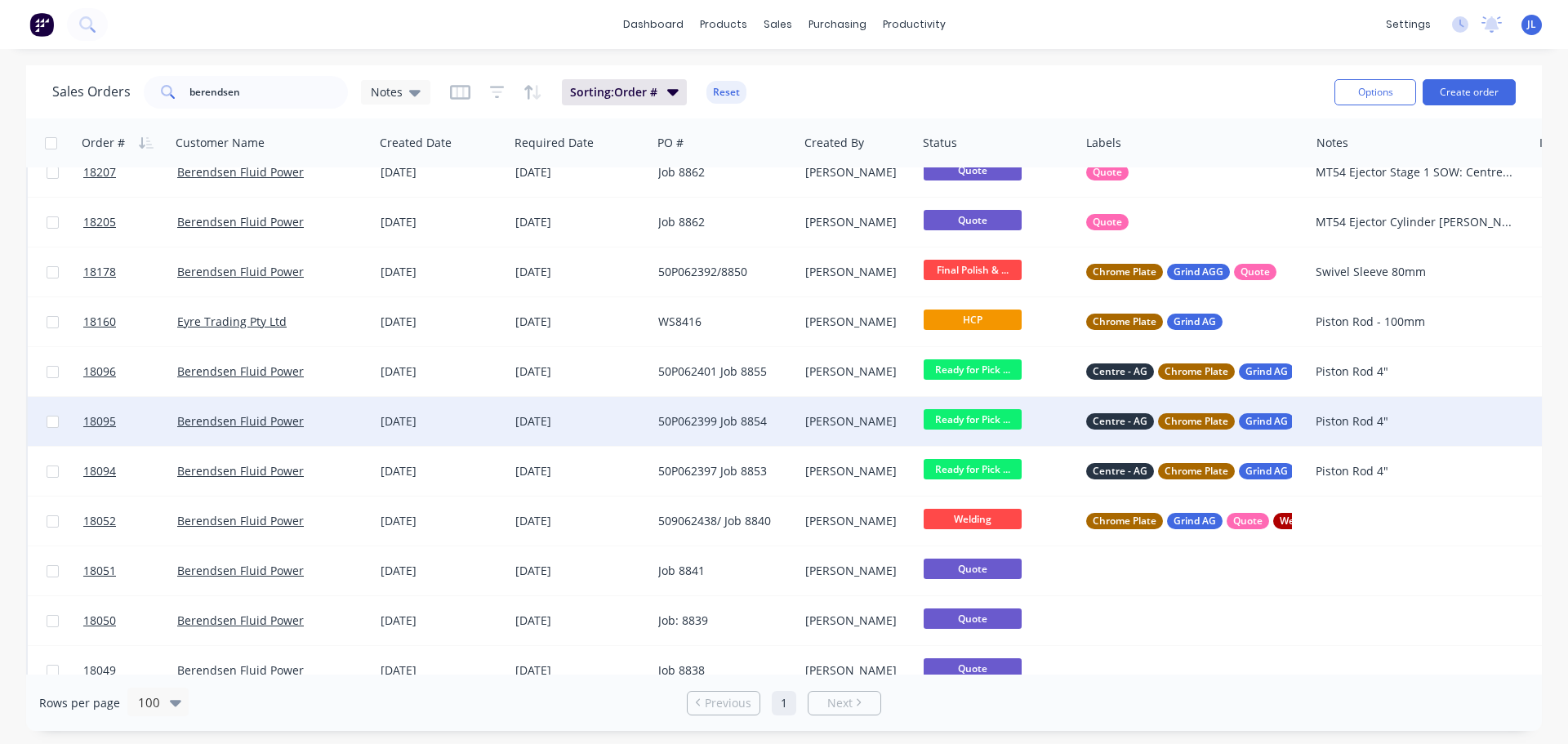
click at [708, 427] on div "50P062399 Job 8854" at bounding box center [722, 421] width 127 height 16
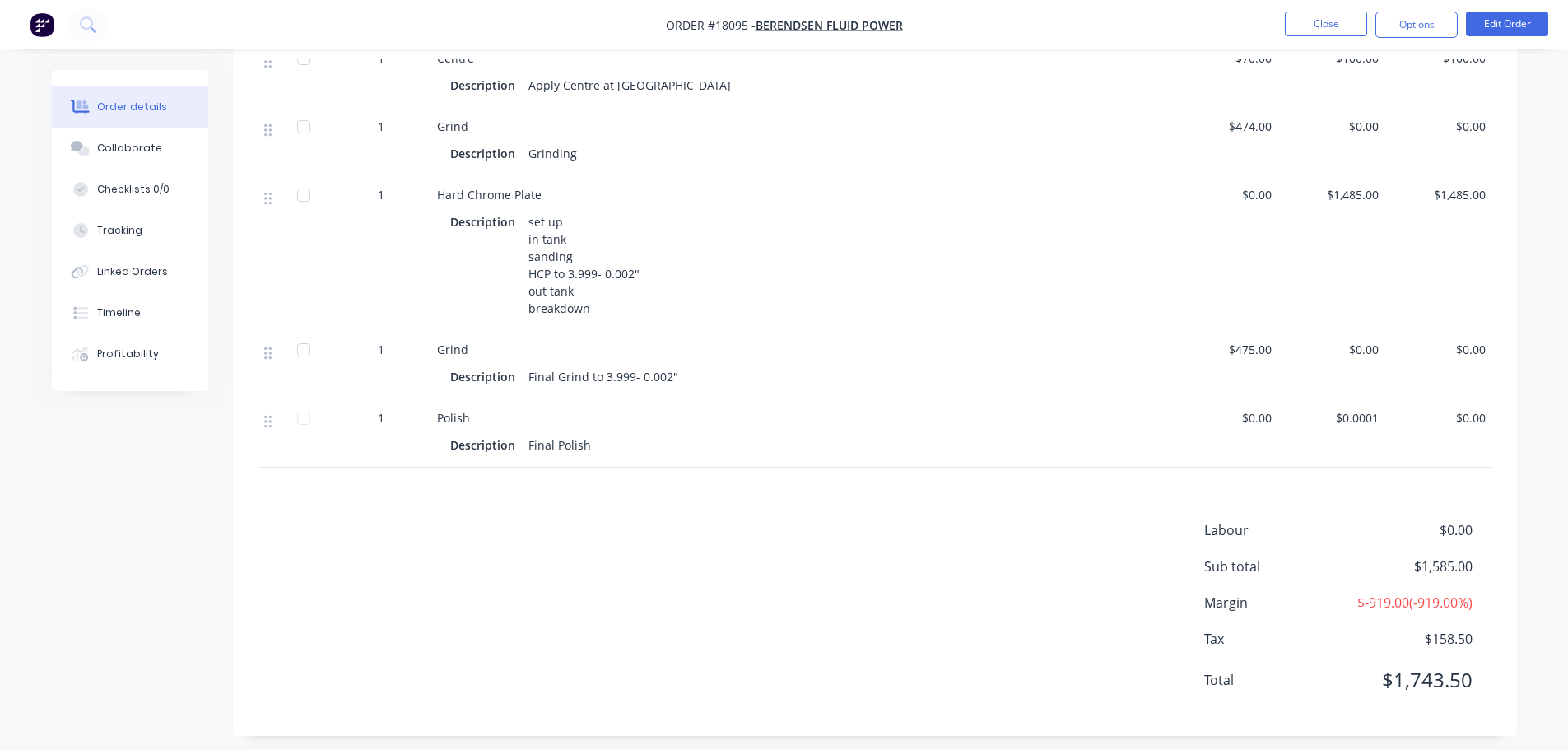
scroll to position [715, 0]
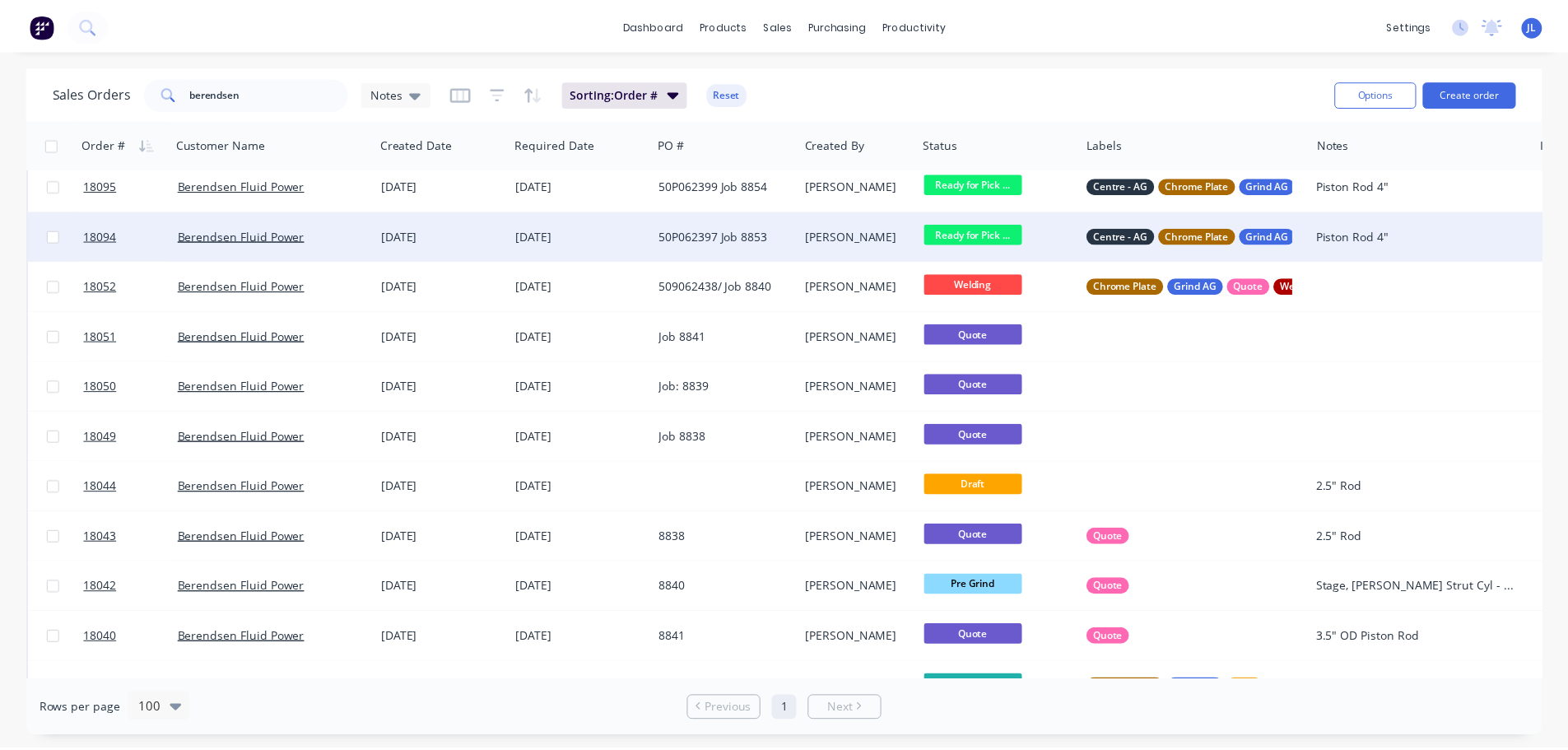
scroll to position [506, 0]
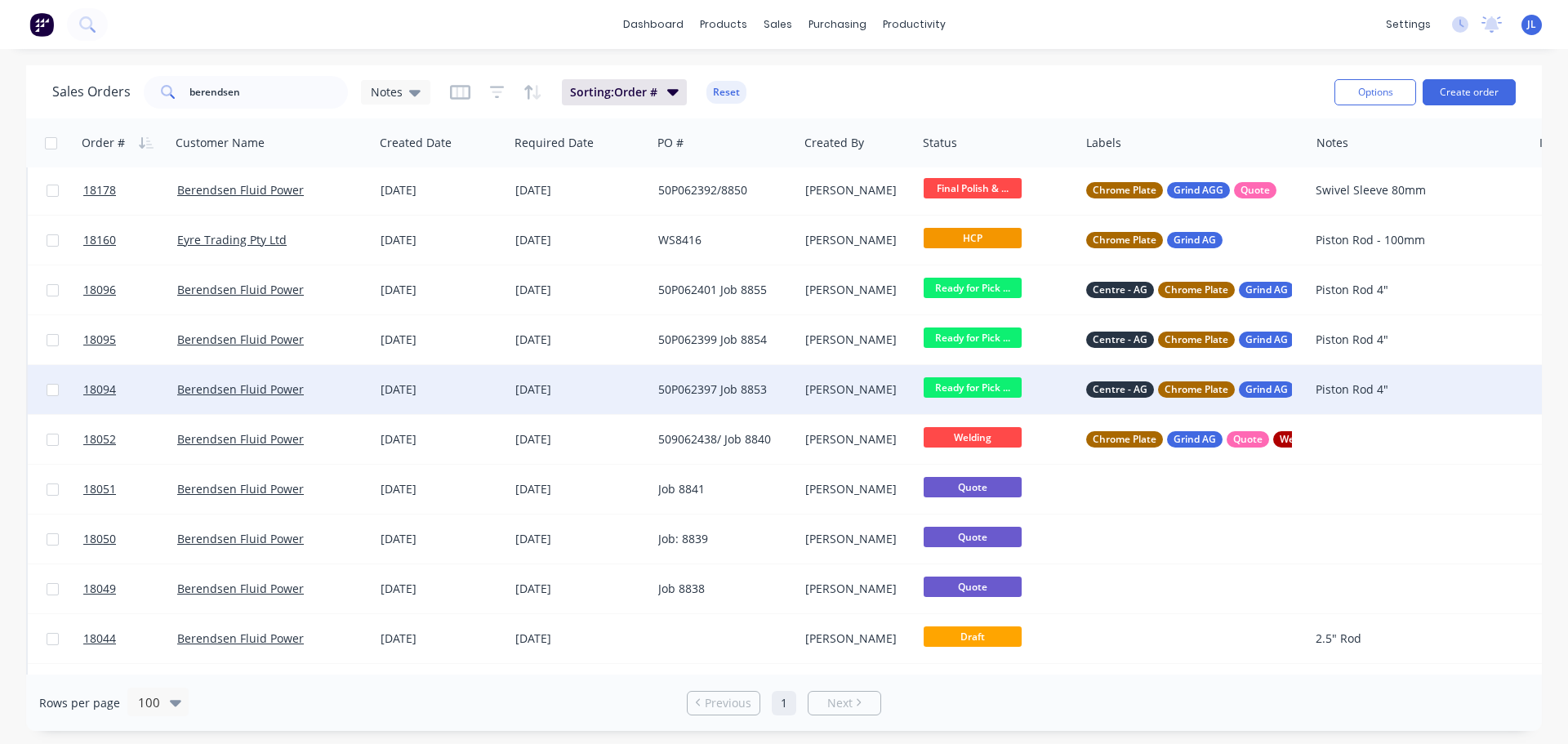
click at [702, 391] on div "50P062397 Job 8853" at bounding box center [722, 389] width 127 height 16
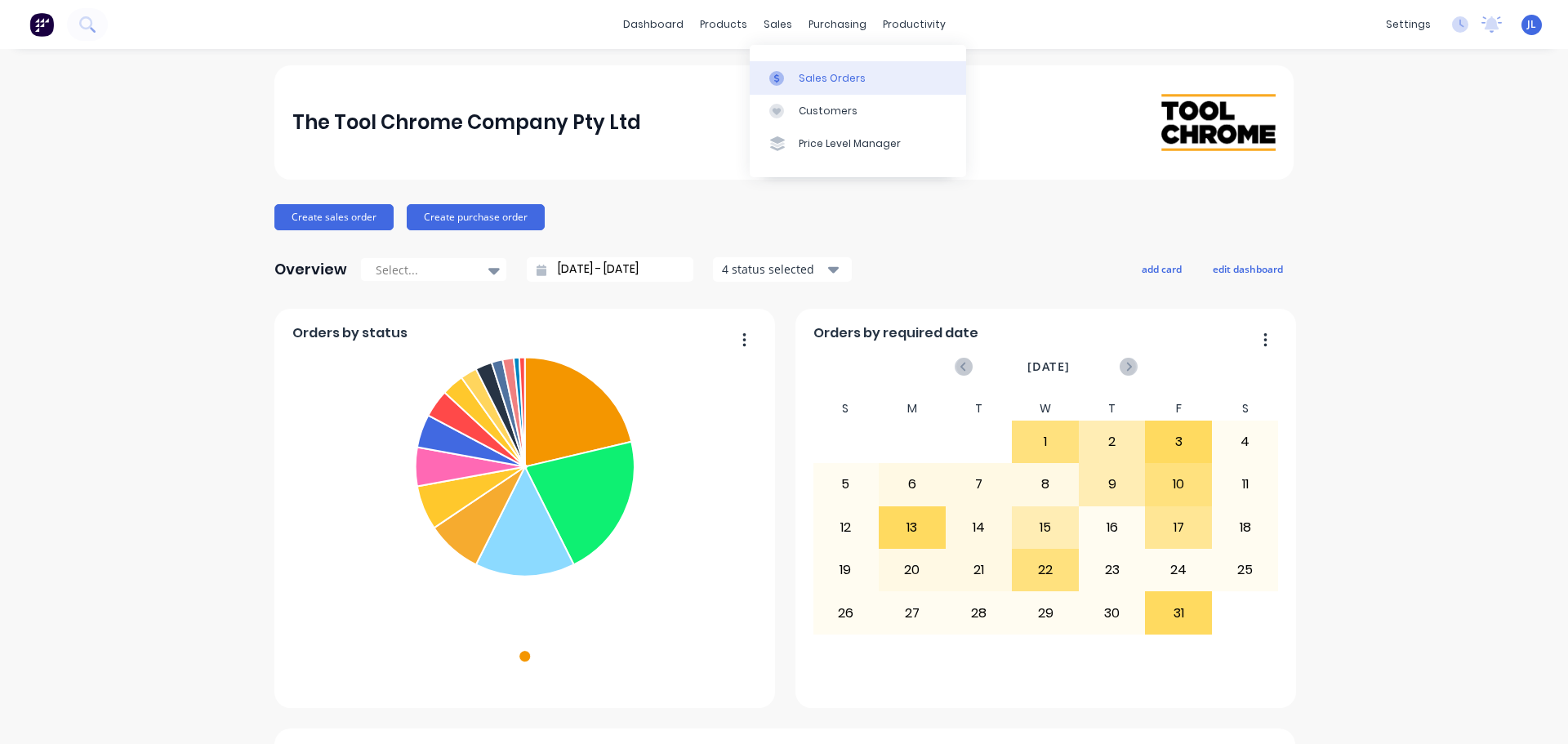
click at [776, 74] on icon at bounding box center [776, 78] width 15 height 15
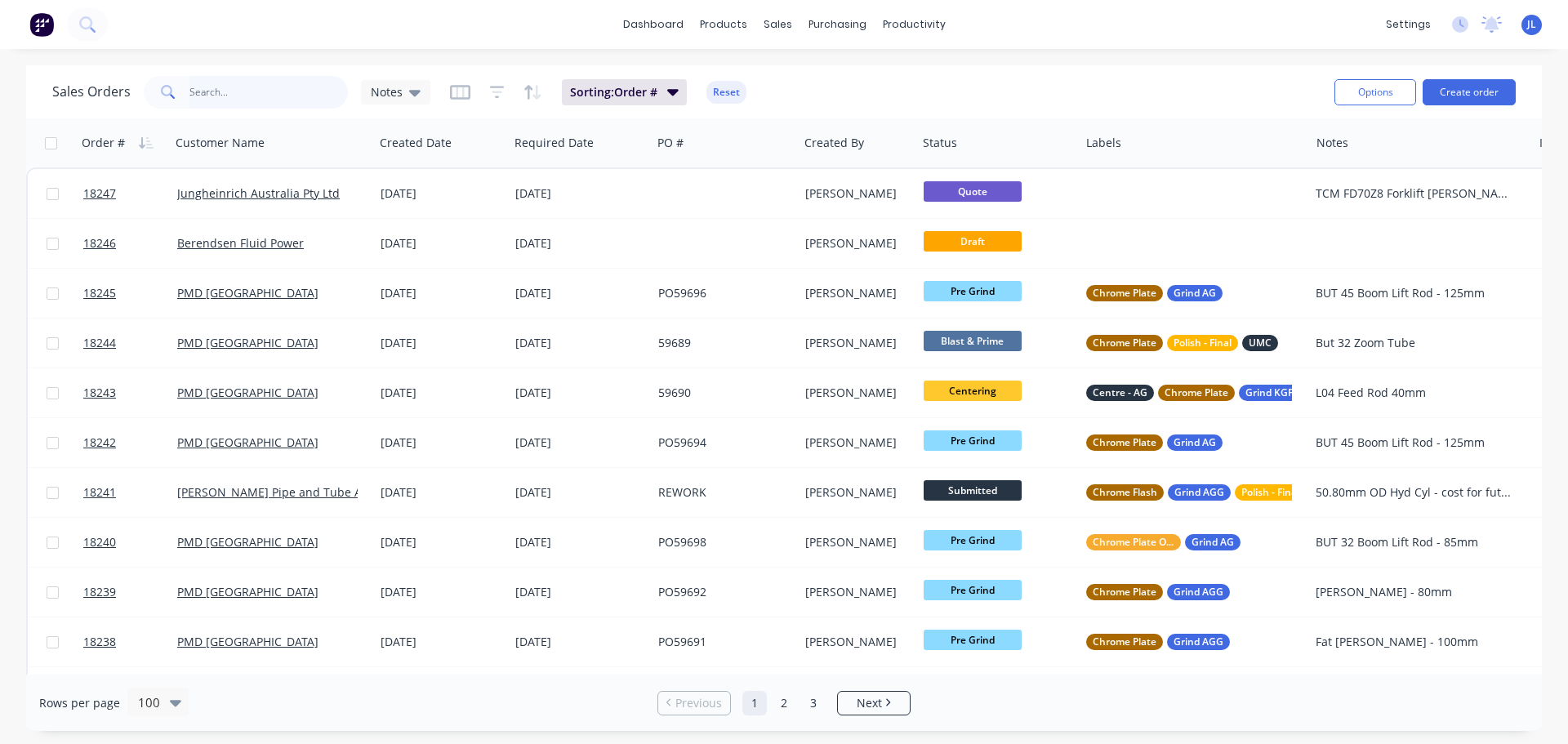
click at [233, 99] on input "text" at bounding box center [269, 92] width 160 height 33
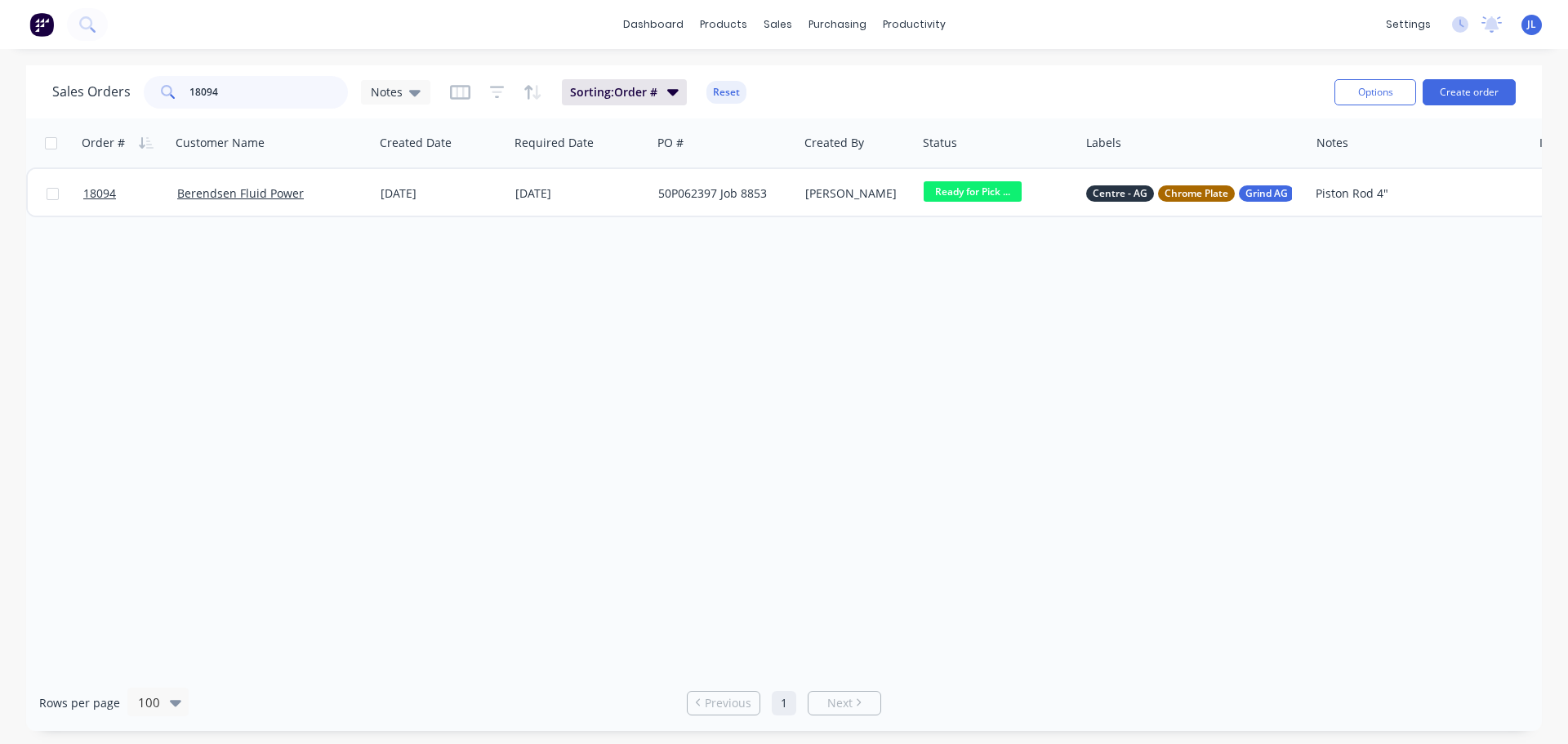
type input "18094"
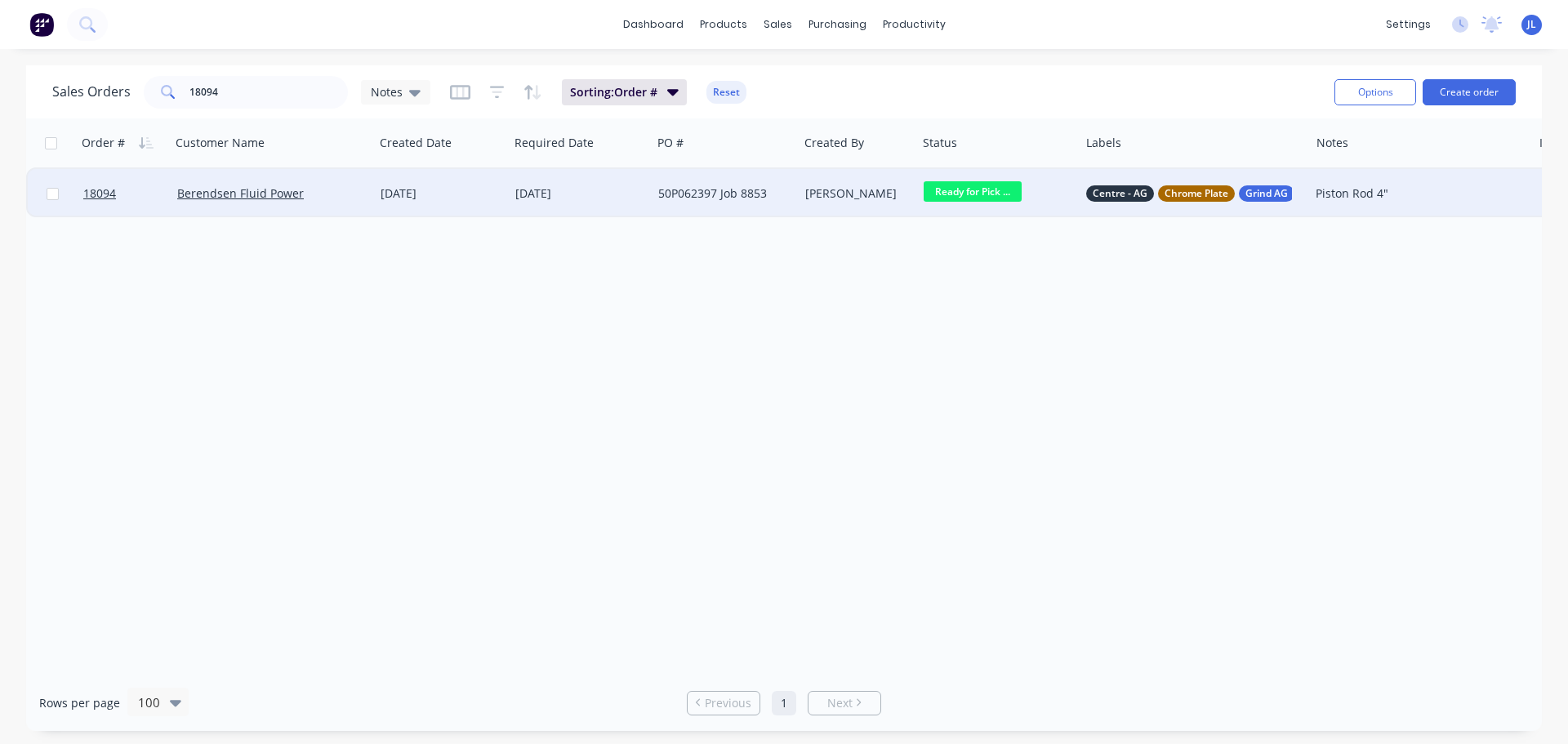
click at [610, 196] on div "[DATE]" at bounding box center [580, 193] width 130 height 16
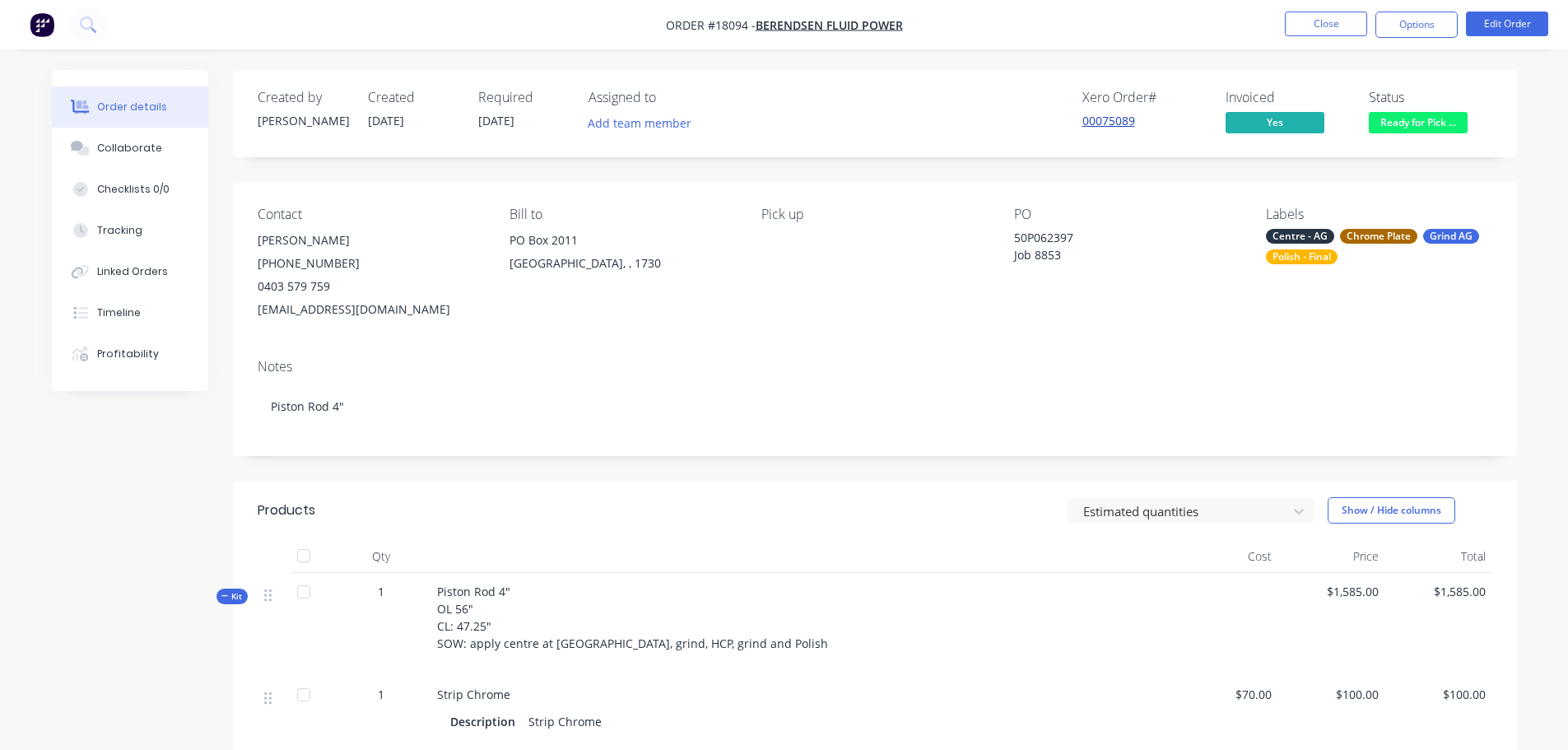
click at [1110, 124] on link "00075089" at bounding box center [1108, 120] width 52 height 16
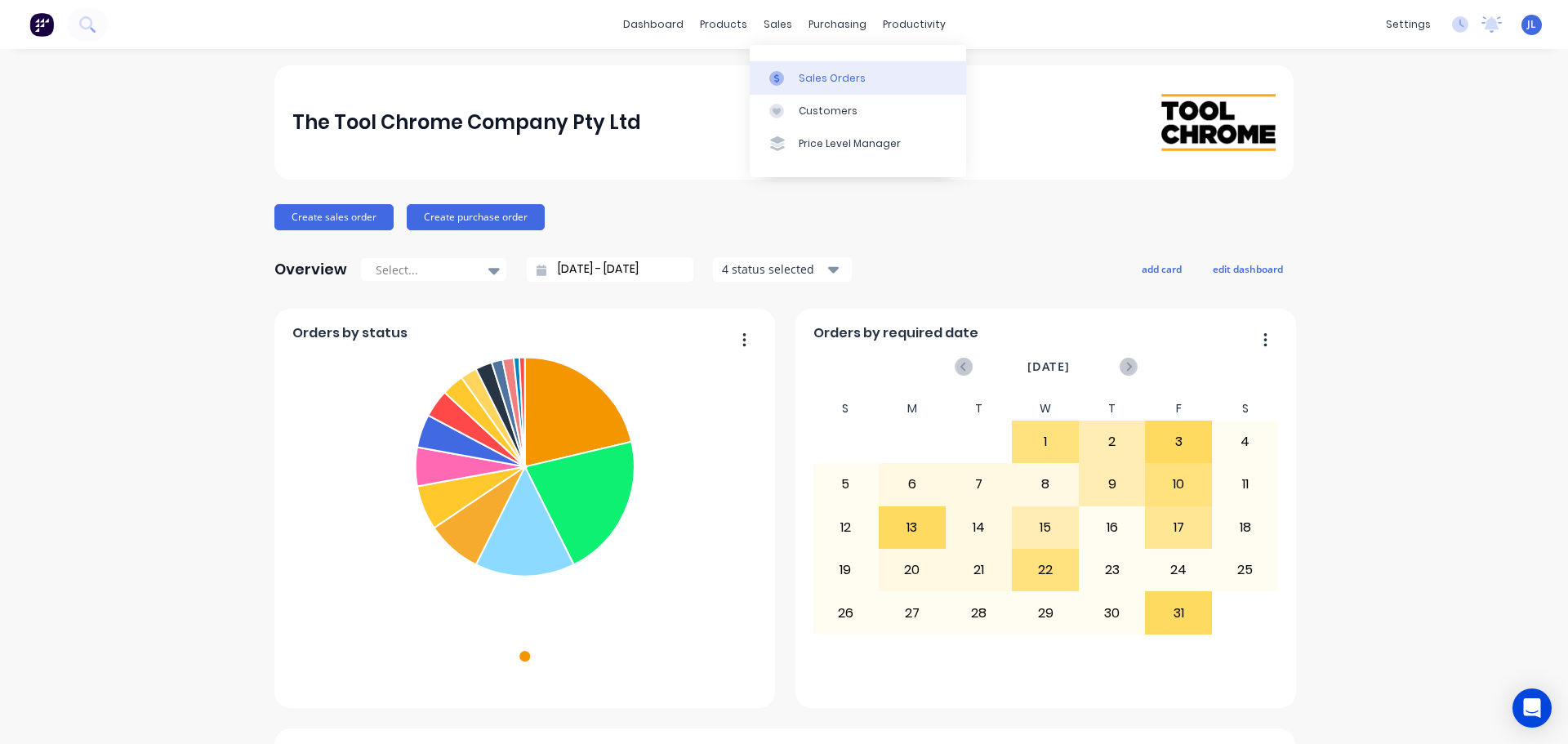
click at [780, 82] on icon at bounding box center [776, 78] width 15 height 15
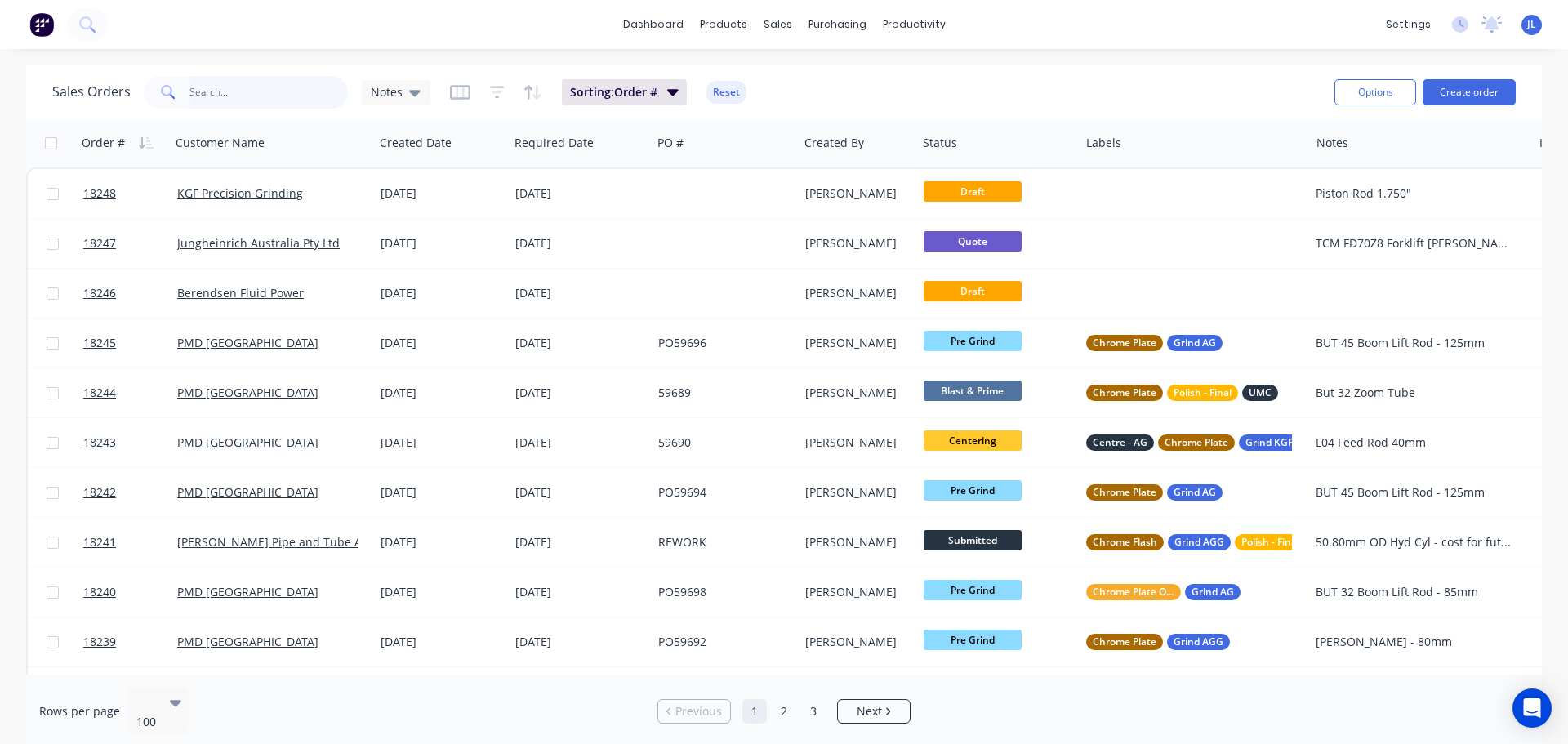
click at [201, 89] on input "text" at bounding box center [269, 92] width 160 height 33
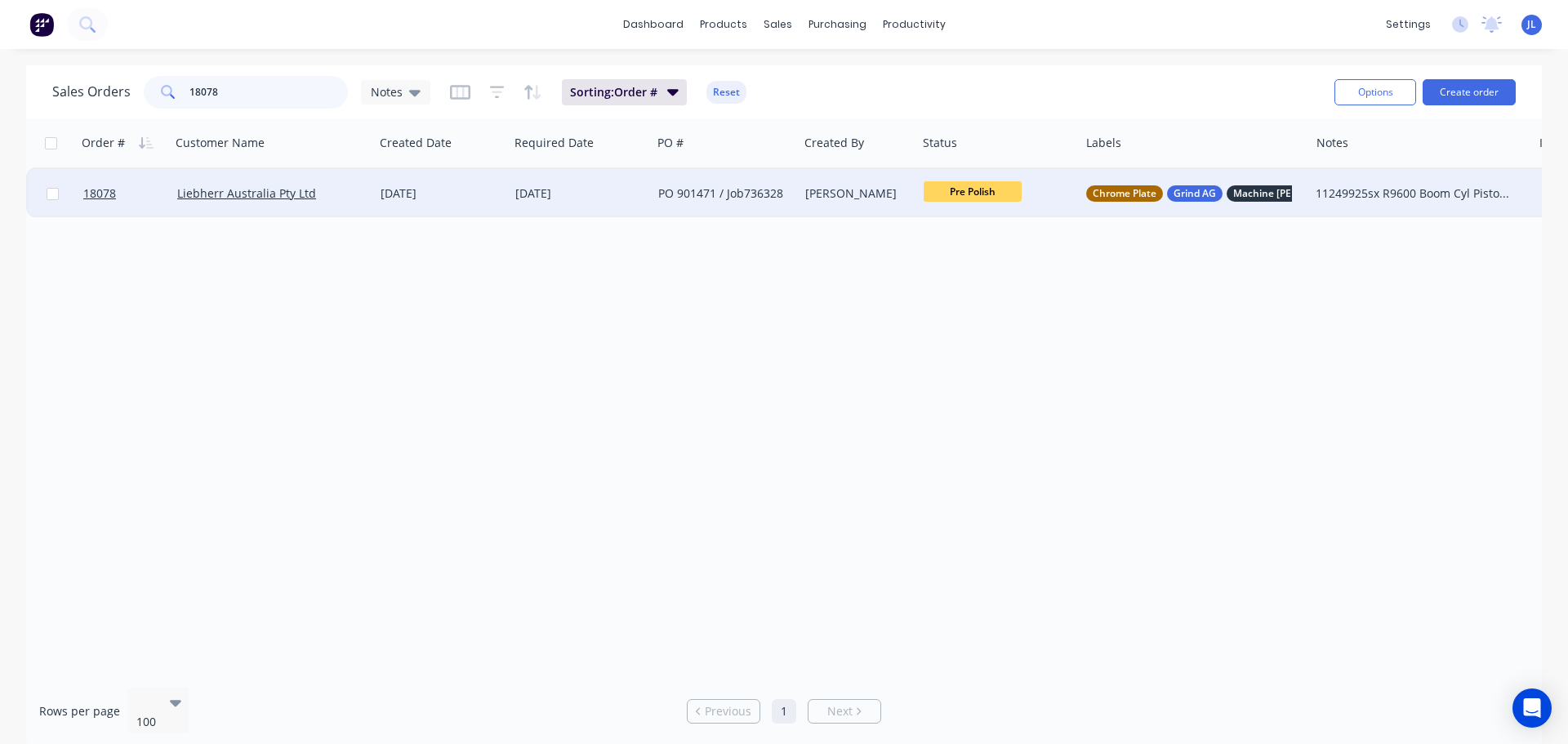
type input "18078"
click at [1002, 199] on span "Pre Polish" at bounding box center [972, 191] width 98 height 20
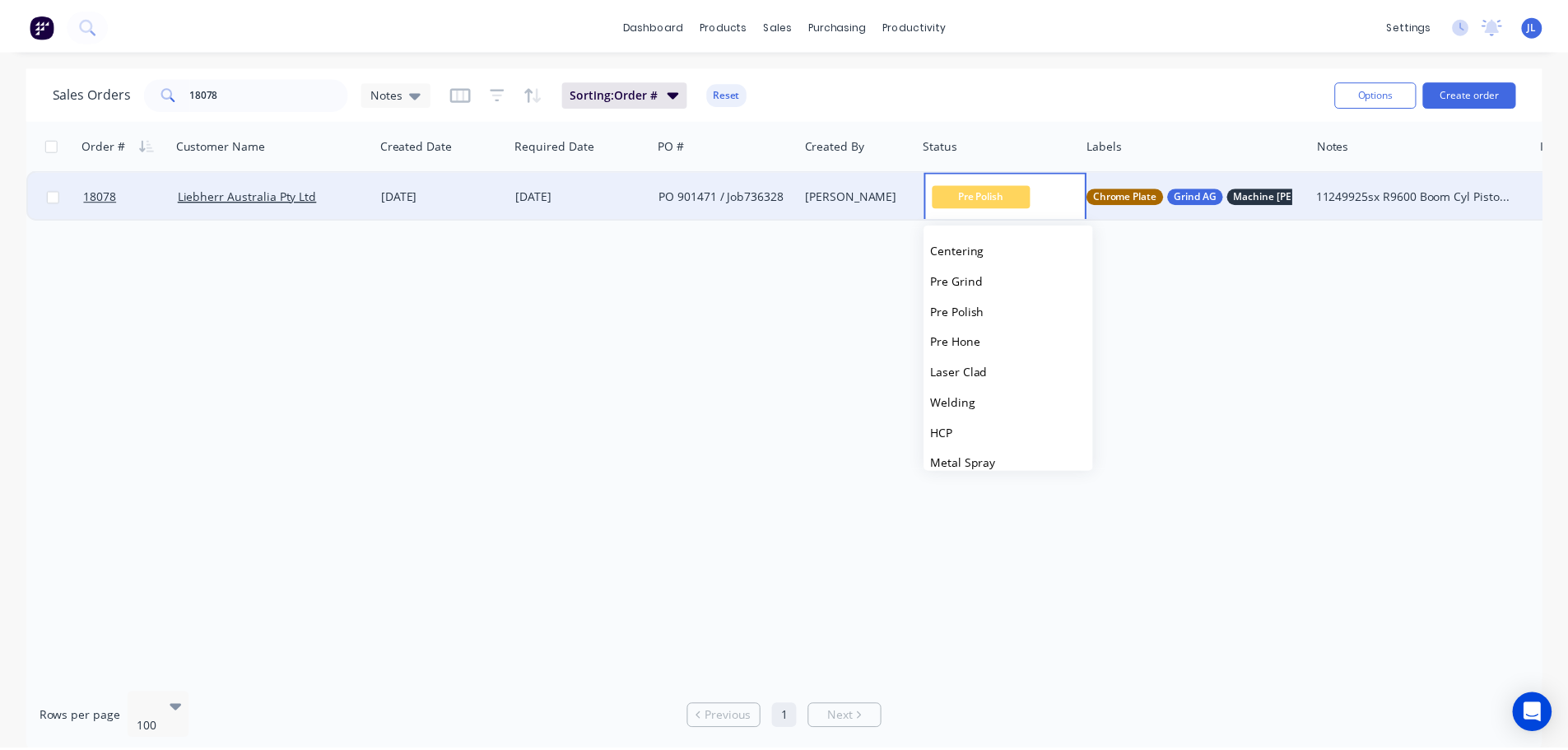
scroll to position [165, 0]
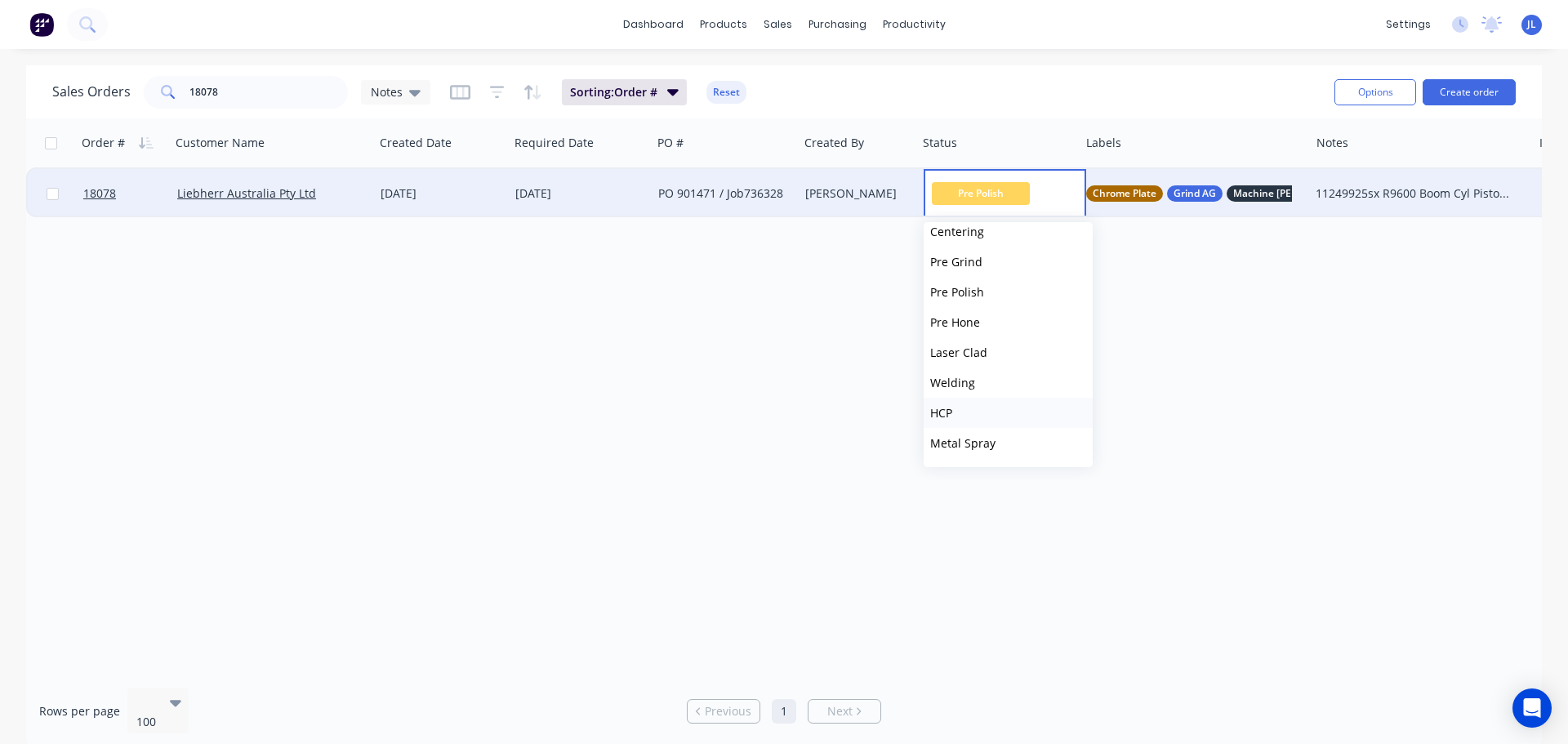
click at [967, 407] on button "HCP" at bounding box center [1008, 412] width 169 height 30
click at [702, 408] on div "Order # Customer Name Created Date Required Date PO # Created By Status Labels …" at bounding box center [784, 397] width 1516 height 556
drag, startPoint x: 269, startPoint y: 93, endPoint x: 143, endPoint y: 86, distance: 126.2
click at [144, 86] on div "18078" at bounding box center [246, 92] width 204 height 33
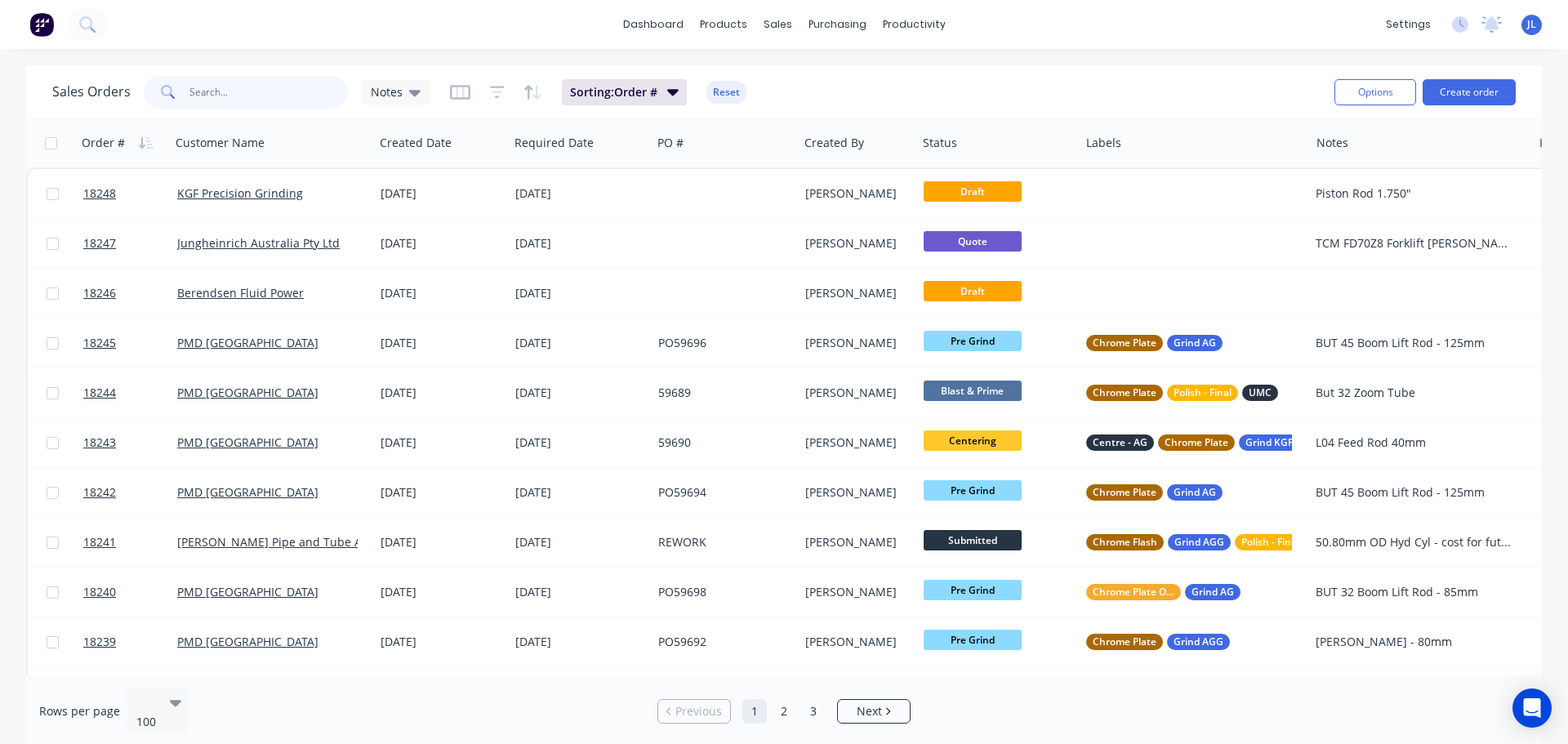
click at [245, 95] on input "text" at bounding box center [269, 92] width 160 height 33
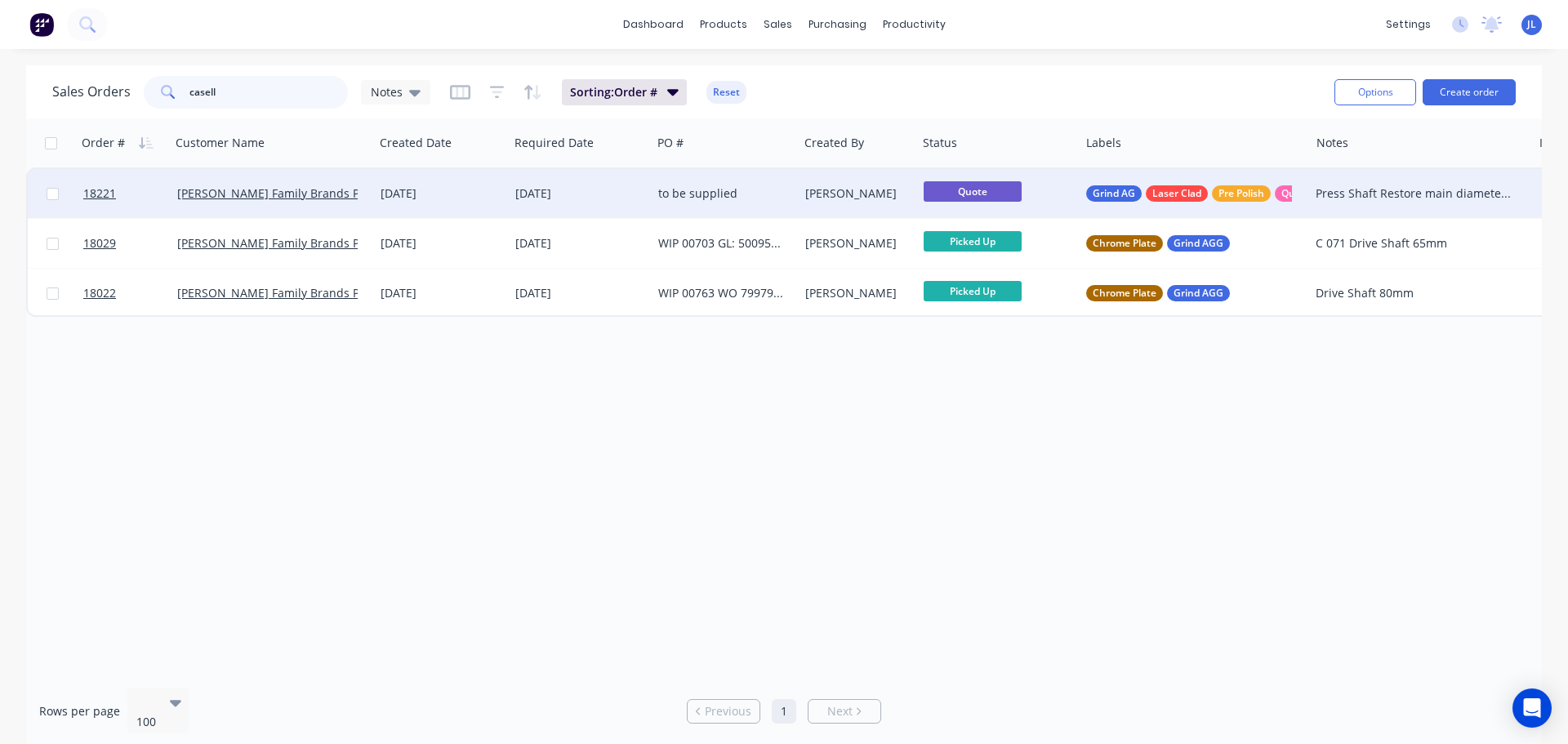
type input "casell"
click at [638, 191] on div "[DATE]" at bounding box center [580, 193] width 130 height 16
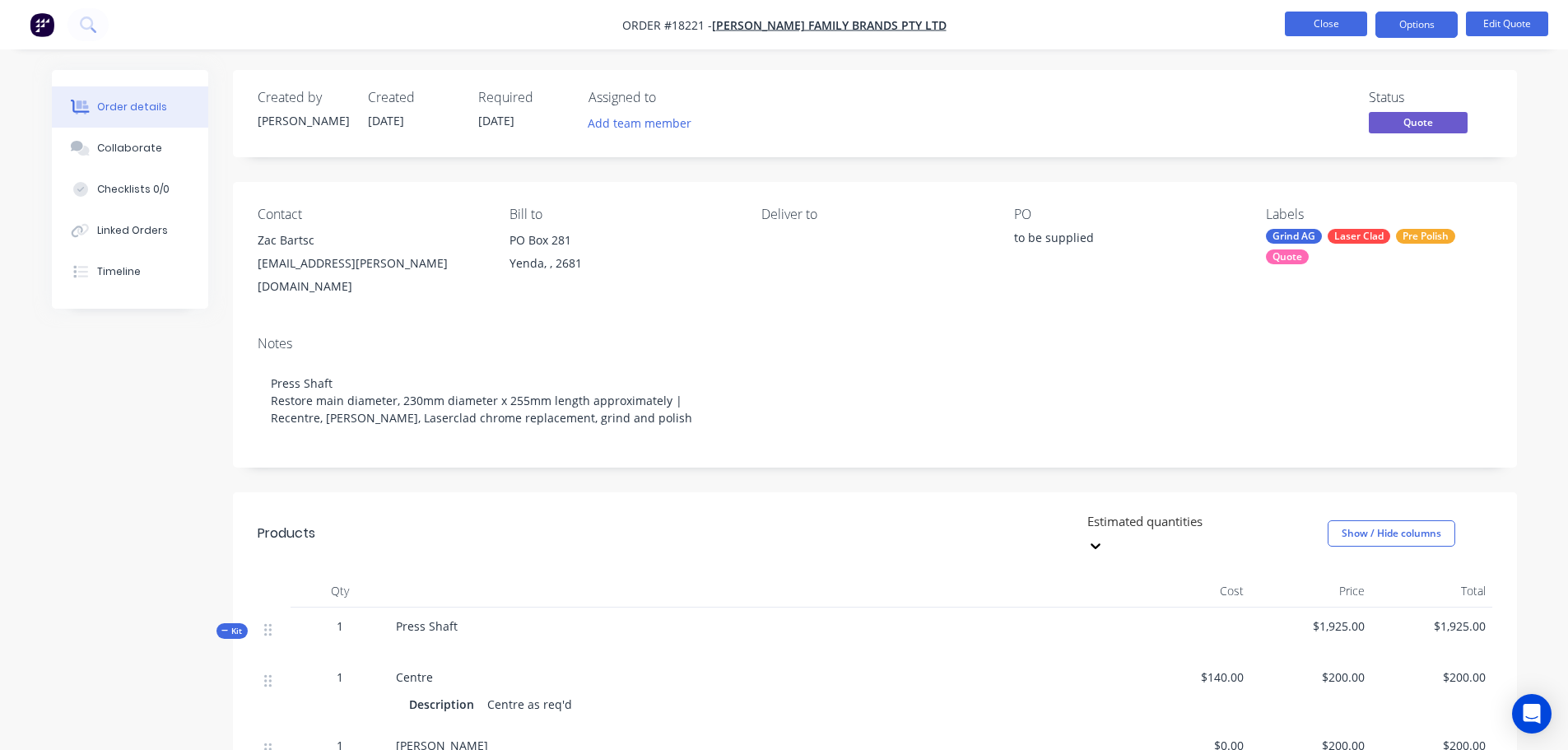
click at [1333, 18] on button "Close" at bounding box center [1326, 24] width 83 height 25
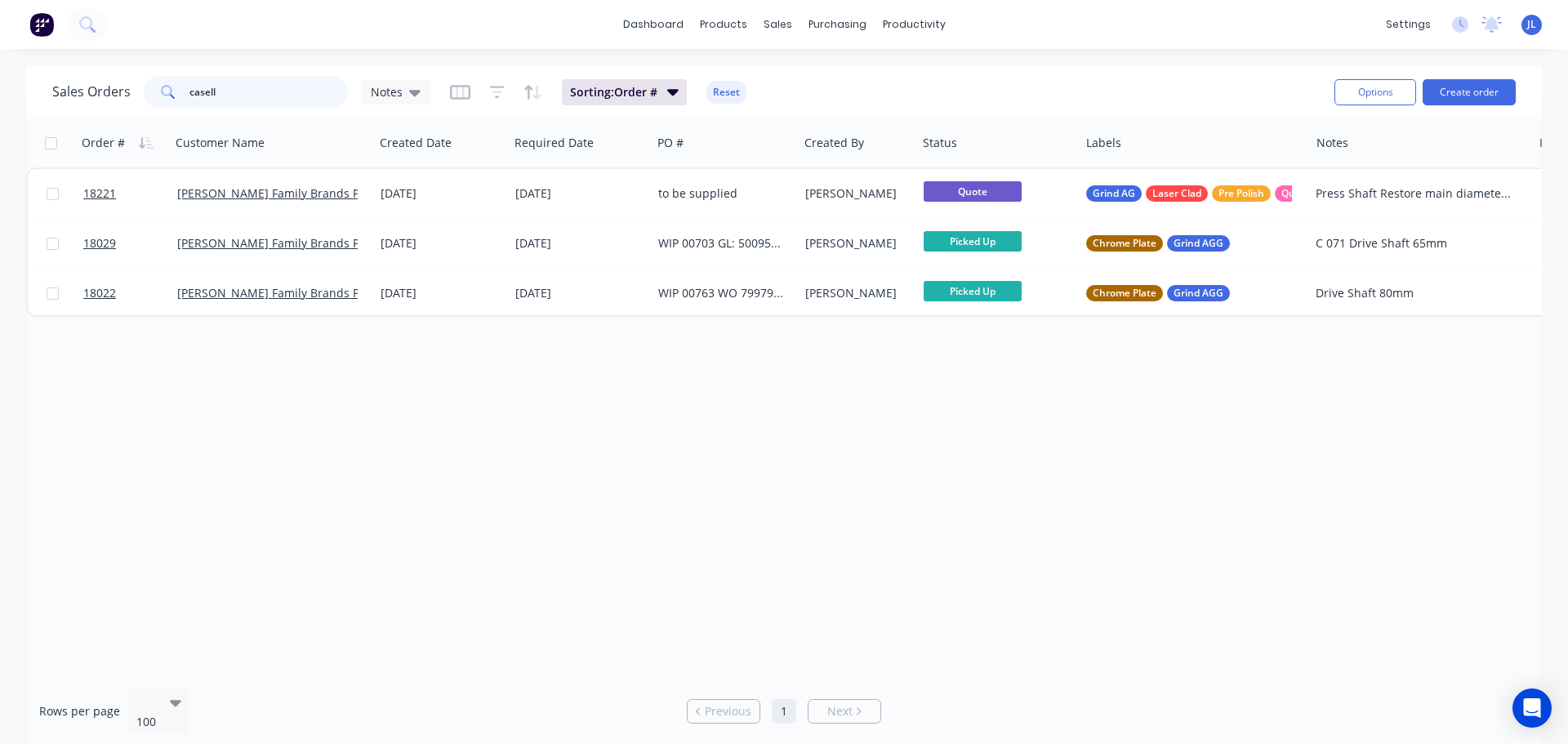
drag, startPoint x: 236, startPoint y: 91, endPoint x: 158, endPoint y: 91, distance: 78.0
click at [158, 91] on div "casell" at bounding box center [246, 92] width 204 height 33
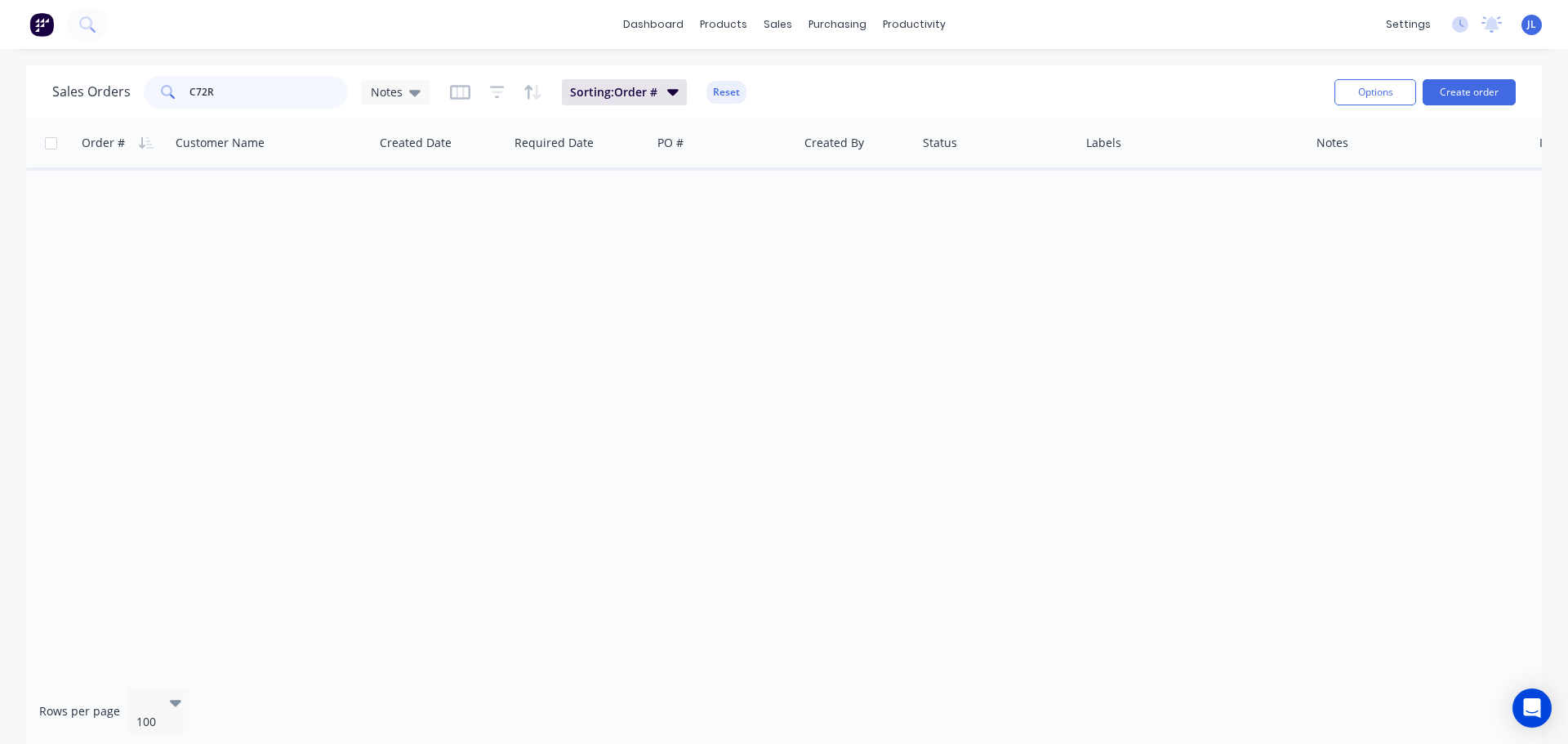
type input "C72R"
